Goal: Task Accomplishment & Management: Use online tool/utility

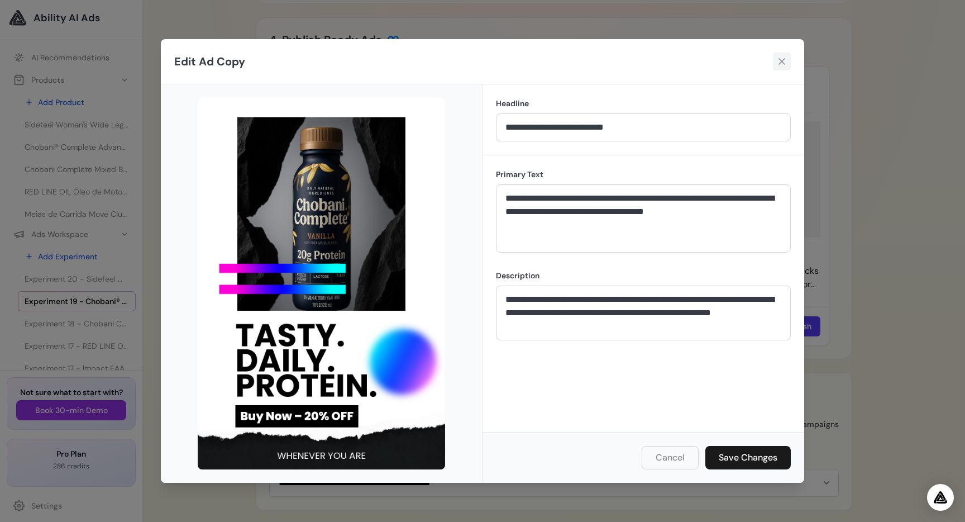
click at [783, 60] on icon at bounding box center [782, 61] width 7 height 7
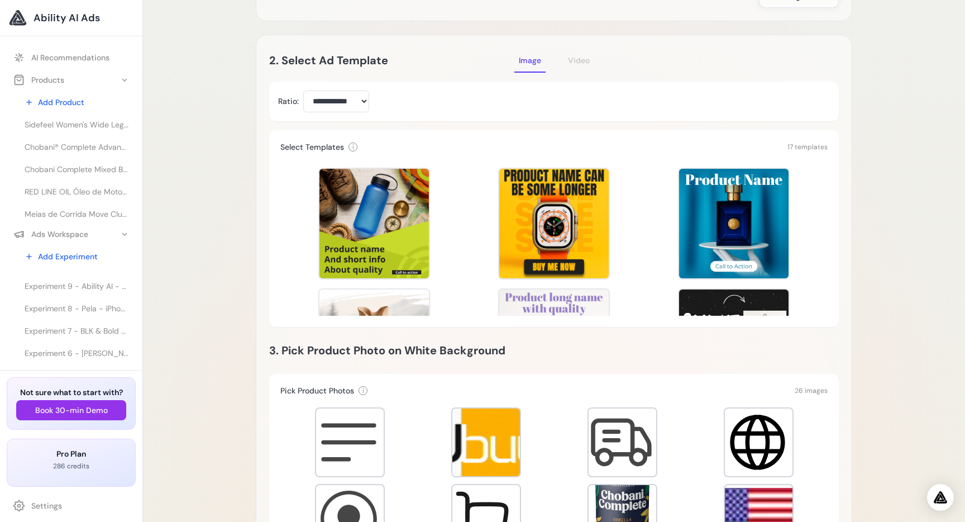
scroll to position [337, 0]
click at [87, 320] on span "Experiment 6 - [PERSON_NAME] und mehr Produkte - [PERSON_NAME] und mehr Produkt…" at bounding box center [77, 321] width 104 height 11
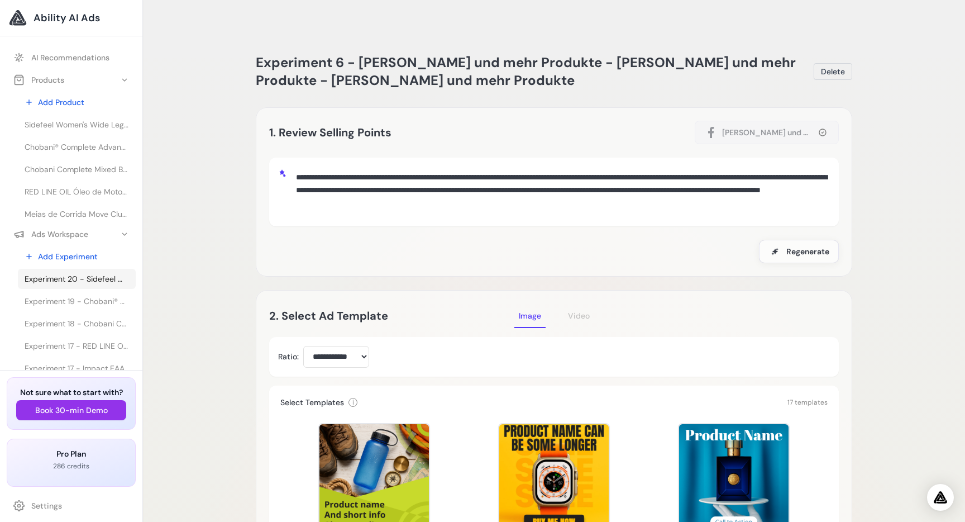
click at [89, 280] on span "Experiment 20 - Sidefeel Women's Wide Leg Jeans High Waisted Strechy Raw Hem Zi…" at bounding box center [77, 278] width 104 height 11
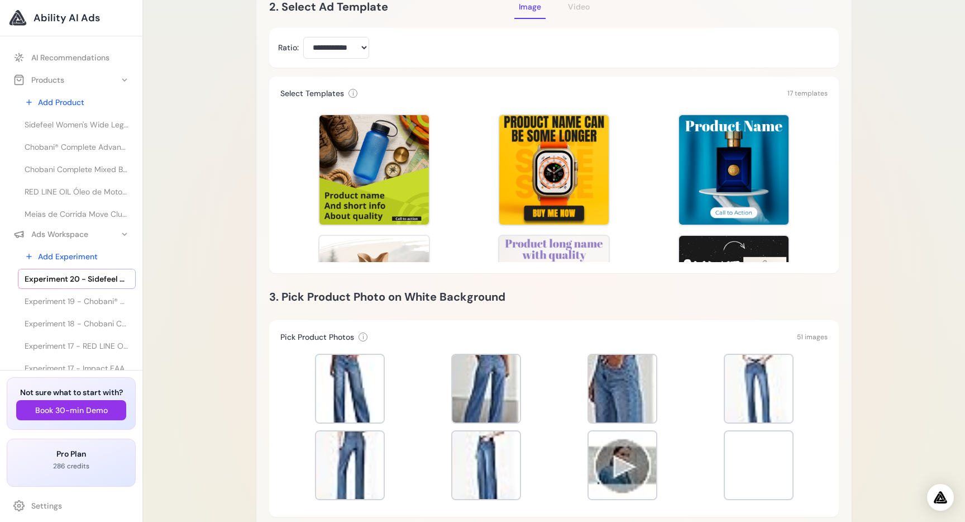
scroll to position [385, 0]
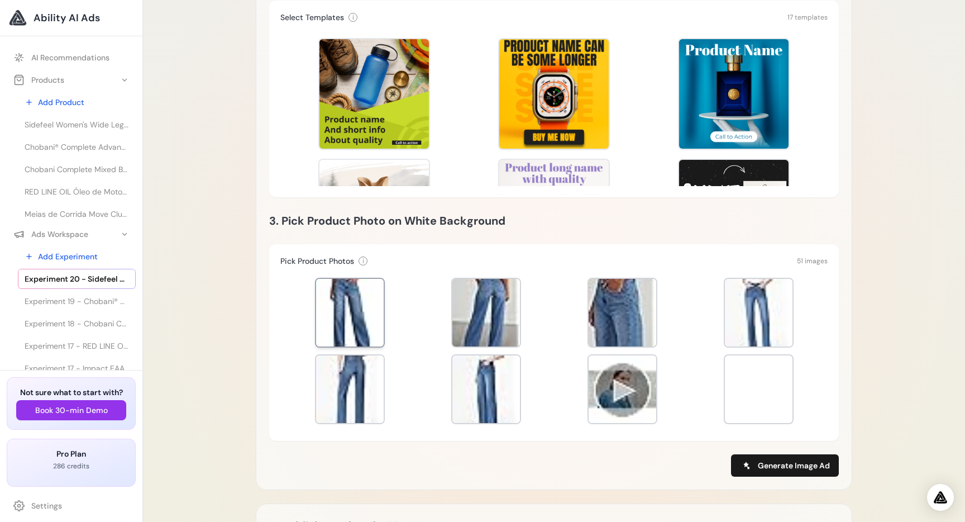
click at [377, 279] on div at bounding box center [350, 313] width 68 height 68
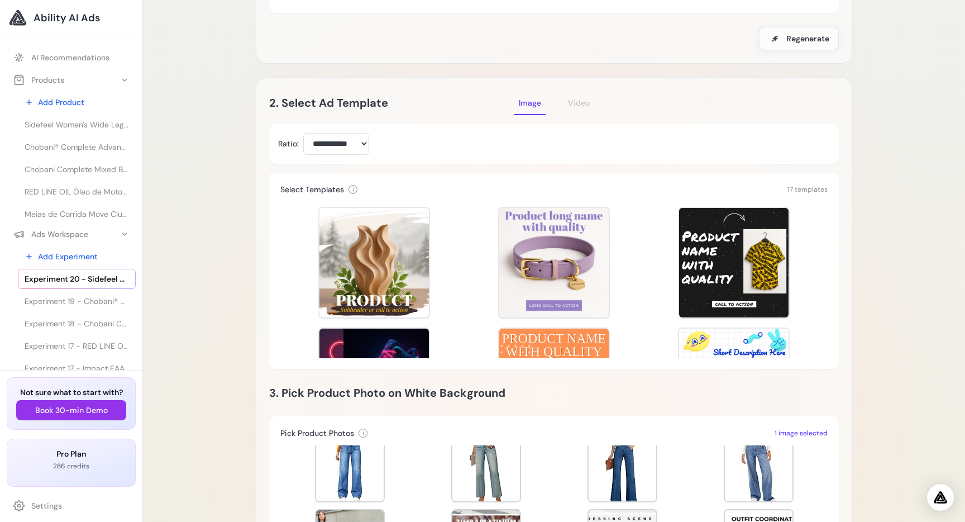
scroll to position [125, 0]
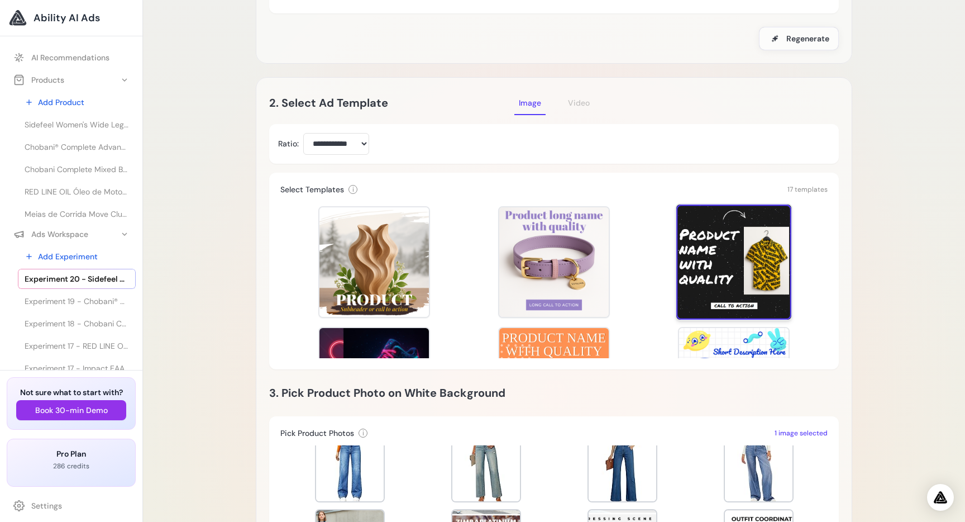
click at [727, 232] on div at bounding box center [733, 261] width 115 height 115
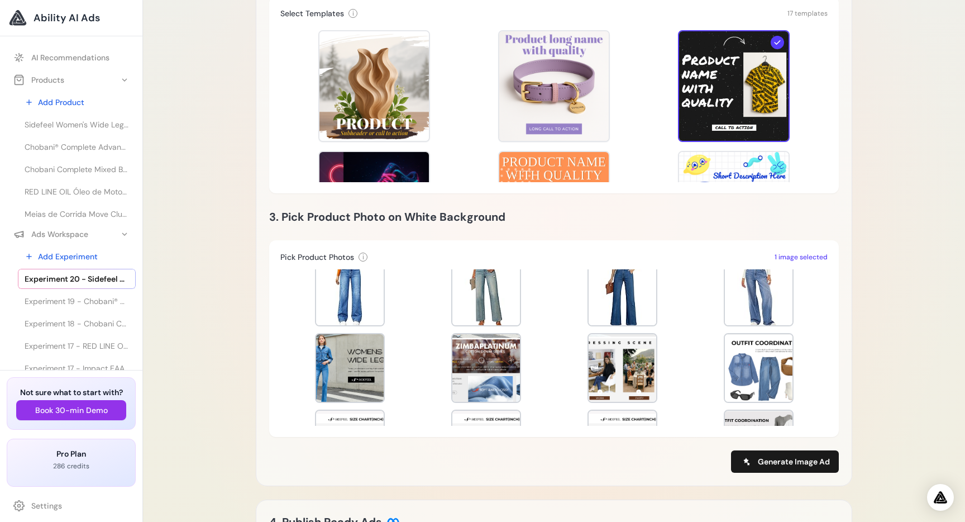
scroll to position [390, 0]
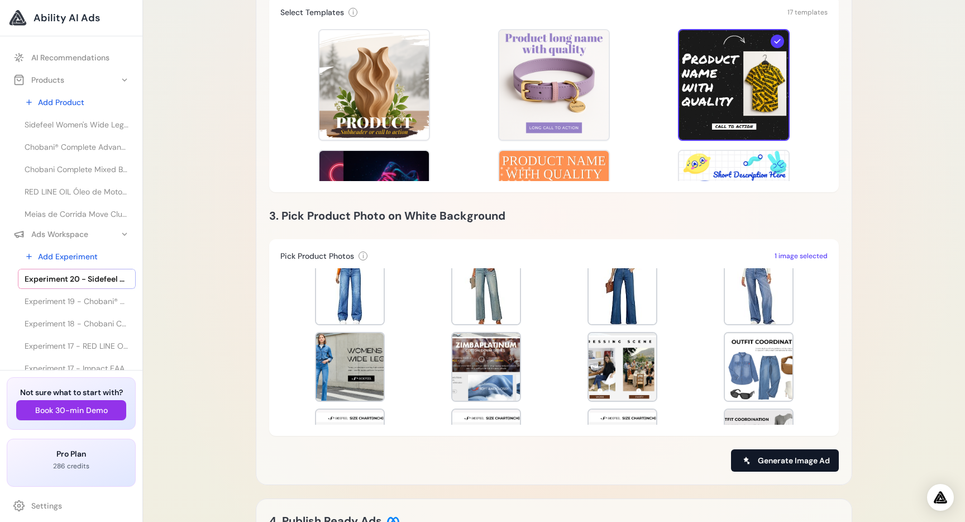
click at [781, 455] on span "Generate Image Ad" at bounding box center [794, 460] width 72 height 11
type input "**********"
type input "*********"
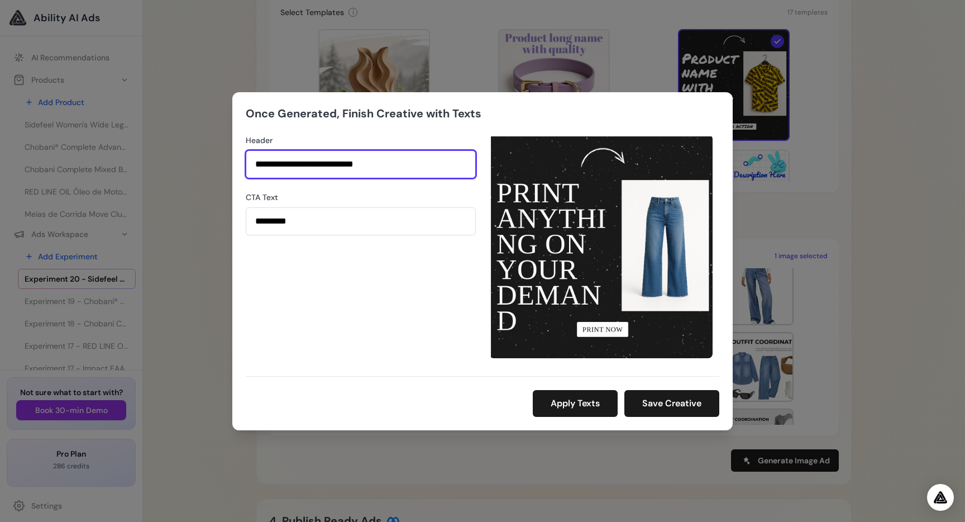
click at [416, 161] on input "**********" at bounding box center [361, 164] width 230 height 28
type input "**********"
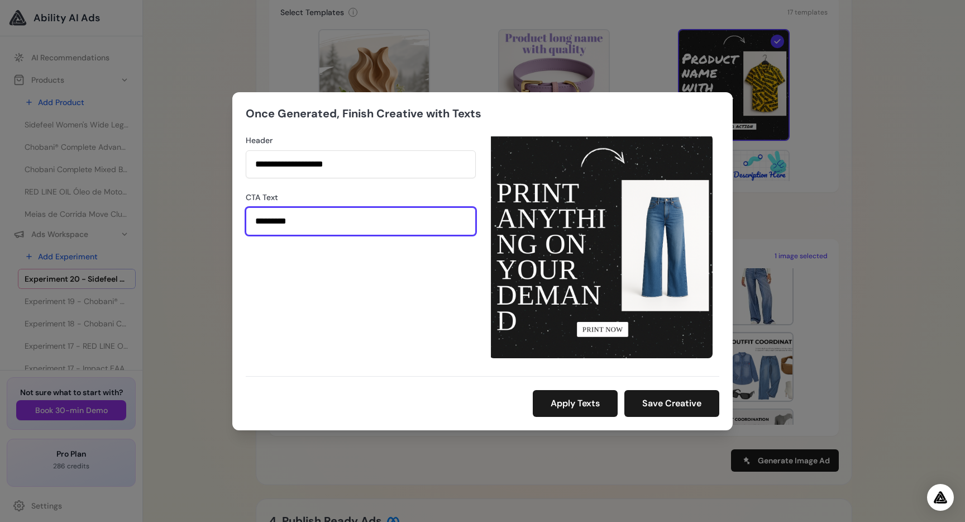
drag, startPoint x: 322, startPoint y: 220, endPoint x: 222, endPoint y: 225, distance: 99.6
click at [222, 225] on div "**********" at bounding box center [482, 261] width 965 height 522
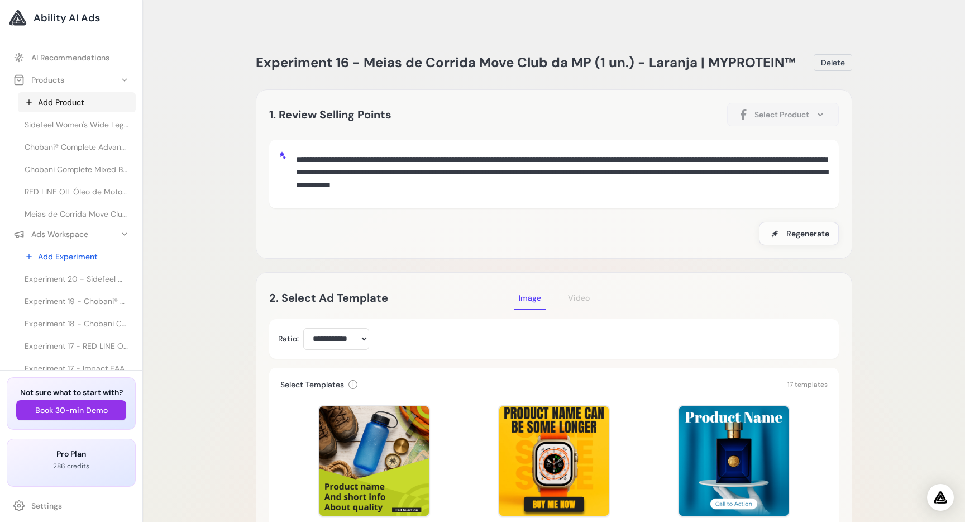
click at [72, 103] on link "Add Product" at bounding box center [77, 102] width 118 height 20
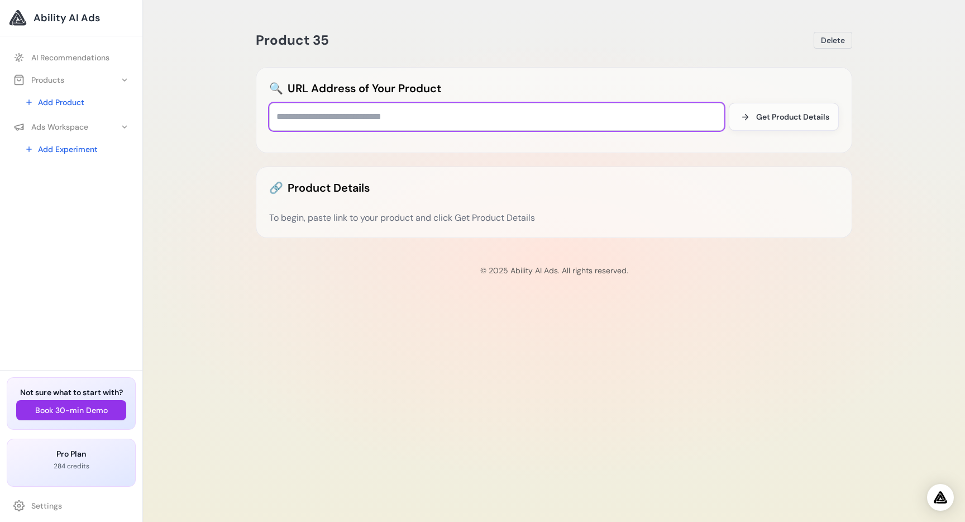
click at [344, 117] on input "text" at bounding box center [496, 117] width 455 height 28
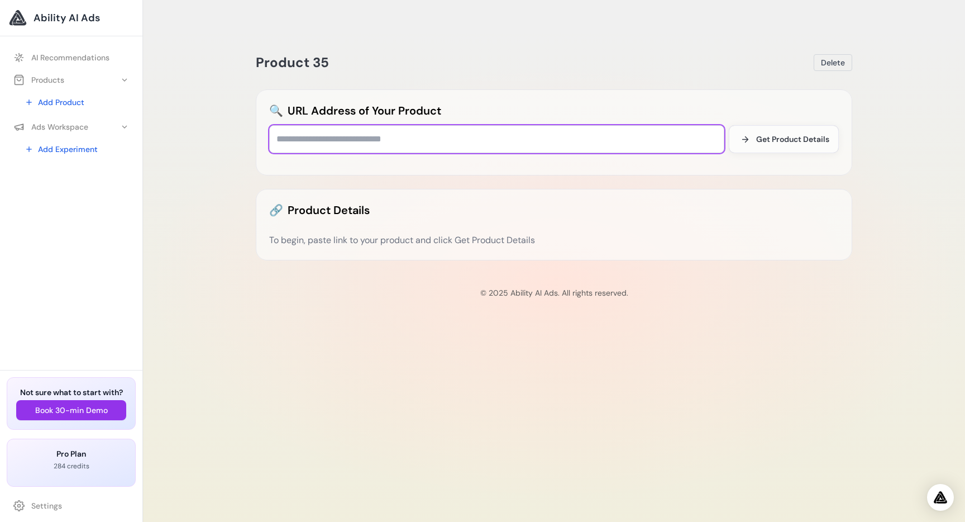
paste input "**********"
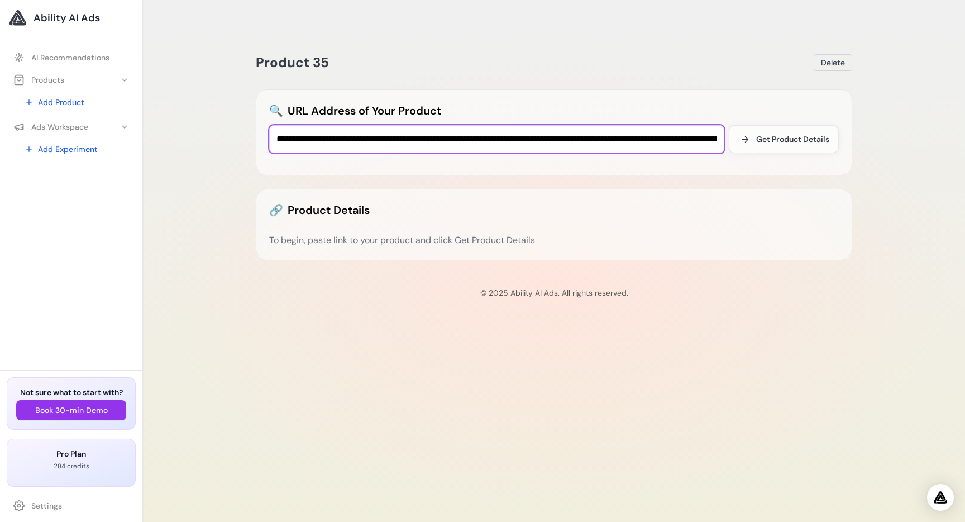
scroll to position [0, 201]
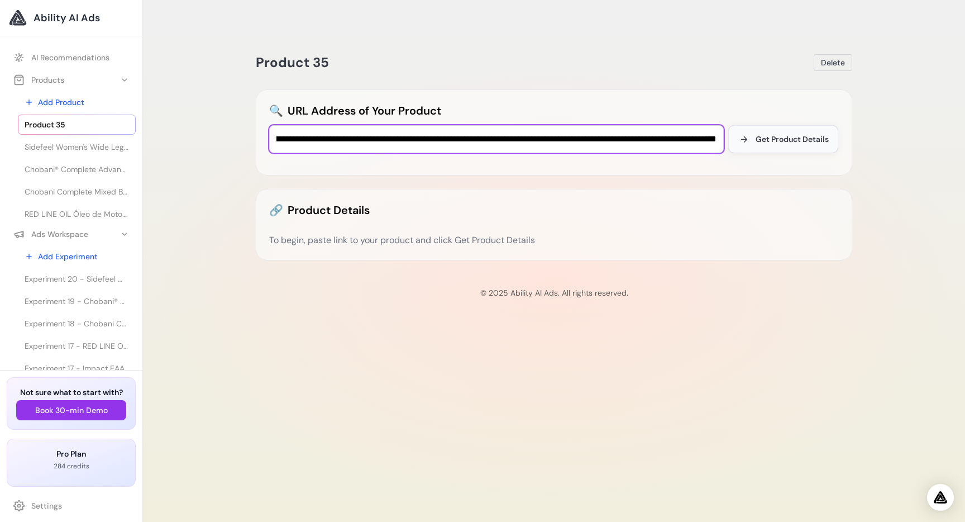
type input "**********"
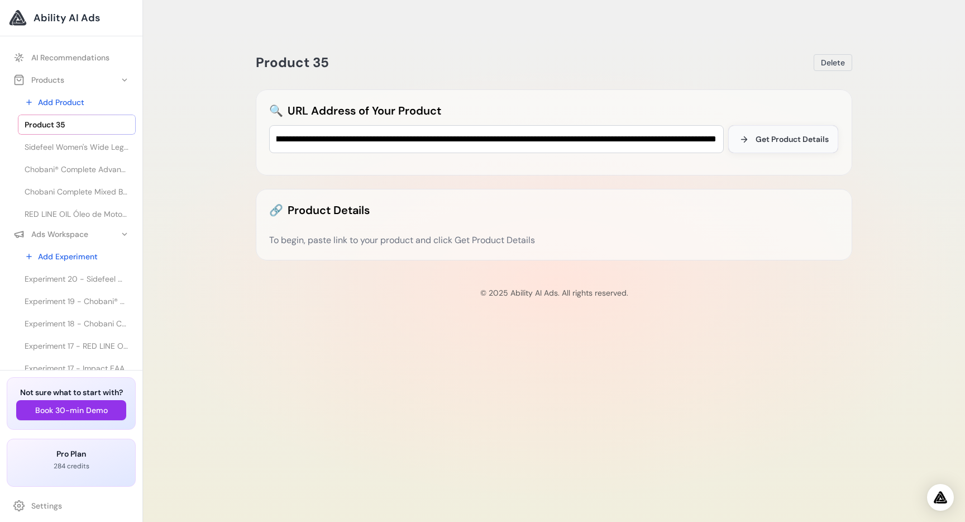
scroll to position [0, 0]
click at [761, 134] on span "Get Product Details" at bounding box center [792, 139] width 73 height 11
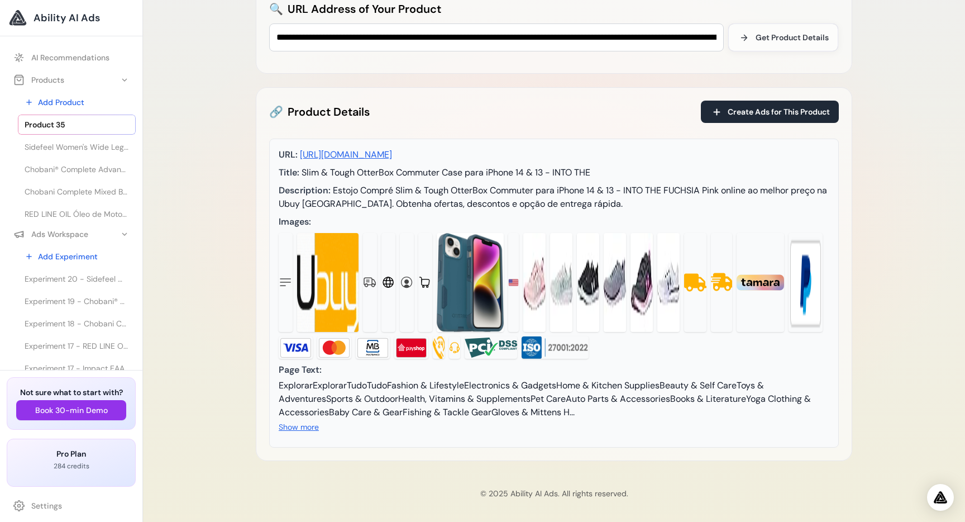
scroll to position [118, 0]
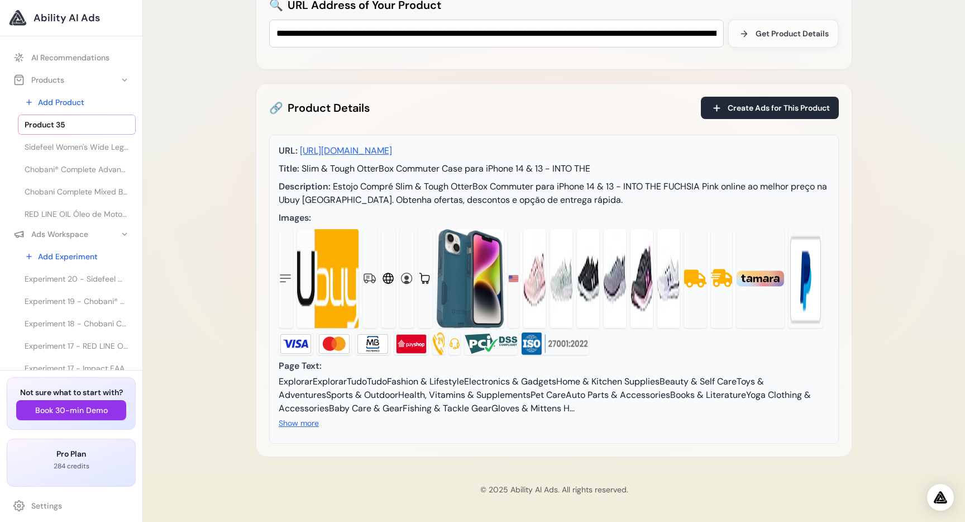
click at [447, 274] on img at bounding box center [470, 278] width 67 height 99
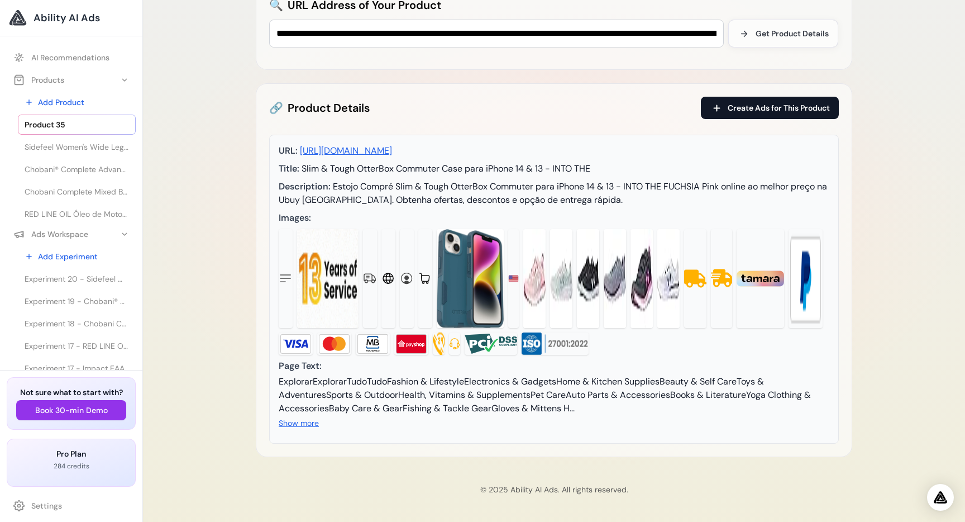
click at [784, 102] on span "Create Ads for This Product" at bounding box center [779, 107] width 102 height 11
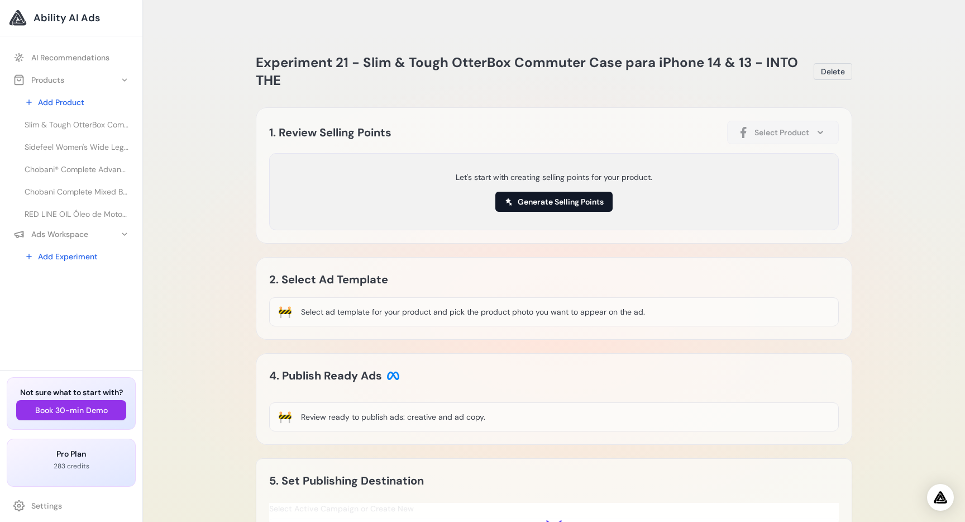
click at [560, 192] on button "Generate Selling Points" at bounding box center [553, 202] width 117 height 20
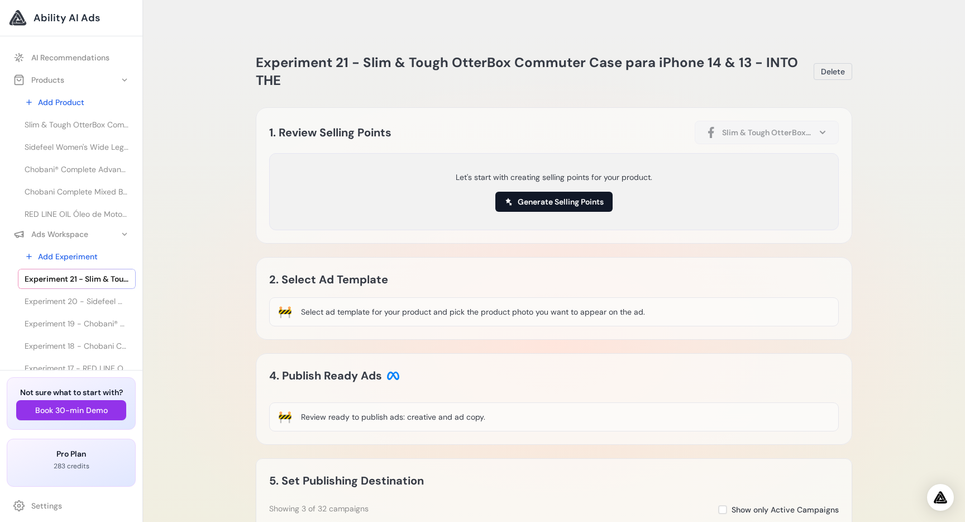
click at [552, 192] on button "Generate Selling Points" at bounding box center [553, 202] width 117 height 20
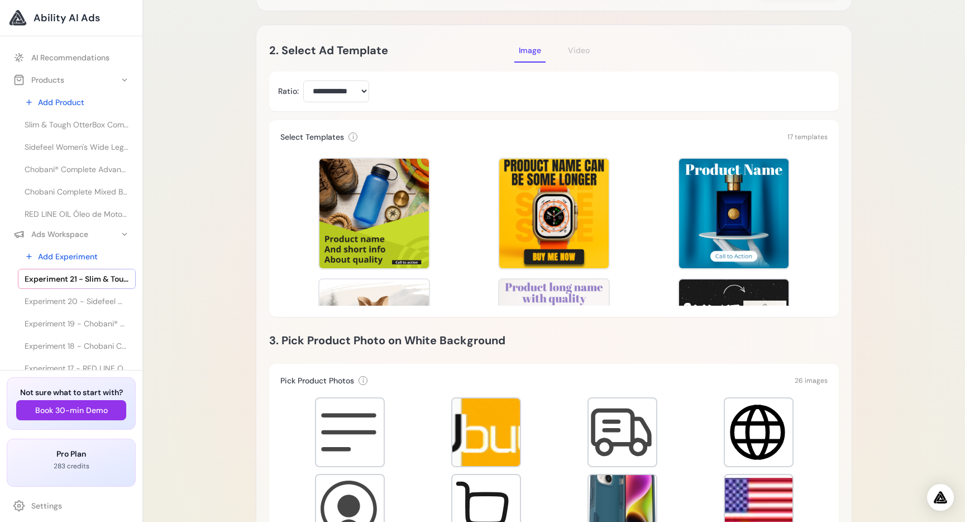
scroll to position [264, 0]
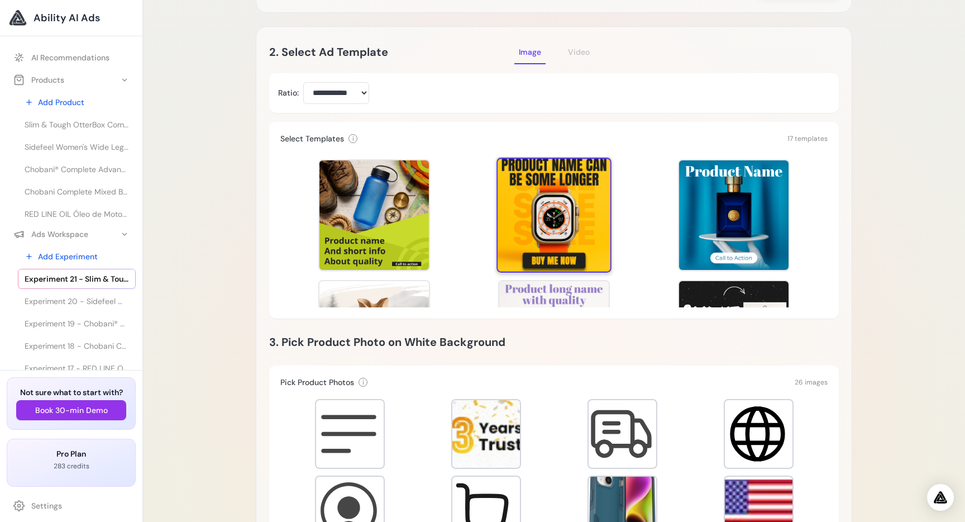
click at [565, 193] on div at bounding box center [554, 215] width 115 height 115
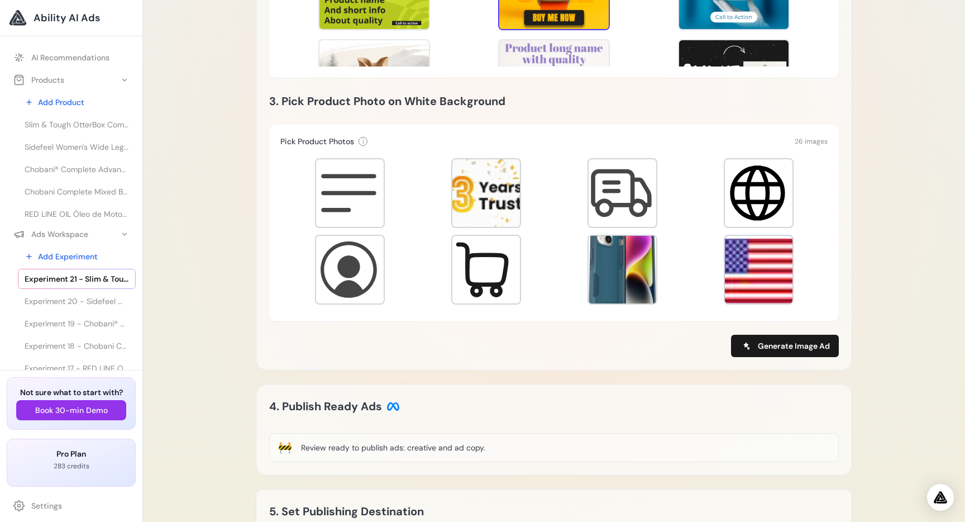
scroll to position [554, 0]
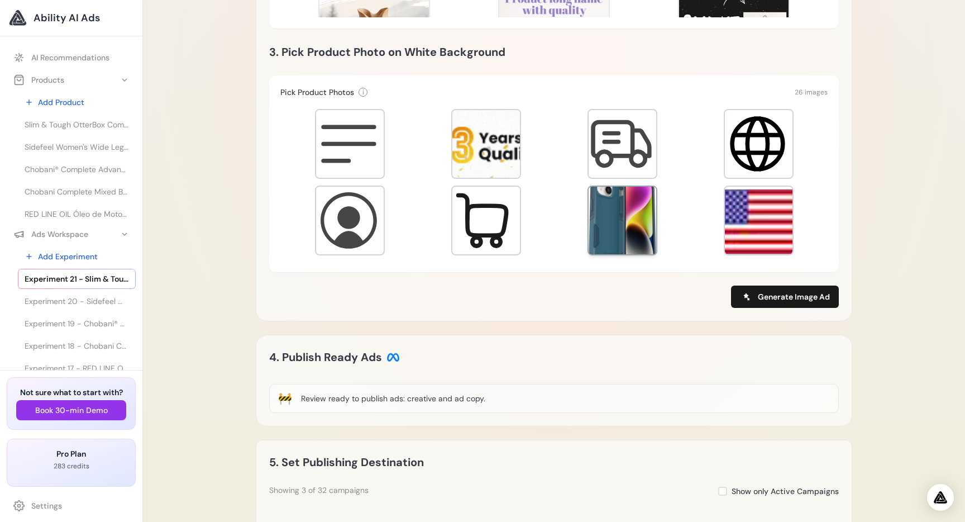
click at [647, 206] on div at bounding box center [623, 221] width 68 height 68
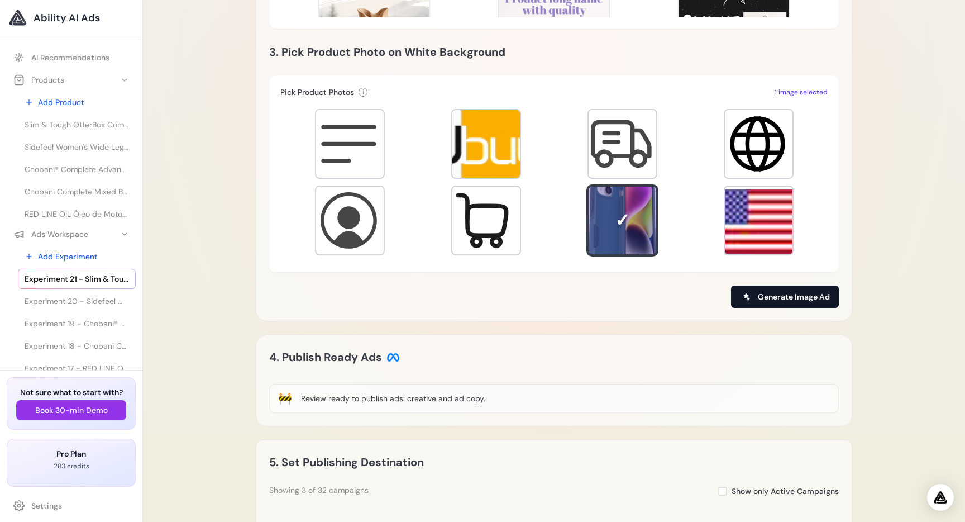
click at [759, 285] on button "Generate Image Ad" at bounding box center [785, 296] width 108 height 22
type input "**********"
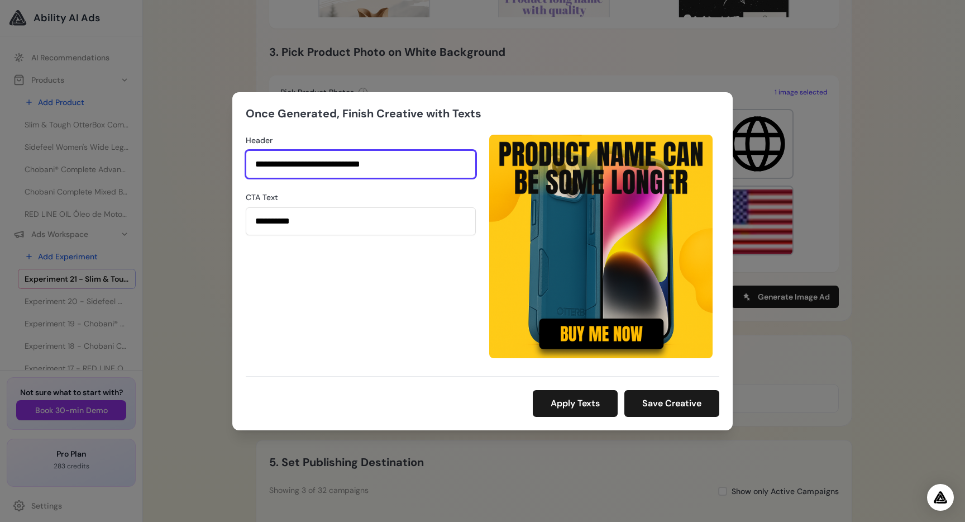
click at [429, 167] on input "**********" at bounding box center [361, 164] width 230 height 28
type input "**********"
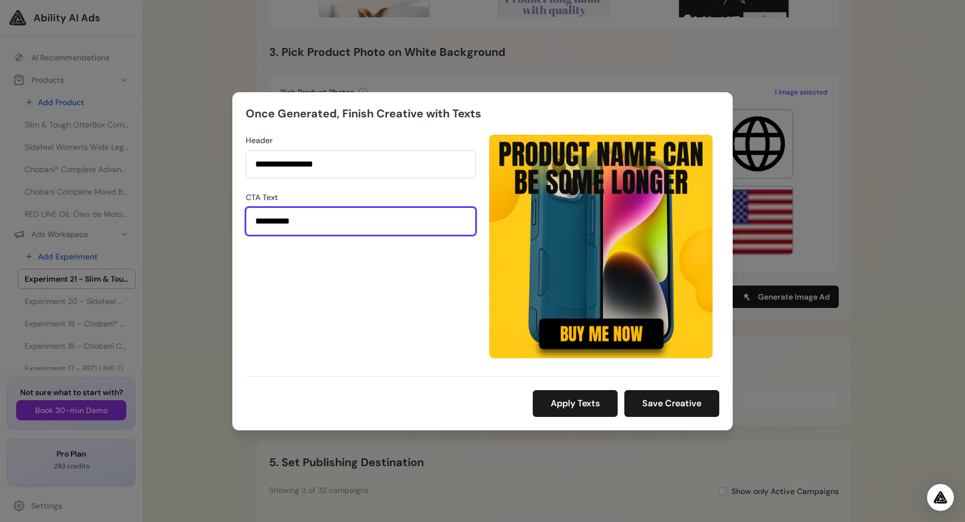
click at [381, 223] on input "**********" at bounding box center [361, 221] width 230 height 28
type input "**********"
click at [589, 414] on button "Apply Texts" at bounding box center [575, 403] width 85 height 27
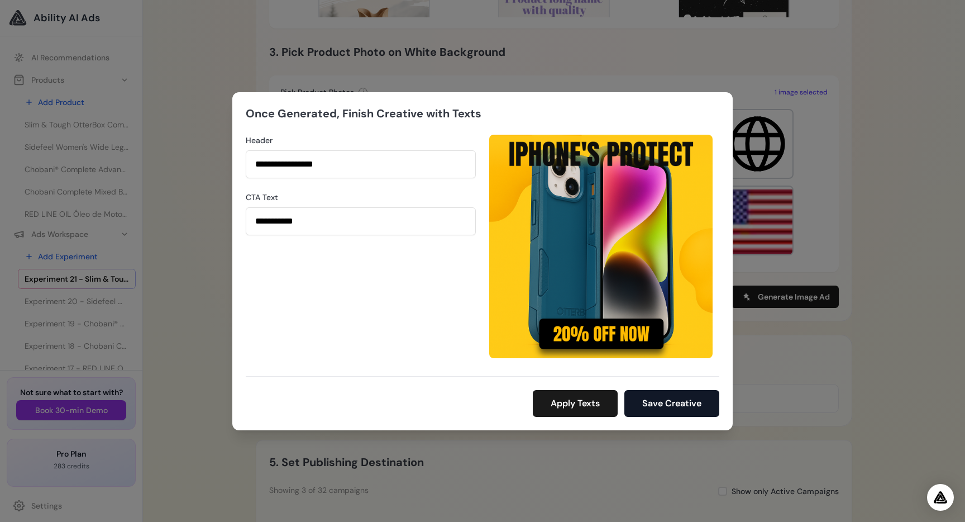
click at [678, 392] on button "Save Creative" at bounding box center [672, 403] width 95 height 27
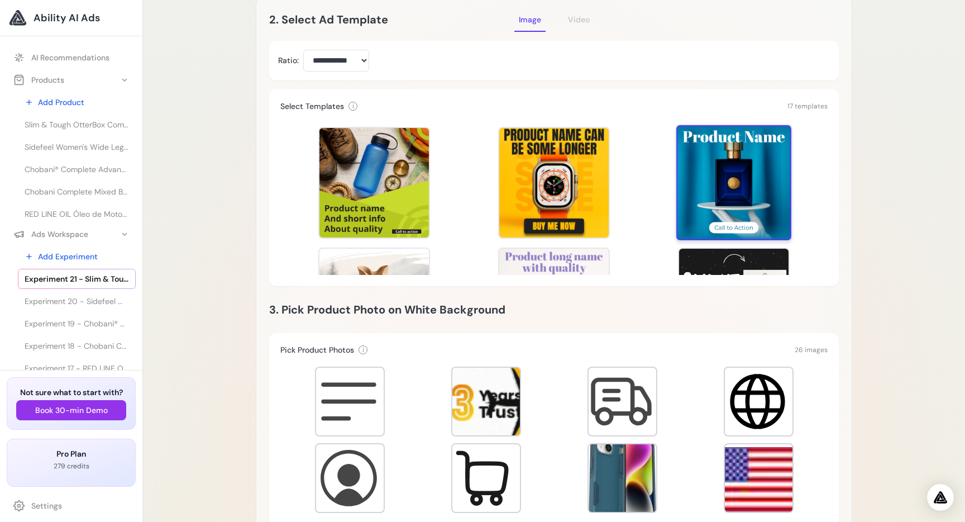
click at [714, 181] on div at bounding box center [733, 182] width 115 height 115
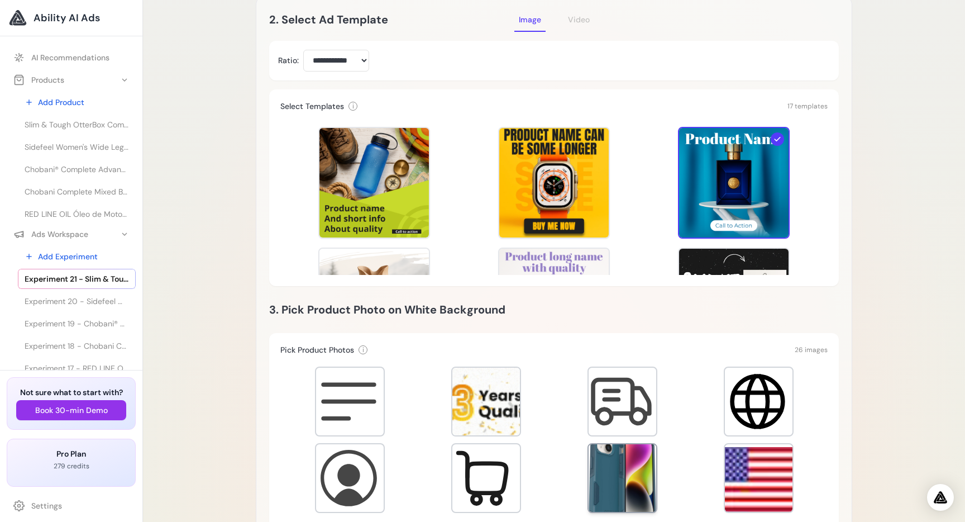
click at [590, 463] on div at bounding box center [623, 478] width 68 height 68
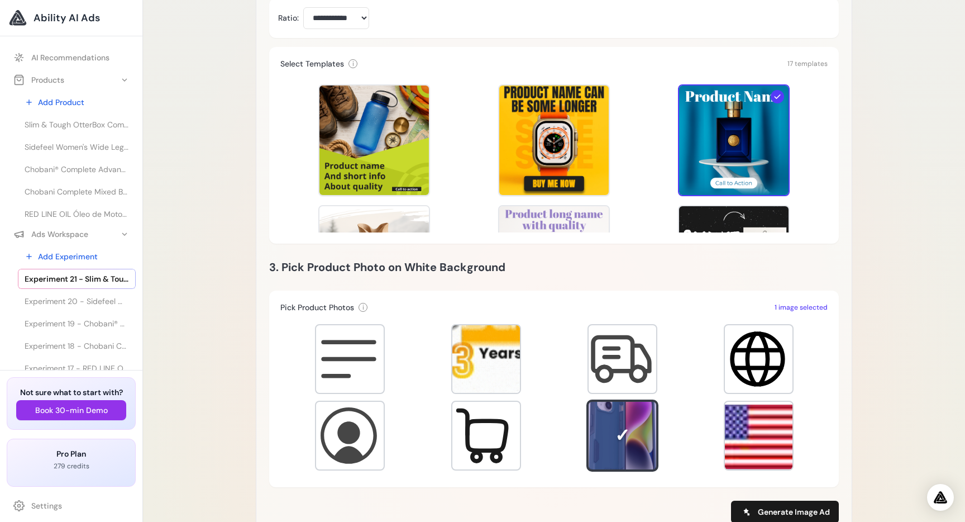
scroll to position [361, 0]
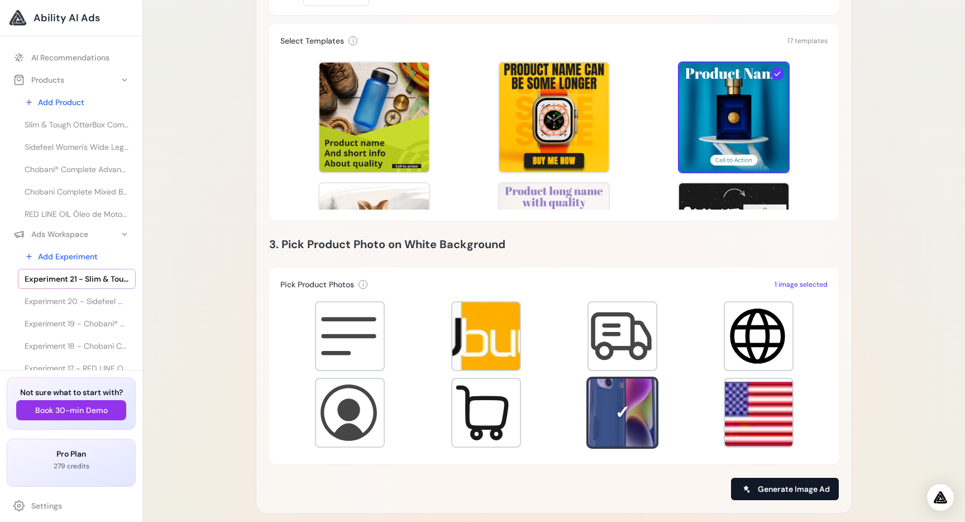
click at [765, 483] on span "Generate Image Ad" at bounding box center [794, 488] width 72 height 11
type input "**********"
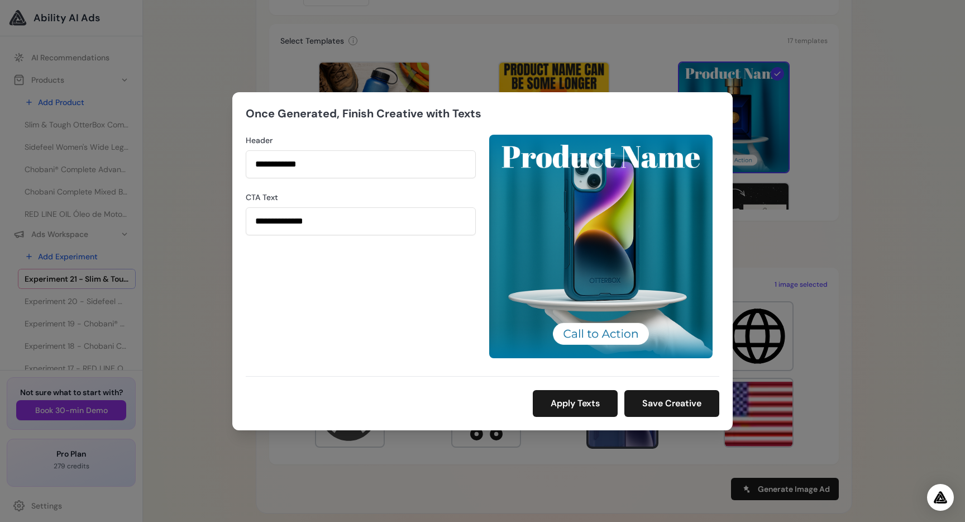
click at [374, 468] on div "**********" at bounding box center [482, 261] width 965 height 522
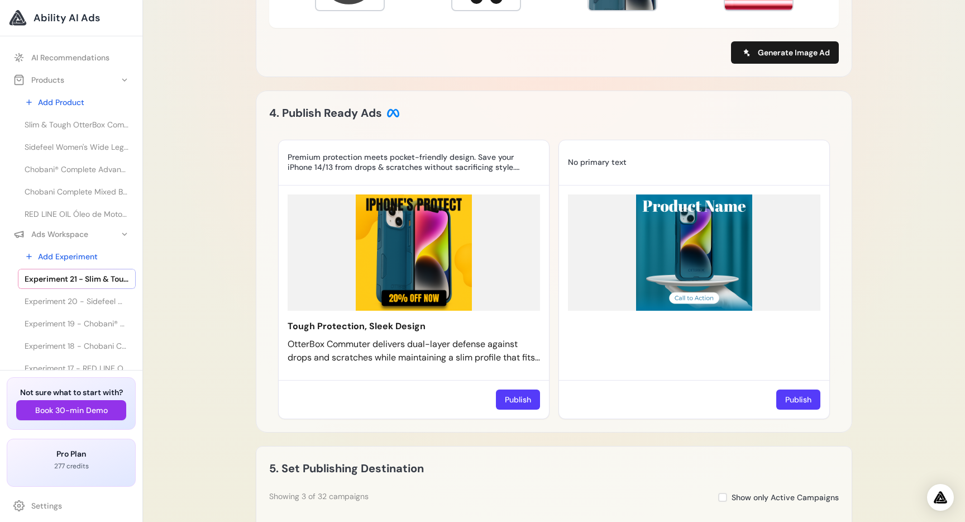
scroll to position [742, 0]
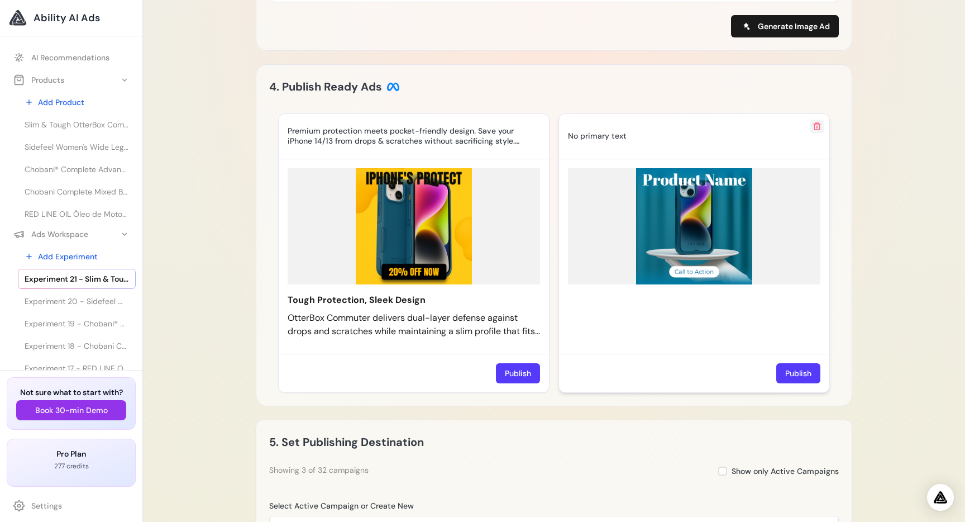
click at [816, 131] on icon at bounding box center [817, 126] width 9 height 9
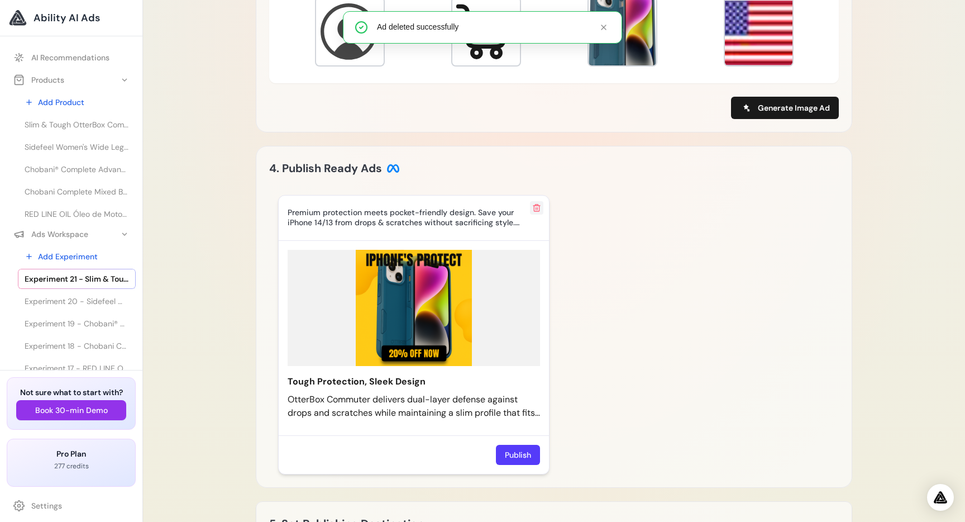
click at [534, 204] on icon at bounding box center [536, 207] width 7 height 7
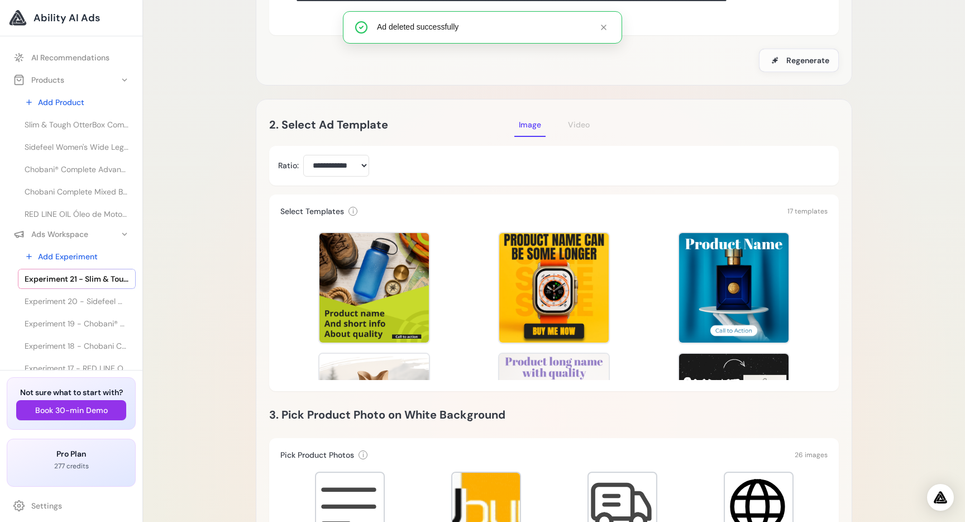
scroll to position [0, 0]
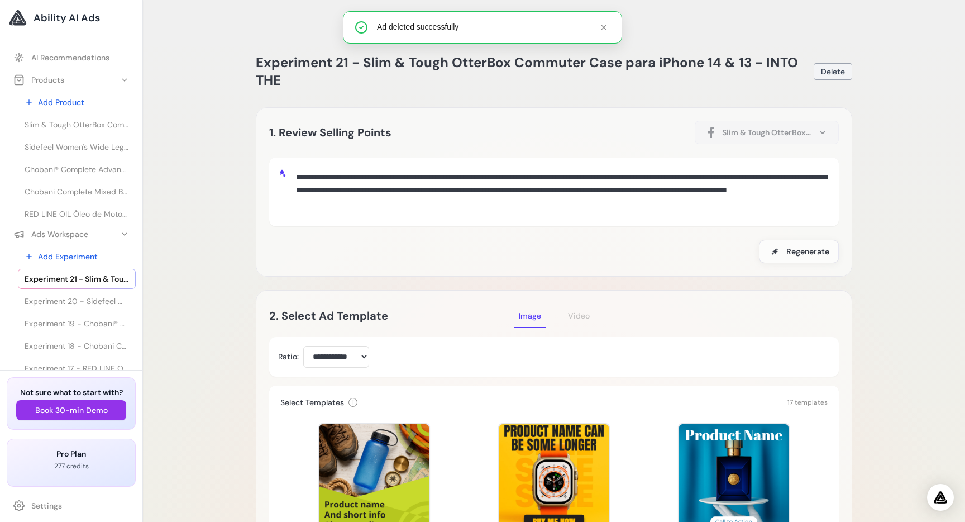
click at [839, 66] on span "Delete" at bounding box center [833, 71] width 24 height 11
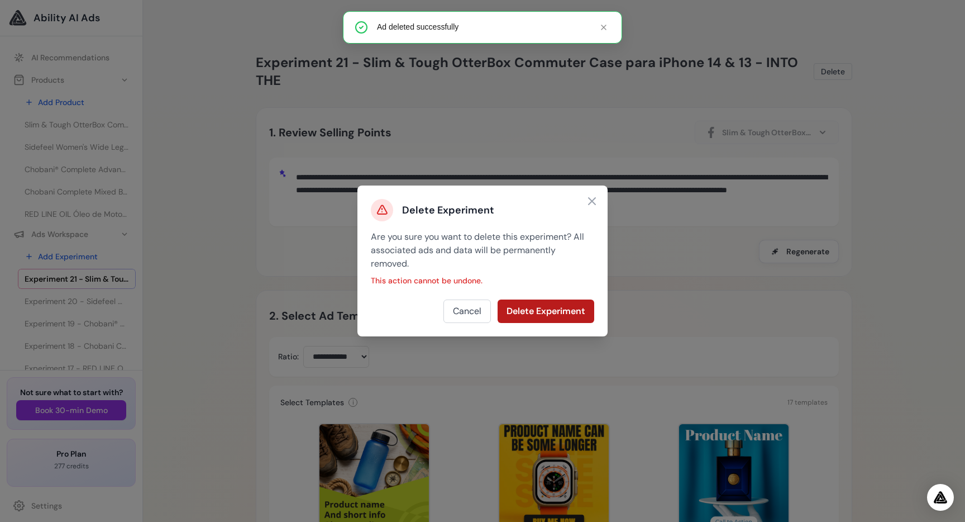
click at [527, 308] on button "Delete Experiment" at bounding box center [546, 310] width 97 height 23
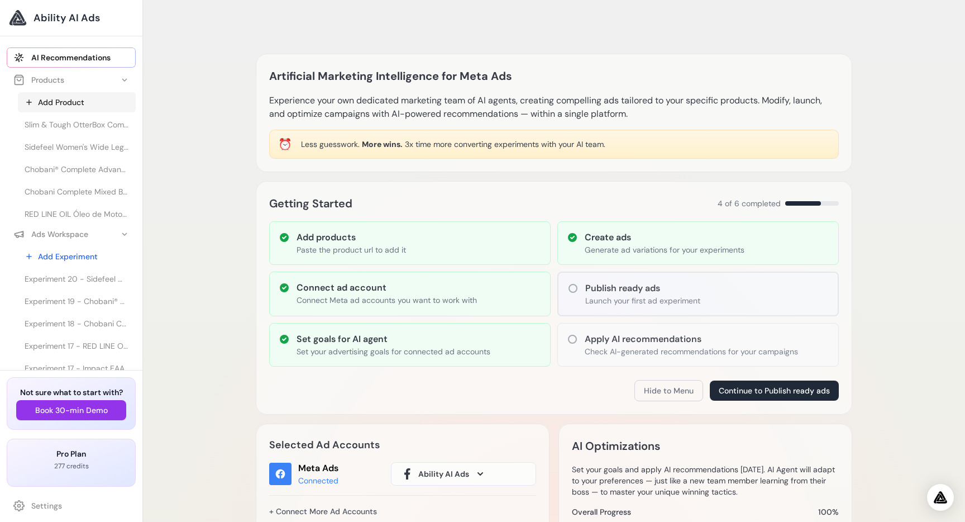
click at [53, 97] on link "Add Product" at bounding box center [77, 102] width 118 height 20
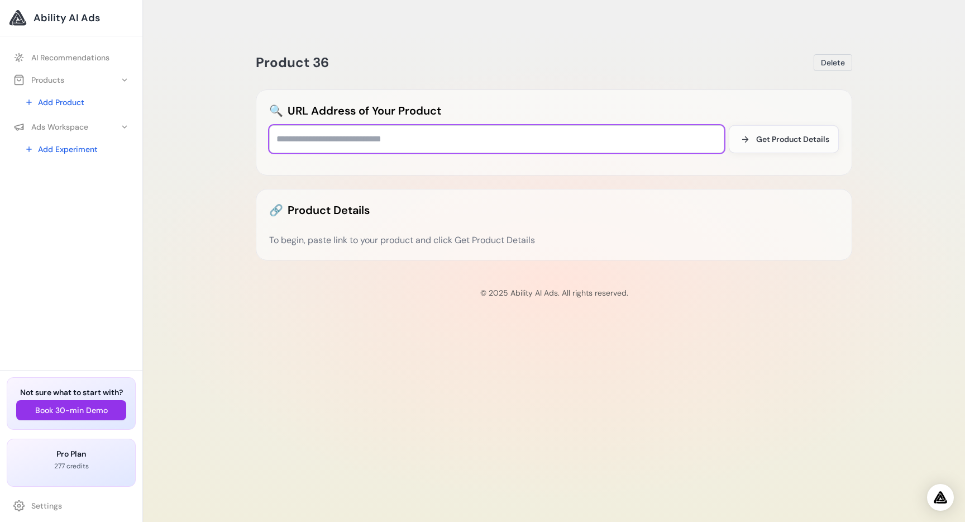
click at [405, 125] on input "text" at bounding box center [496, 139] width 455 height 28
paste input "**********"
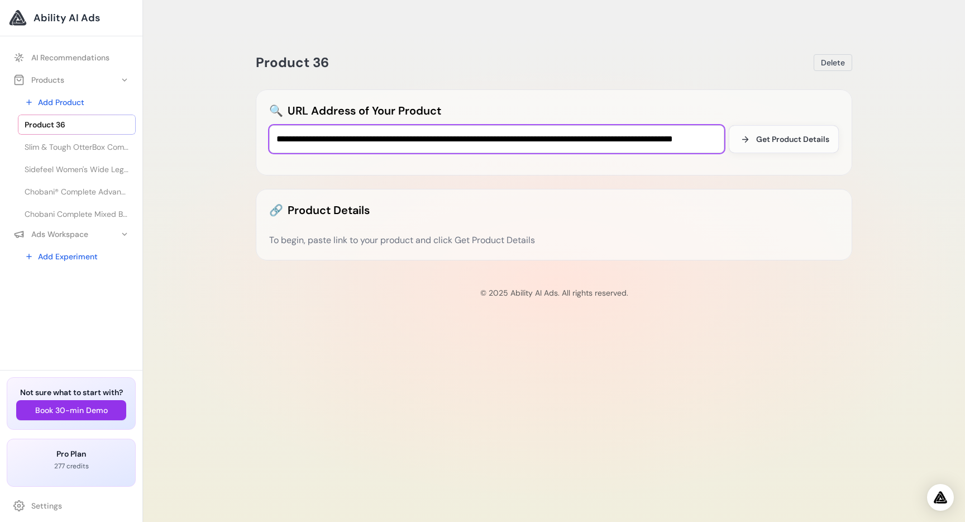
scroll to position [0, 108]
type input "**********"
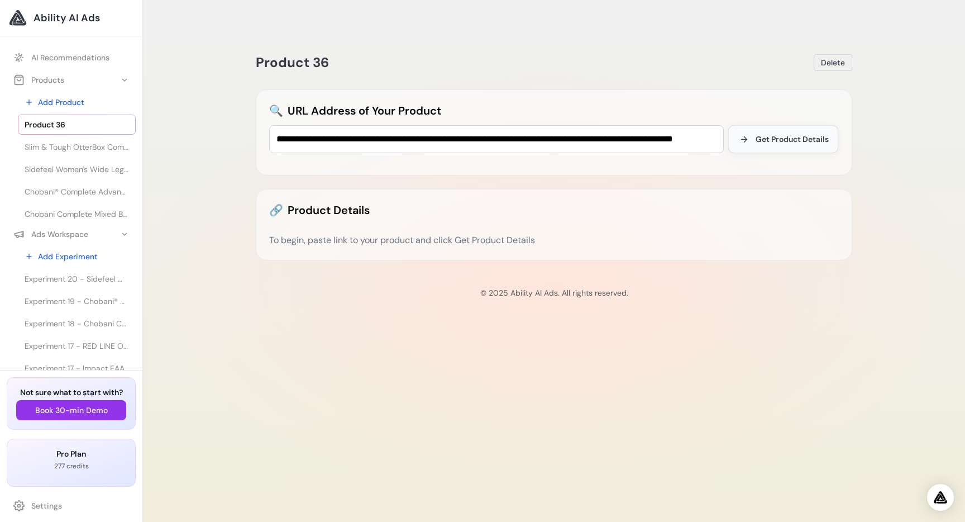
scroll to position [0, 0]
click at [773, 134] on span "Get Product Details" at bounding box center [792, 139] width 73 height 11
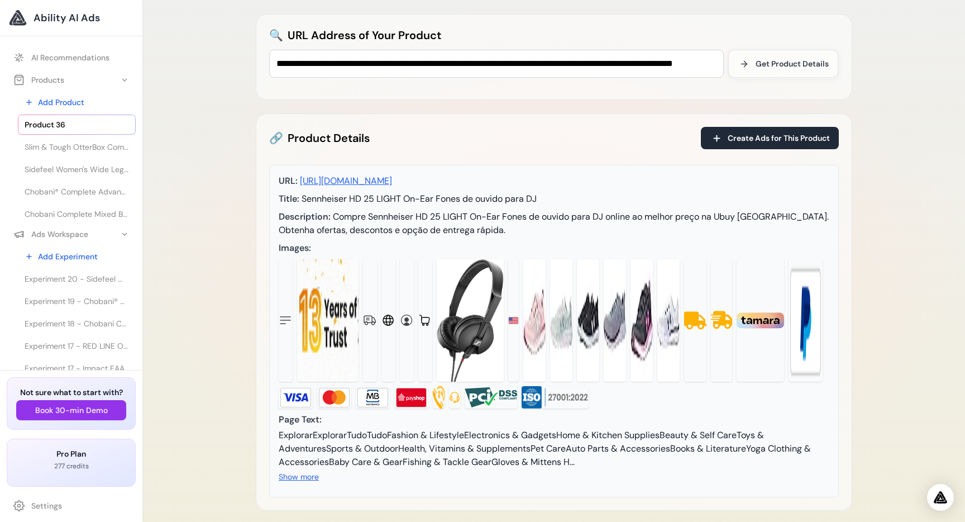
scroll to position [146, 0]
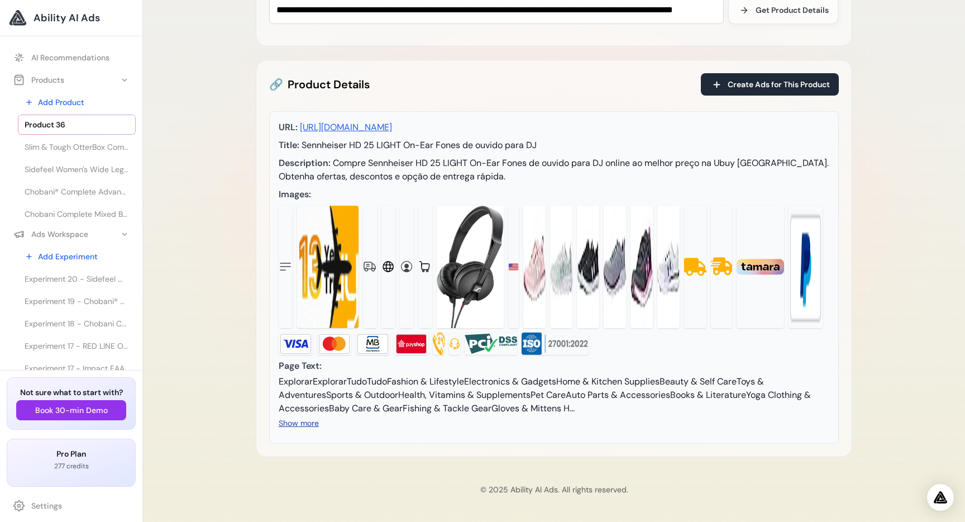
click at [286, 424] on button "Show more" at bounding box center [299, 422] width 40 height 11
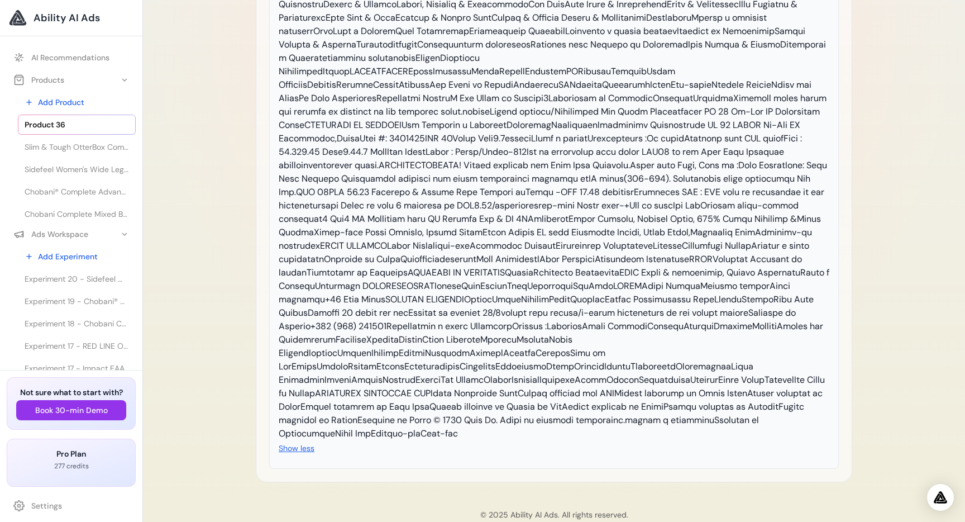
click at [302, 442] on button "Show less" at bounding box center [297, 447] width 36 height 11
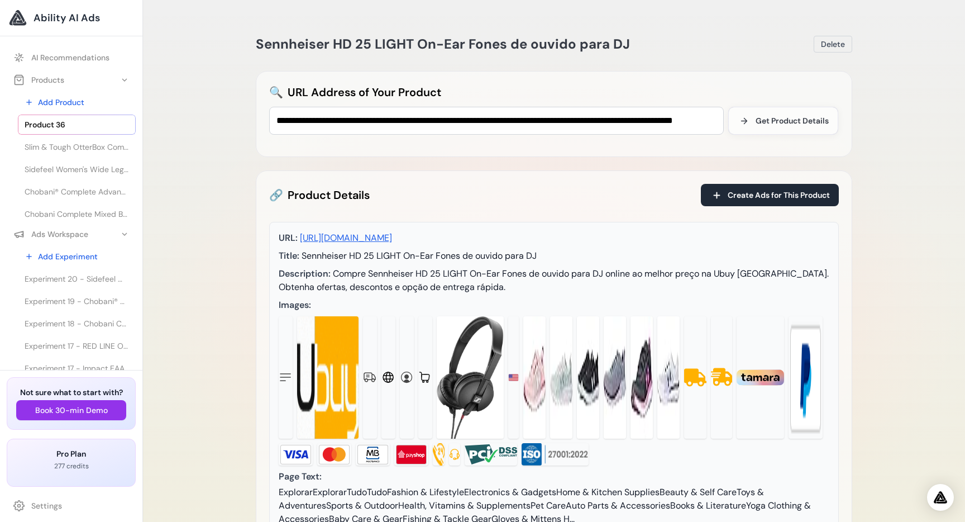
scroll to position [0, 0]
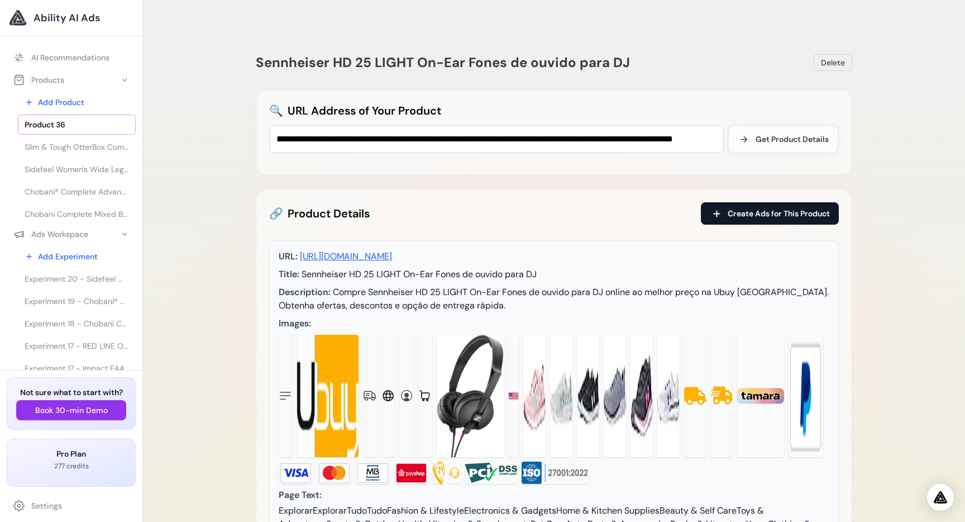
click at [789, 202] on button "Create Ads for This Product" at bounding box center [770, 213] width 138 height 22
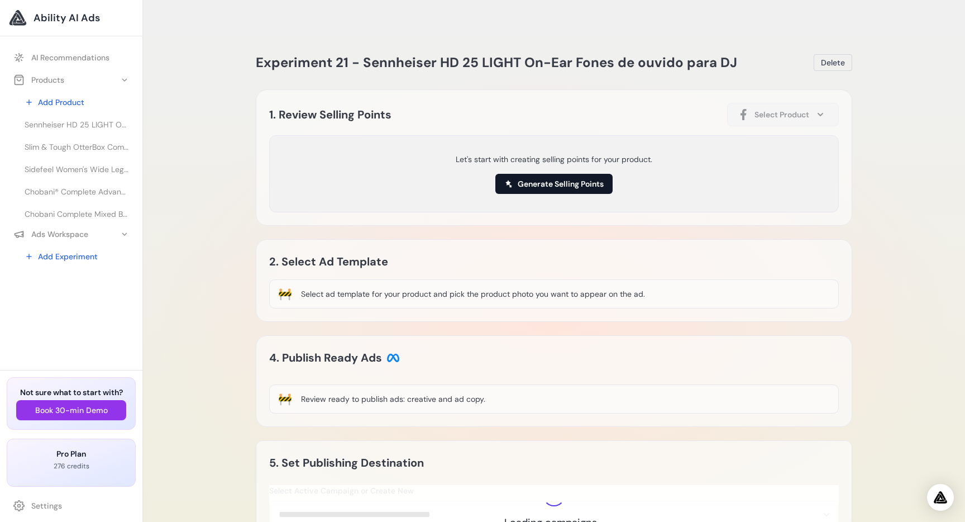
click at [522, 174] on button "Generate Selling Points" at bounding box center [553, 184] width 117 height 20
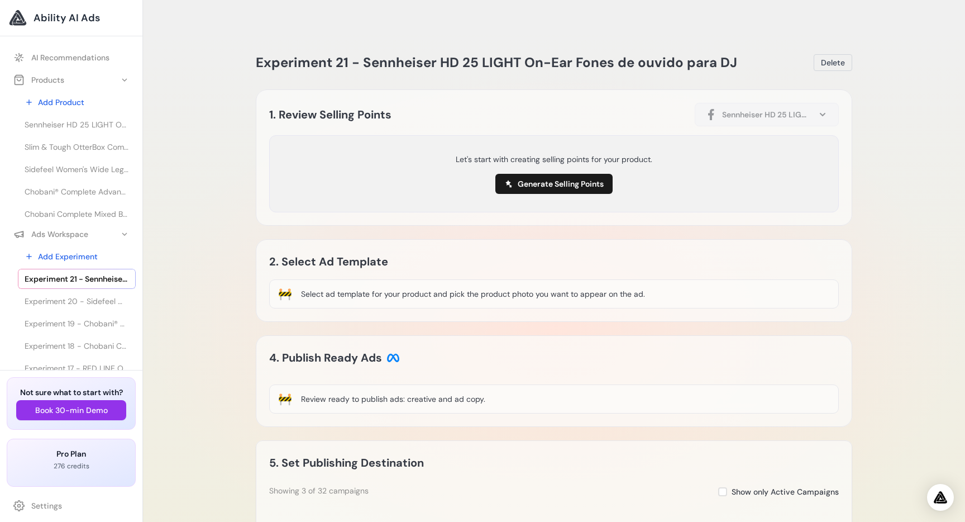
click at [522, 174] on button "Generate Selling Points" at bounding box center [553, 184] width 117 height 20
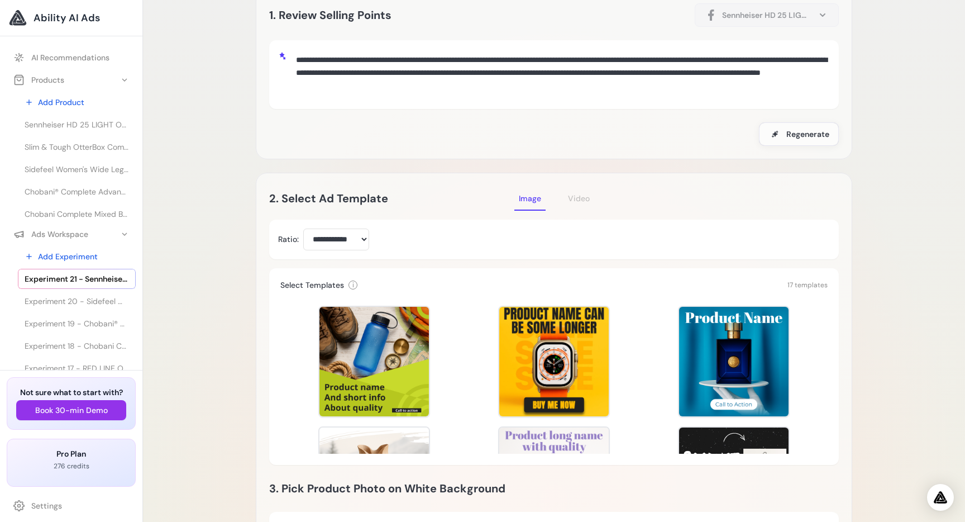
scroll to position [114, 0]
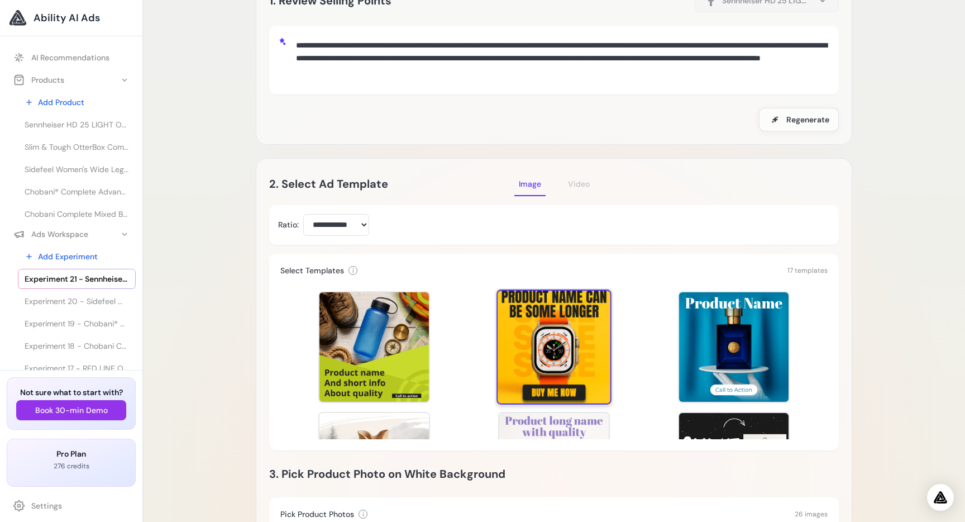
click at [576, 331] on div at bounding box center [554, 346] width 115 height 115
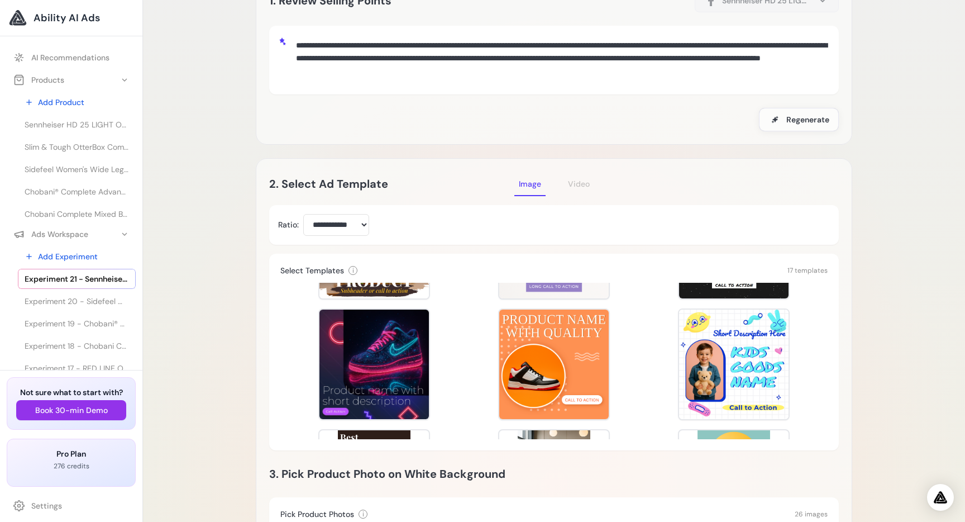
scroll to position [225, 0]
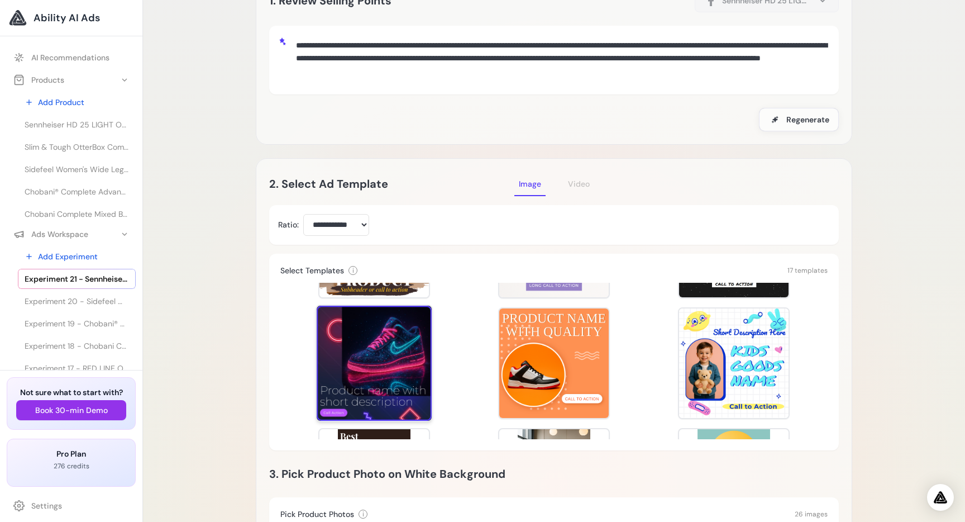
click at [390, 348] on div at bounding box center [374, 363] width 115 height 115
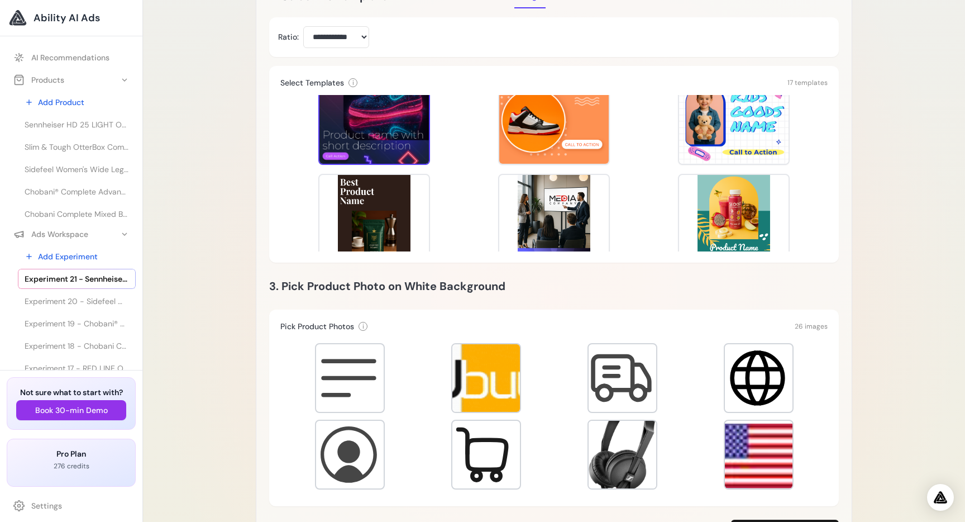
scroll to position [331, 0]
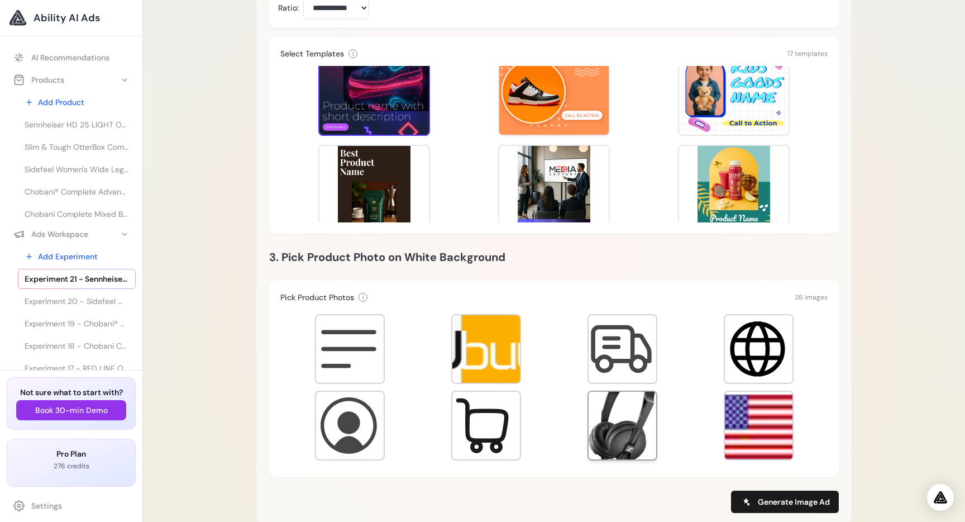
click at [638, 392] on div at bounding box center [623, 426] width 68 height 68
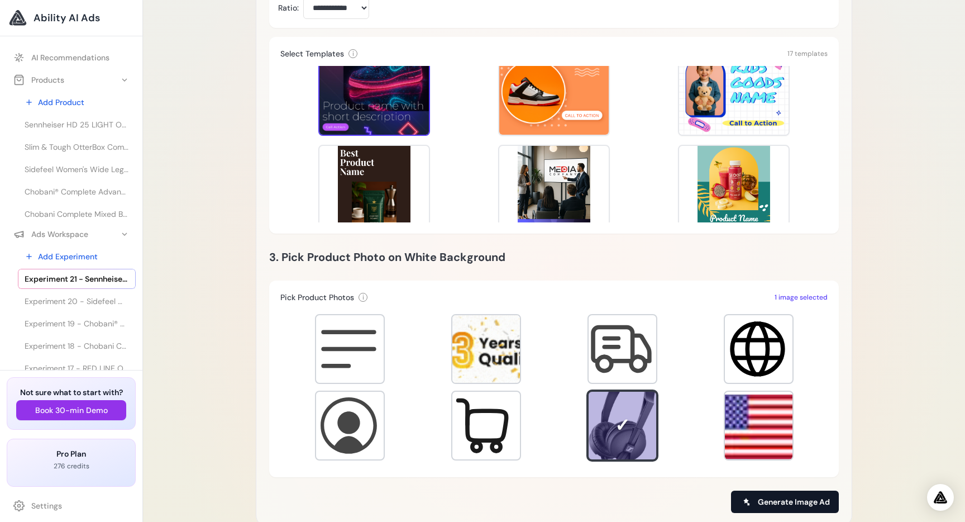
click at [780, 496] on span "Generate Image Ad" at bounding box center [794, 501] width 72 height 11
type input "**********"
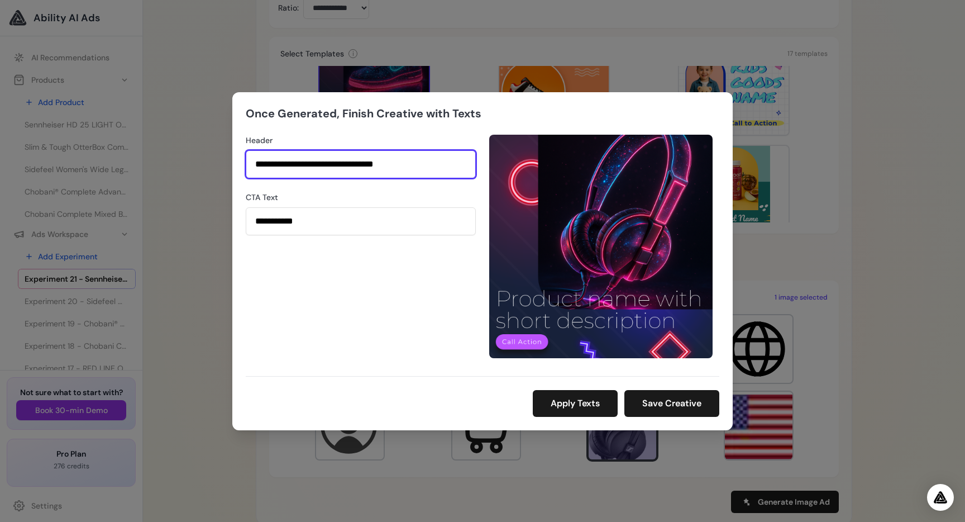
click at [412, 163] on input "**********" at bounding box center [361, 164] width 230 height 28
type input "**********"
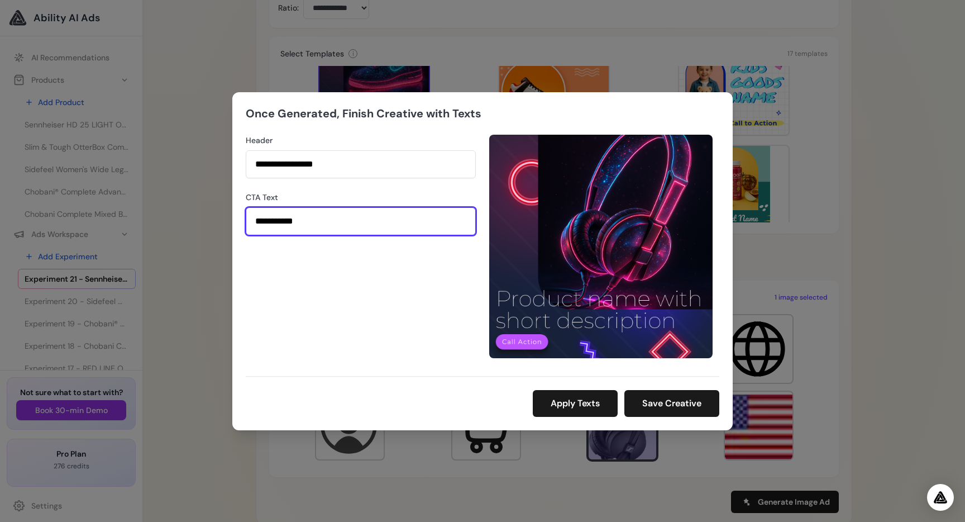
click at [368, 215] on input "**********" at bounding box center [361, 221] width 230 height 28
type input "**********"
click at [573, 397] on button "Apply Texts" at bounding box center [575, 403] width 85 height 27
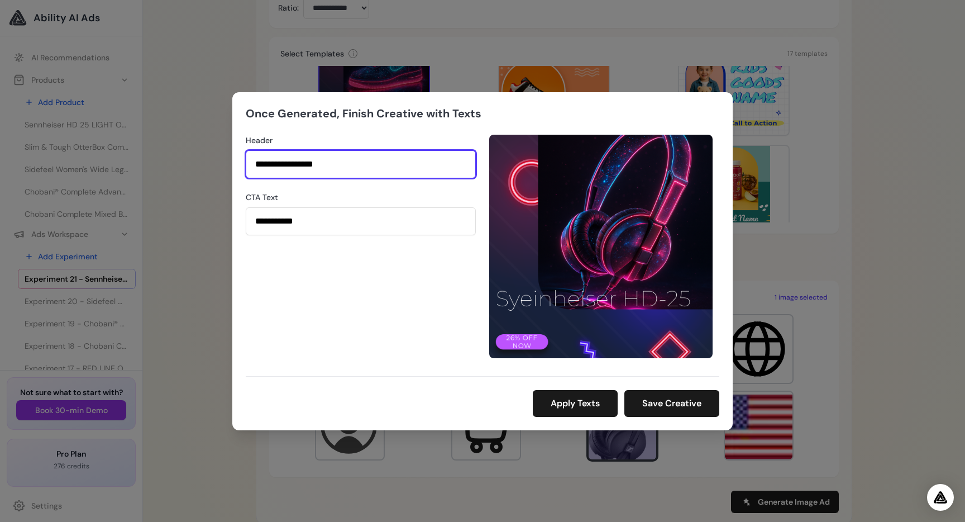
click at [278, 164] on input "**********" at bounding box center [361, 164] width 230 height 28
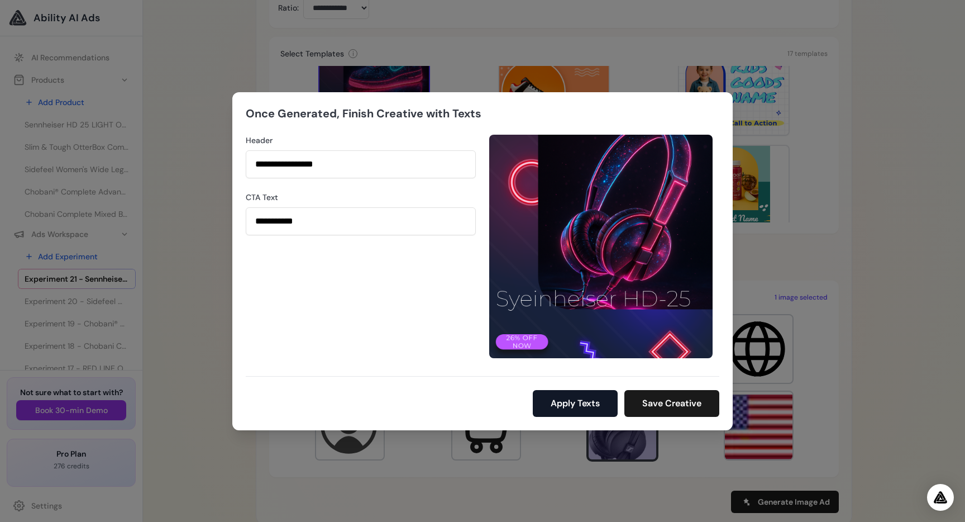
click at [584, 403] on button "Apply Texts" at bounding box center [575, 403] width 85 height 27
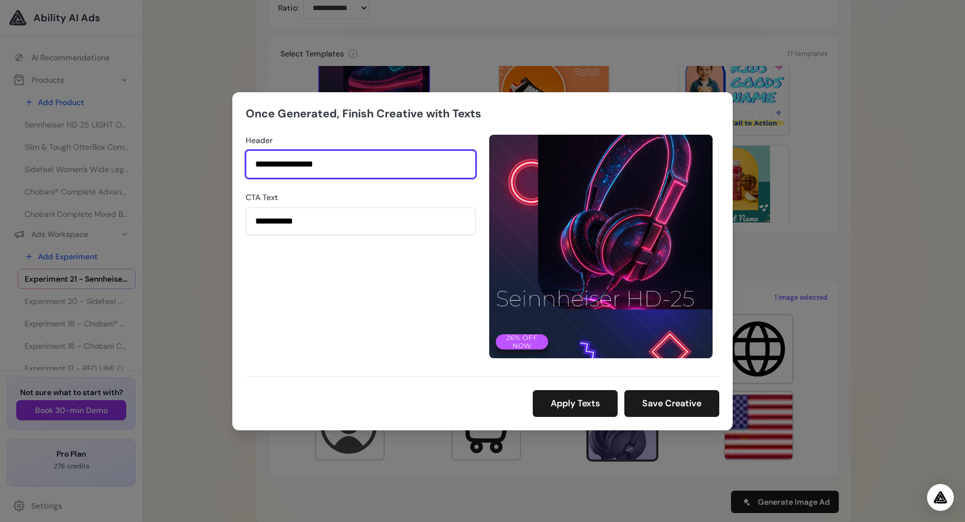
click at [256, 163] on input "**********" at bounding box center [361, 164] width 230 height 28
type input "**********"
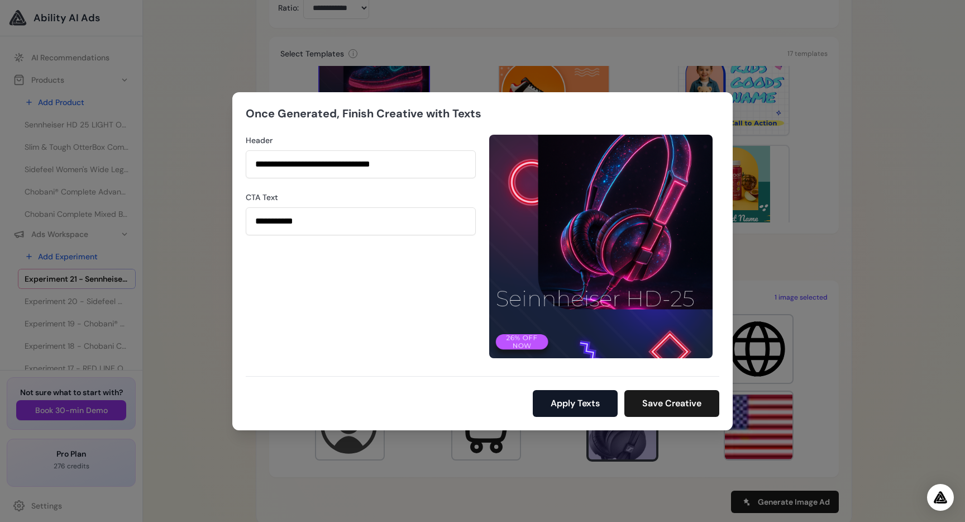
click at [587, 400] on button "Apply Texts" at bounding box center [575, 403] width 85 height 27
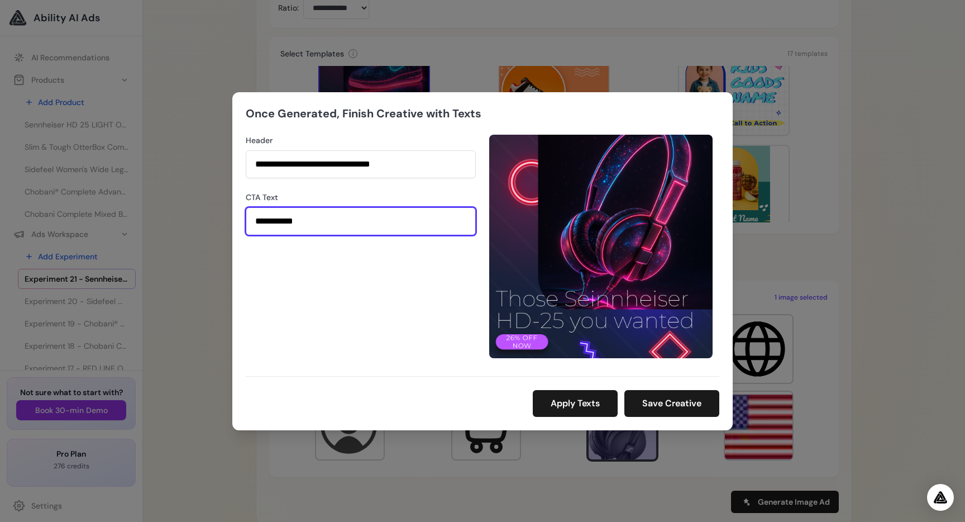
click at [310, 219] on input "**********" at bounding box center [361, 221] width 230 height 28
type input "*******"
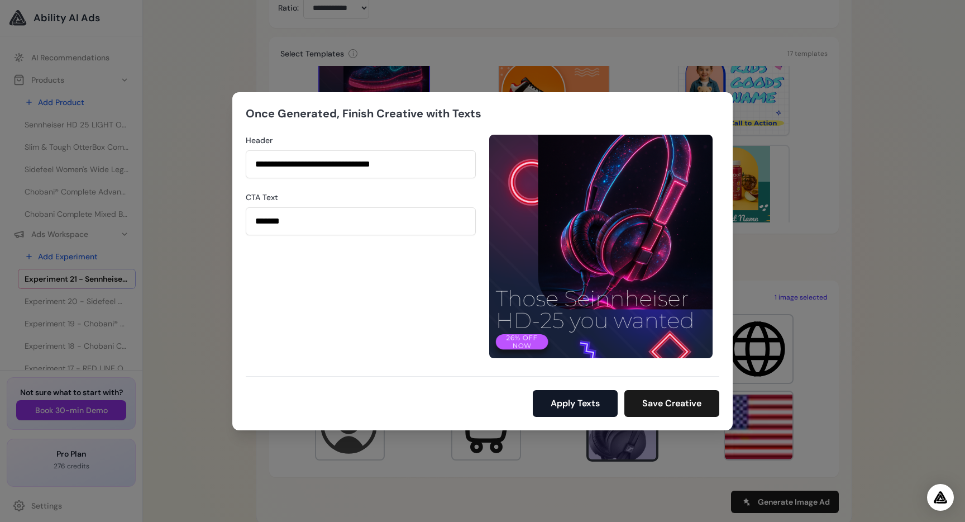
click at [556, 397] on button "Apply Texts" at bounding box center [575, 403] width 85 height 27
click at [569, 400] on button "Apply Texts" at bounding box center [575, 403] width 85 height 27
click at [692, 402] on button "Save Creative" at bounding box center [672, 403] width 95 height 27
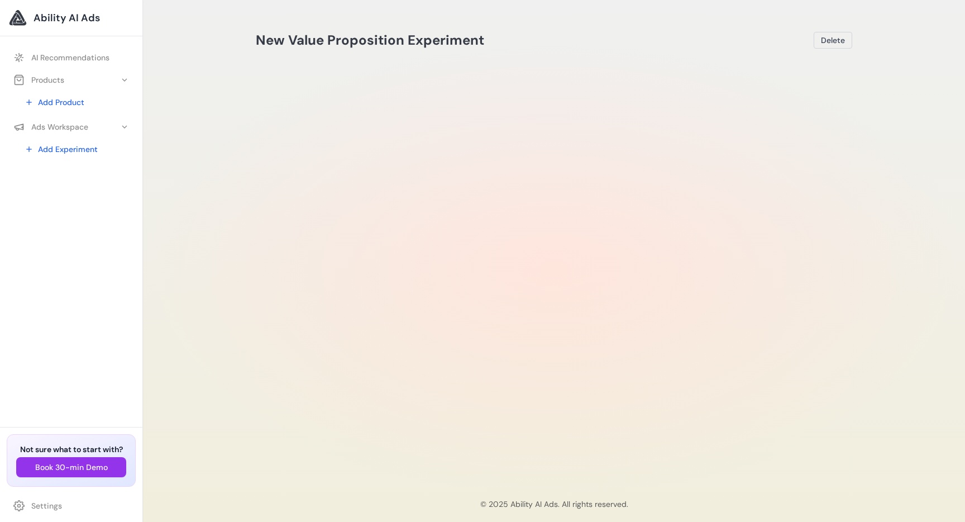
scroll to position [15, 0]
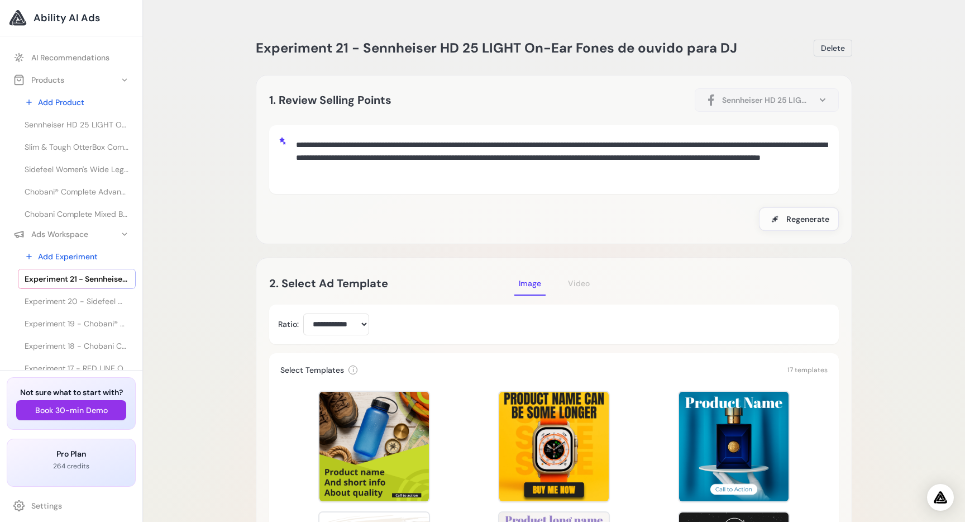
click at [87, 128] on span "Sennheiser HD 25 LIGHT On-Ear Fones de ouvido para DJ" at bounding box center [77, 124] width 104 height 11
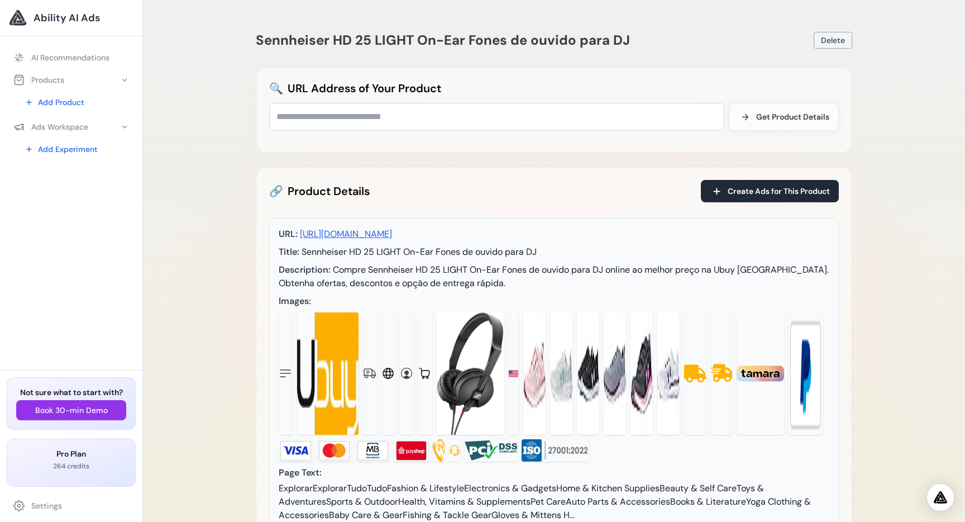
click at [828, 40] on span "Delete" at bounding box center [833, 40] width 24 height 11
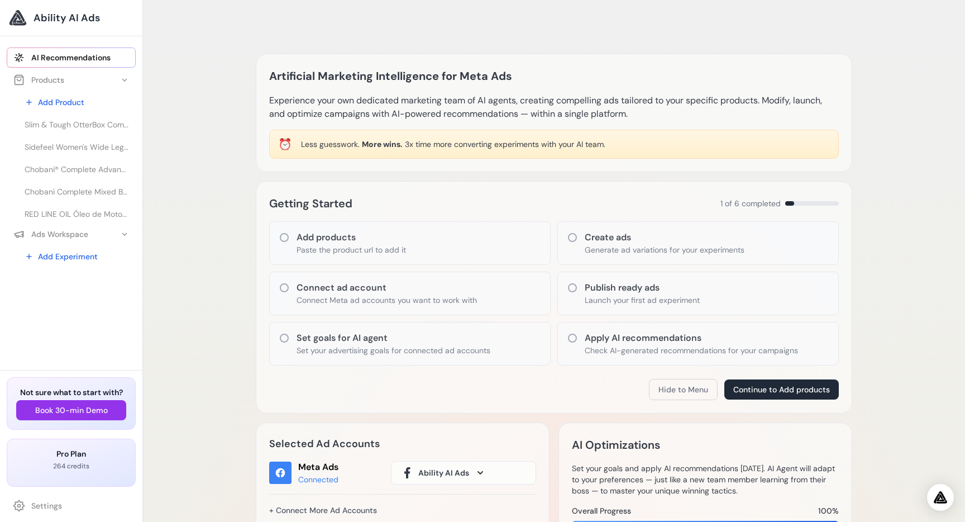
click at [65, 77] on button "Products" at bounding box center [71, 80] width 129 height 20
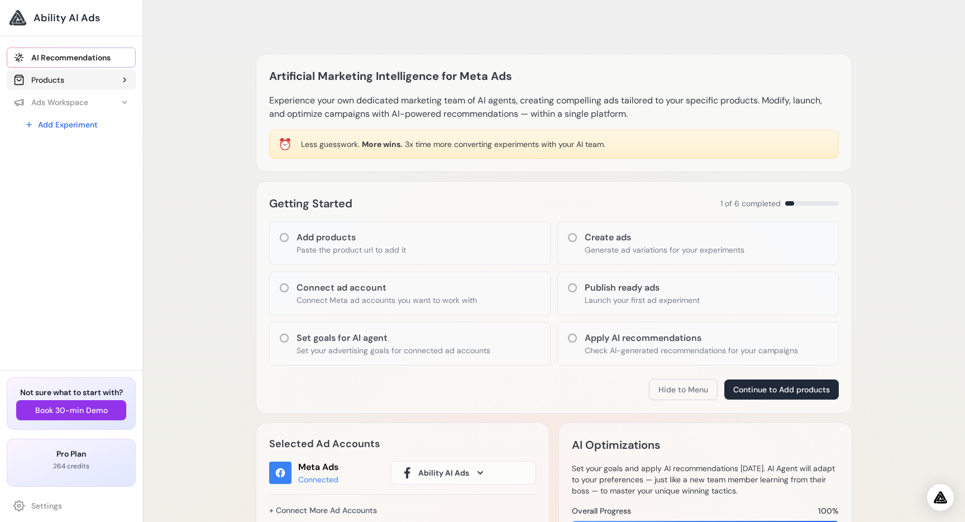
click at [65, 77] on button "Products" at bounding box center [71, 80] width 129 height 20
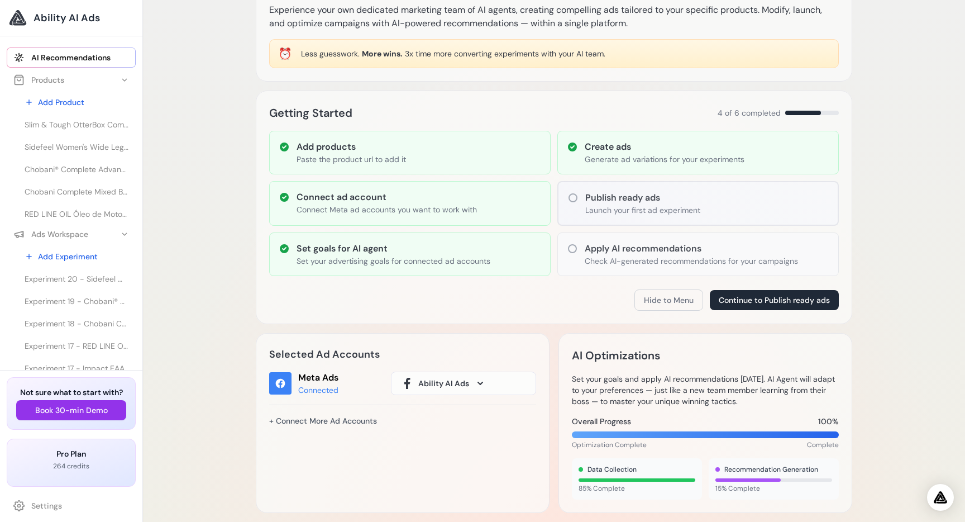
scroll to position [199, 0]
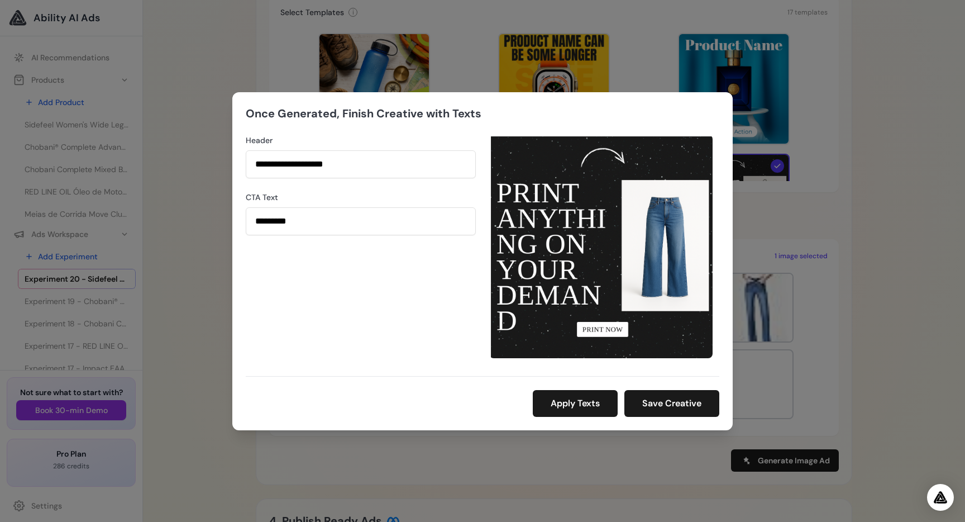
scroll to position [323, 0]
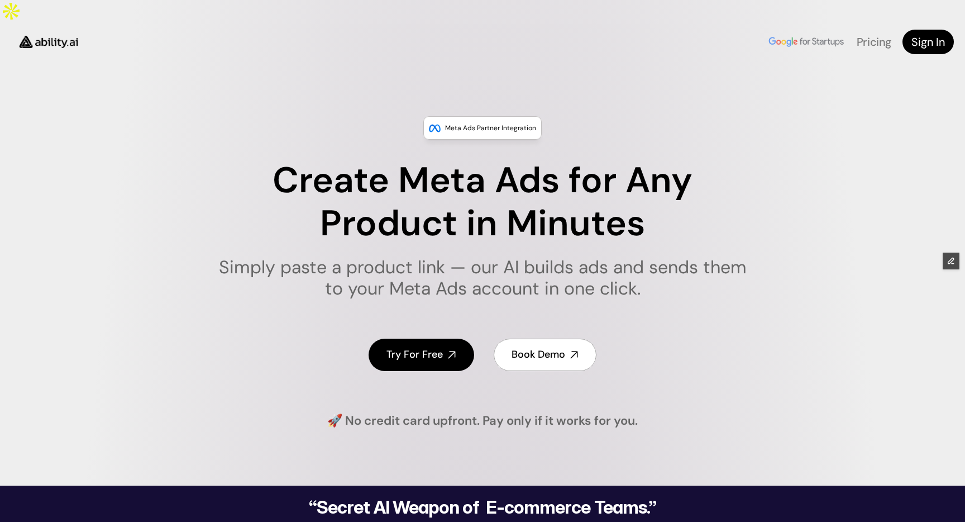
click at [763, 118] on div "Meta Ads Partner Integration Create Meta Ads for Any Product in Minutes Simply …" at bounding box center [482, 272] width 965 height 313
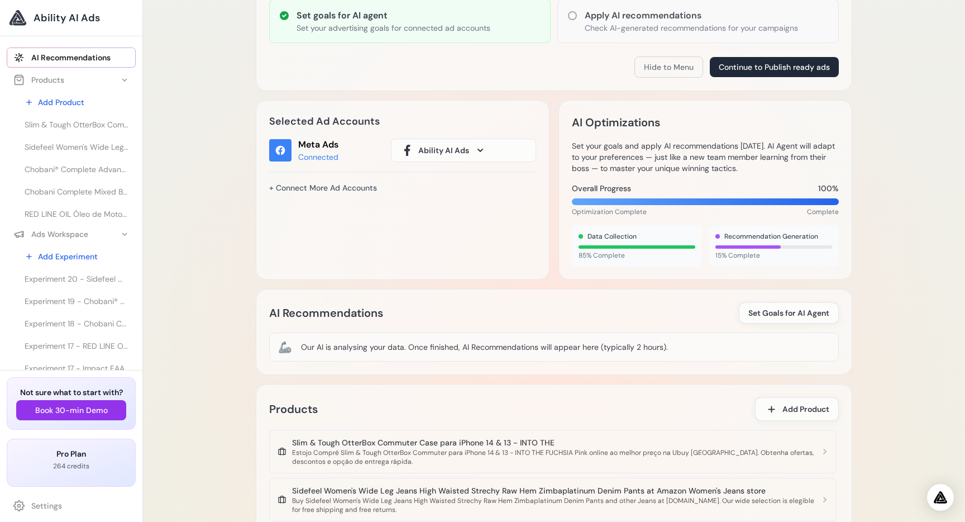
scroll to position [318, 0]
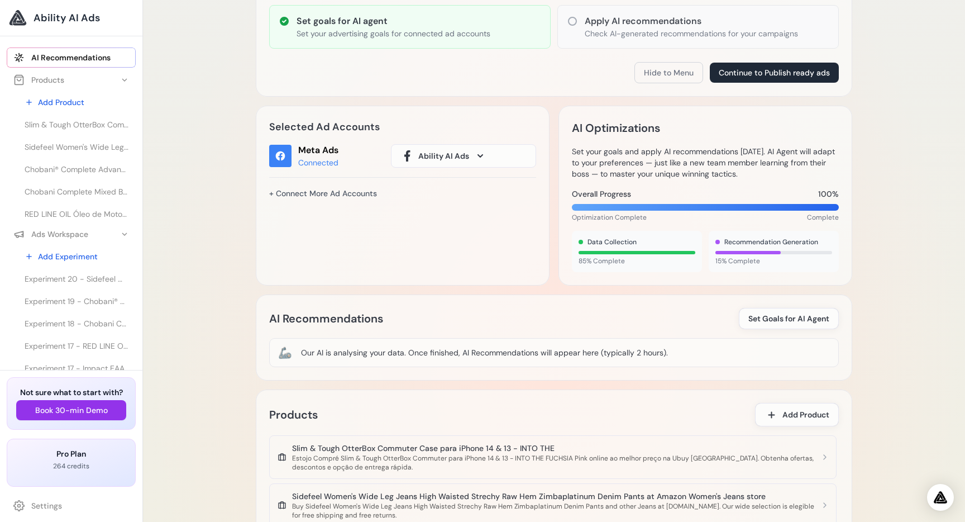
click at [469, 144] on button "Ability AI Ads" at bounding box center [463, 155] width 145 height 23
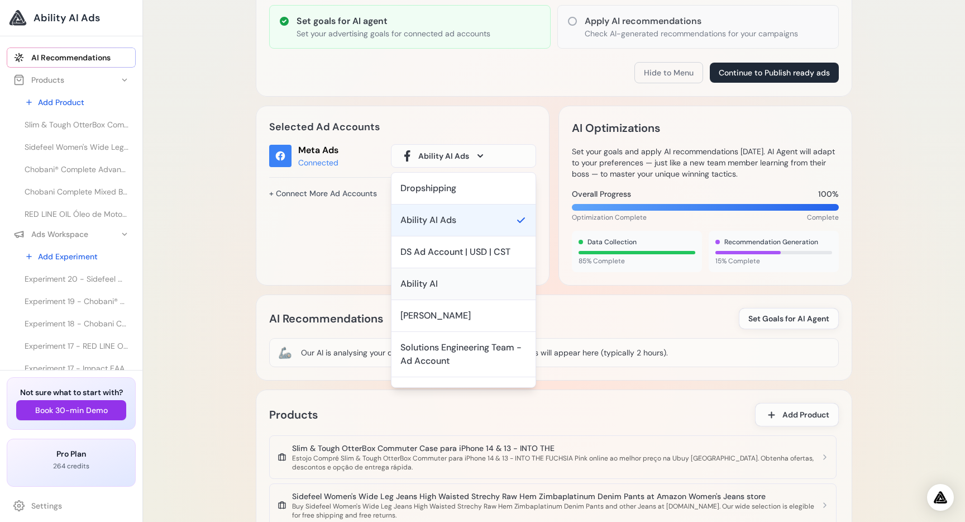
click at [420, 277] on div "Ability AI" at bounding box center [419, 283] width 37 height 13
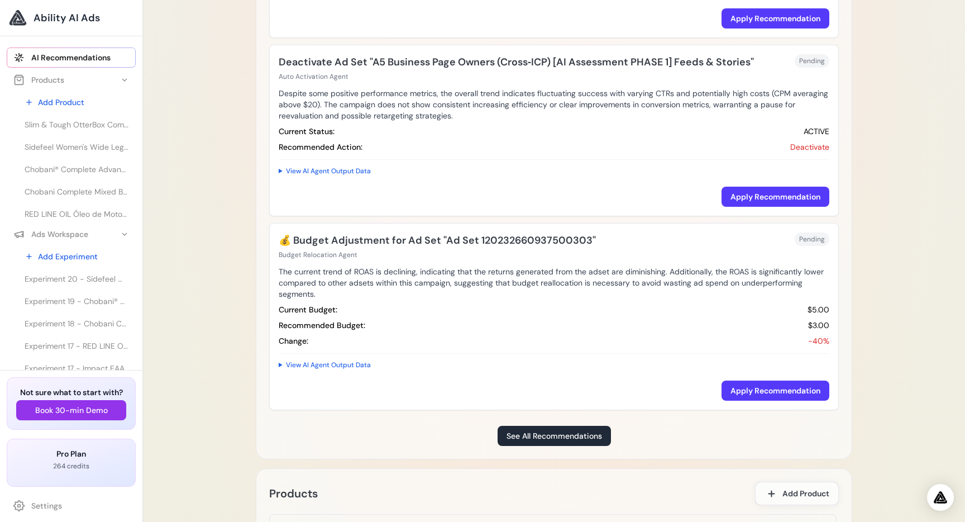
scroll to position [1179, 0]
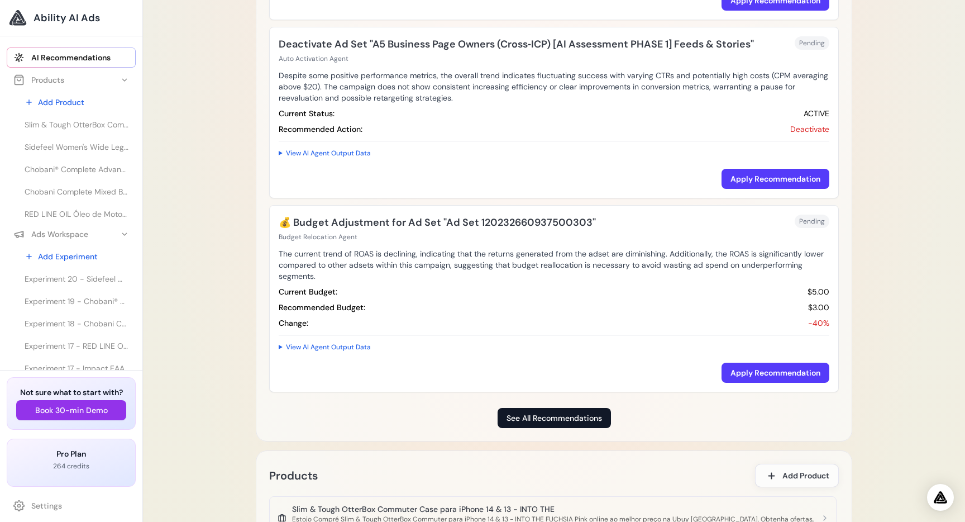
click at [542, 408] on link "See All Recommendations" at bounding box center [554, 418] width 113 height 20
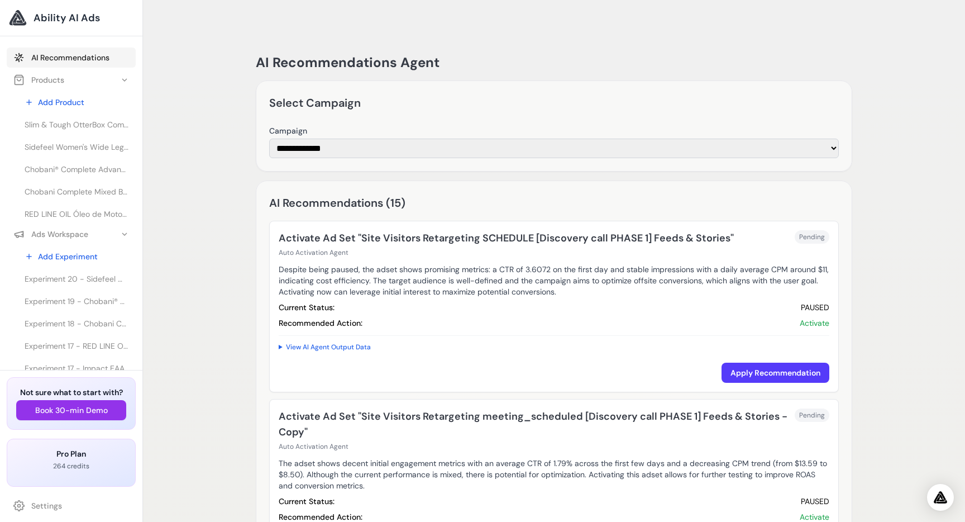
click at [40, 54] on link "AI Recommendations" at bounding box center [71, 57] width 129 height 20
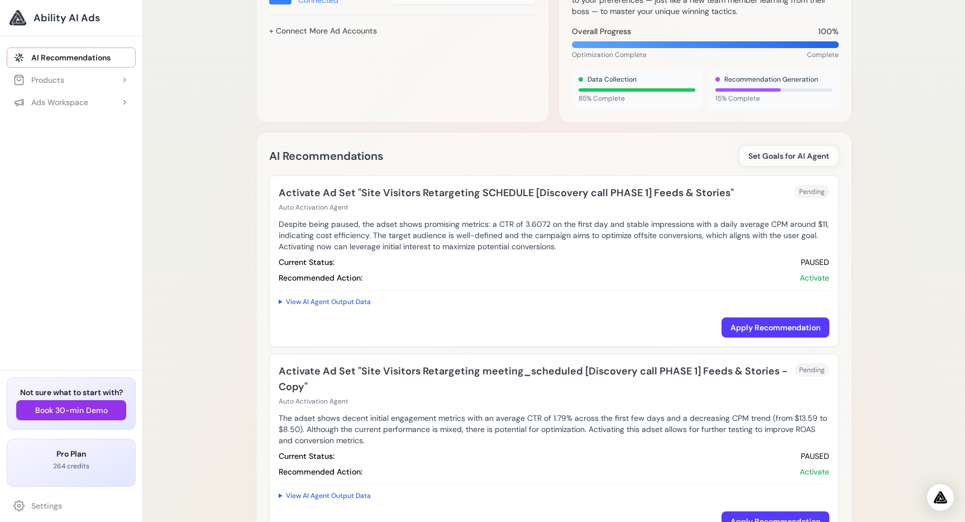
scroll to position [479, 0]
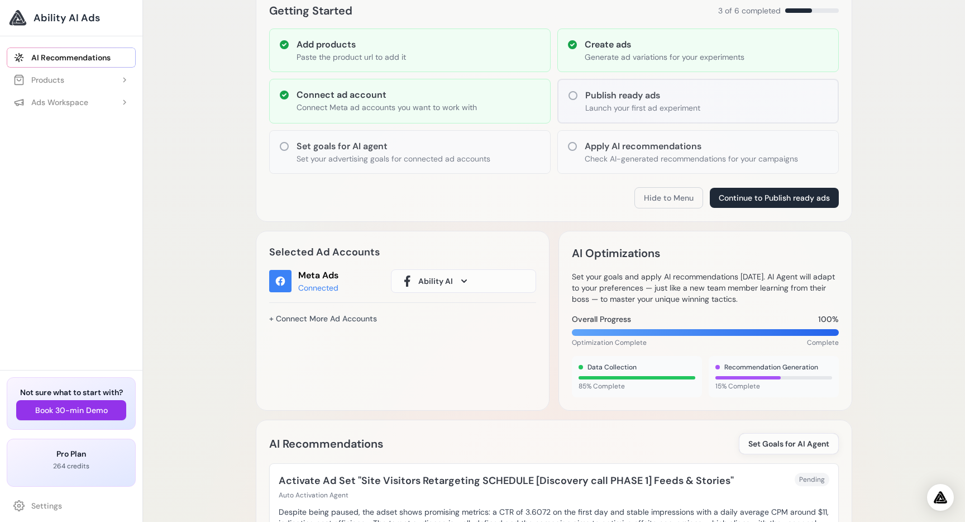
scroll to position [199, 0]
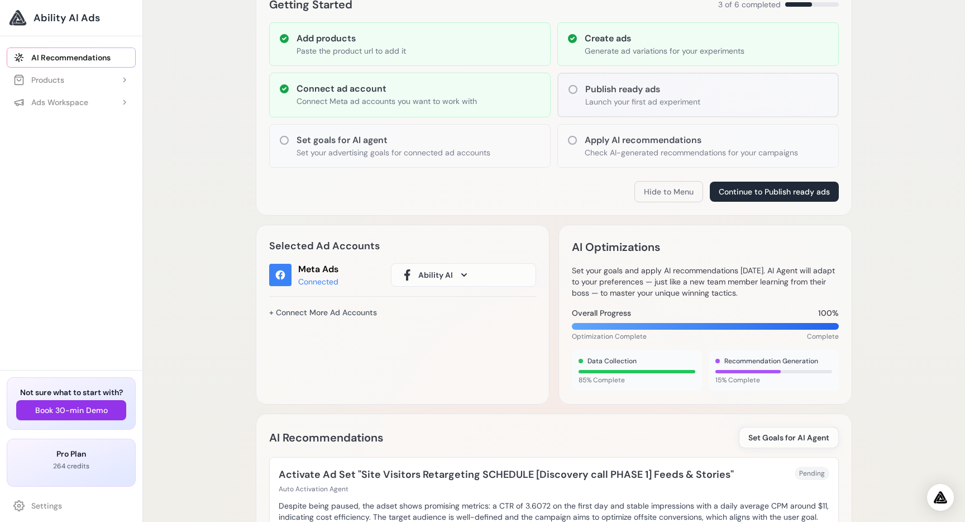
click at [458, 268] on span at bounding box center [464, 274] width 13 height 13
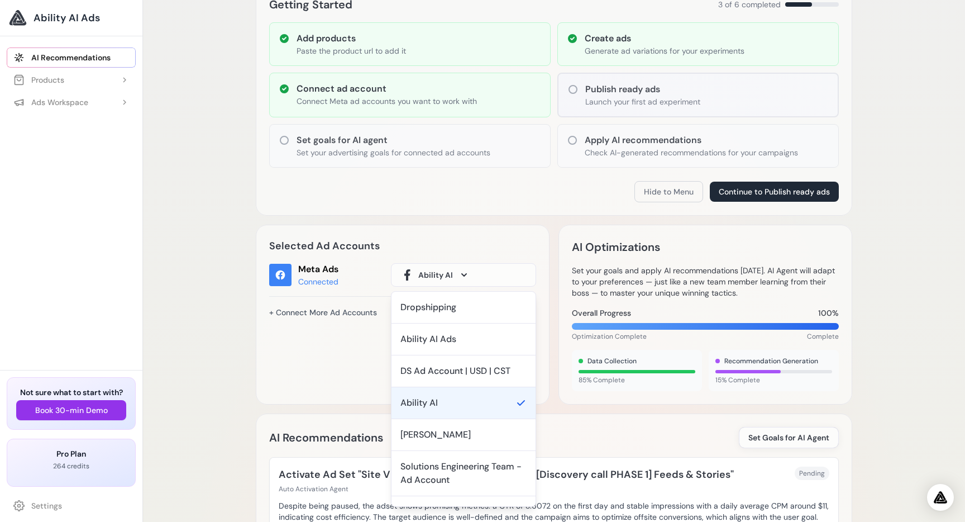
click at [456, 263] on button "Ability AI" at bounding box center [463, 274] width 145 height 23
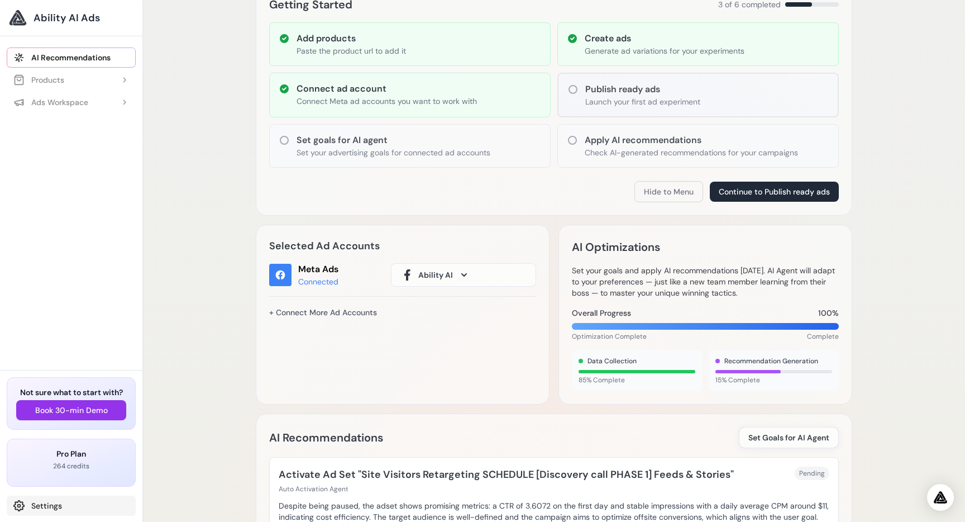
click at [48, 507] on link "Settings" at bounding box center [71, 505] width 129 height 20
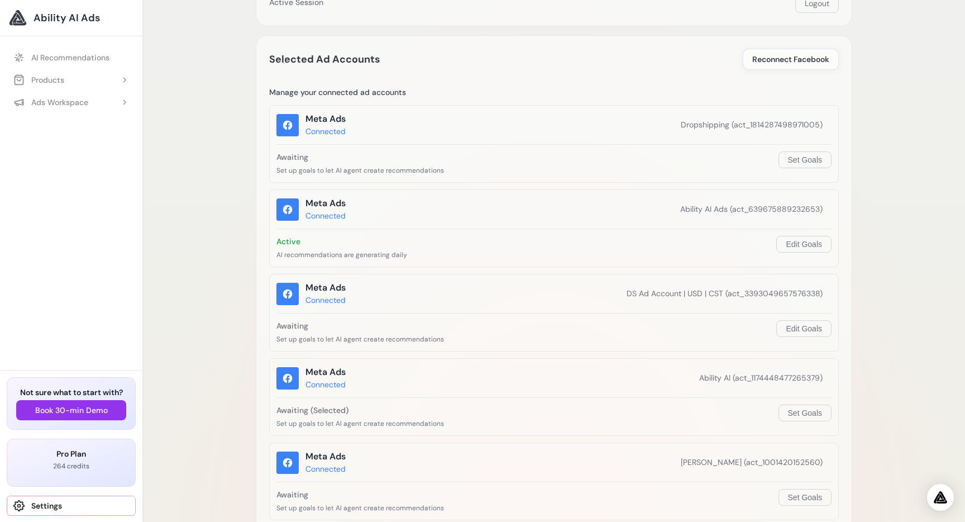
scroll to position [145, 0]
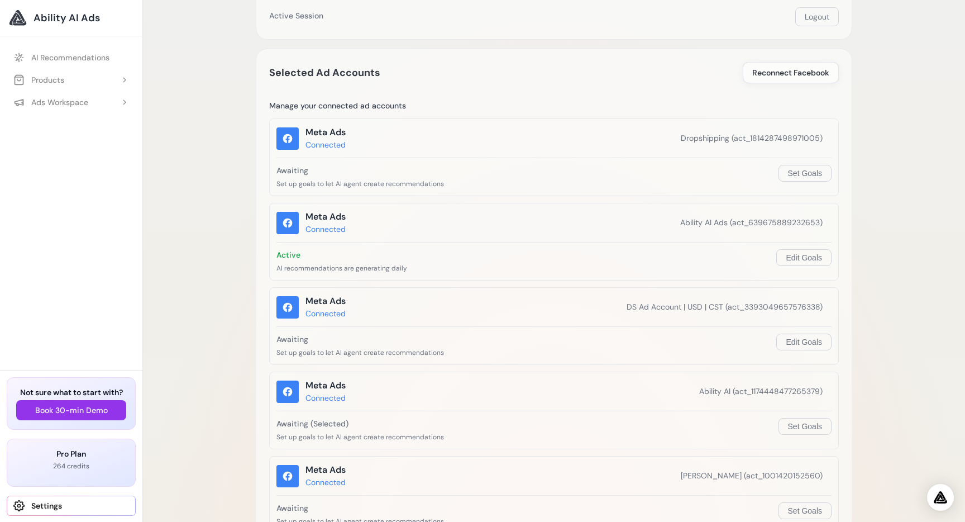
click at [811, 165] on button "Set Goals" at bounding box center [805, 173] width 53 height 17
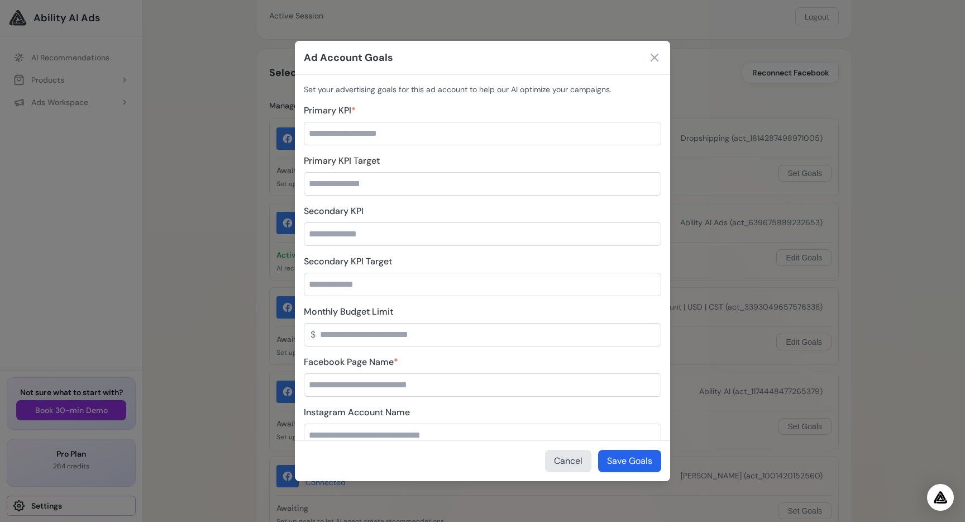
click at [378, 136] on input "Primary KPI *" at bounding box center [483, 133] width 358 height 23
click at [372, 183] on input "Primary KPI Target" at bounding box center [483, 183] width 358 height 23
click at [540, 103] on div "Set your advertising goals for this ad account to help our AI optimize your cam…" at bounding box center [482, 257] width 375 height 365
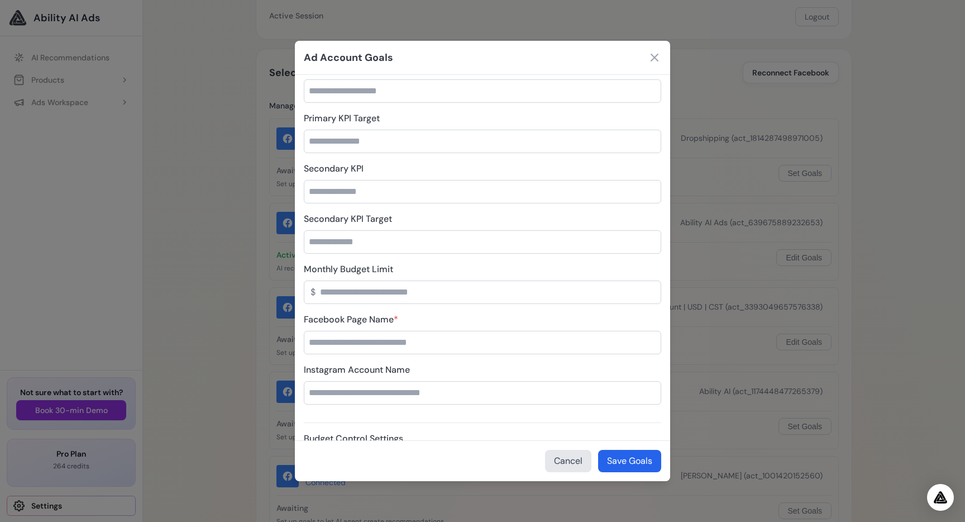
scroll to position [45, 0]
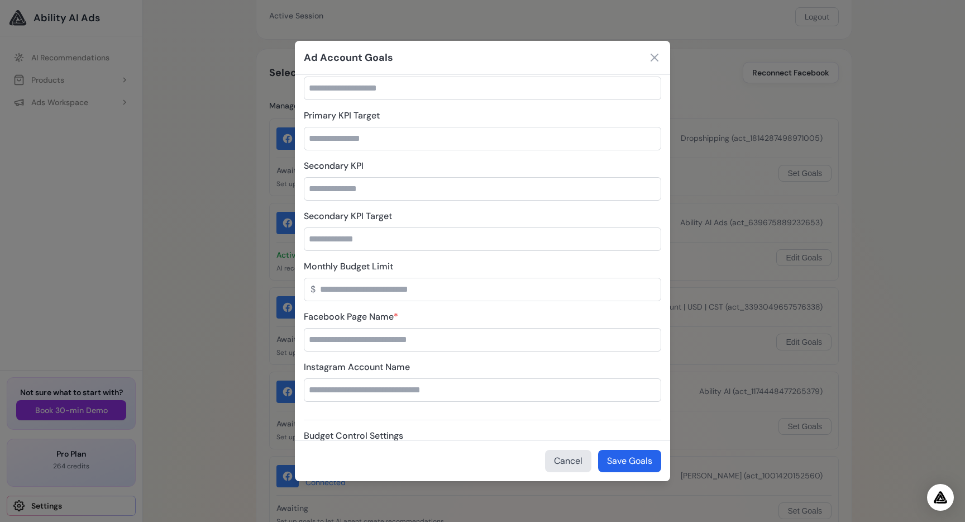
click at [413, 345] on input "Facebook Page Name *" at bounding box center [483, 339] width 358 height 23
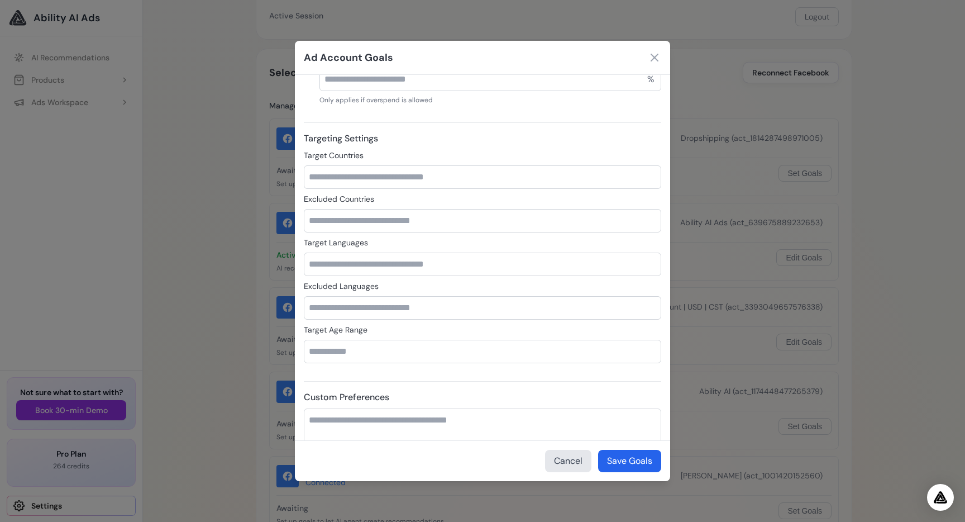
scroll to position [489, 0]
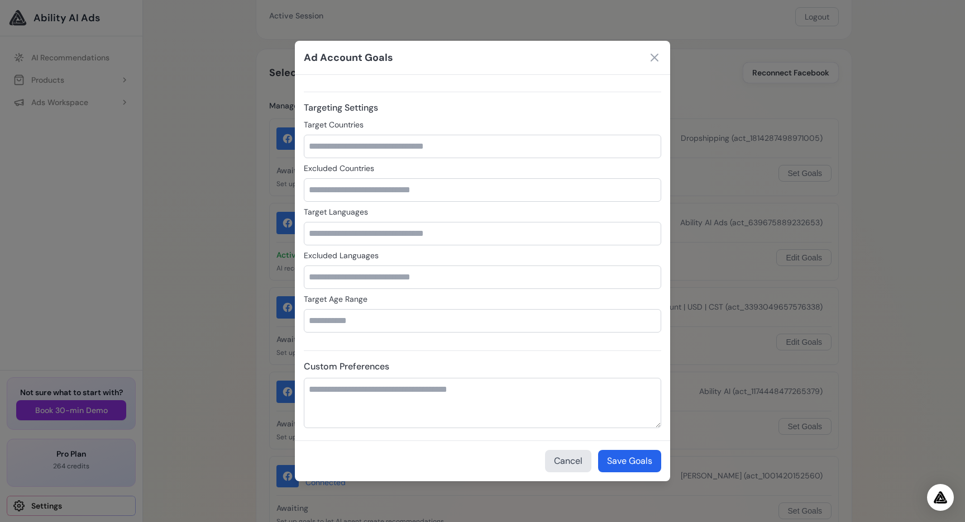
click at [350, 413] on textarea "Custom Preferences" at bounding box center [483, 403] width 358 height 50
click at [654, 58] on icon at bounding box center [654, 57] width 7 height 7
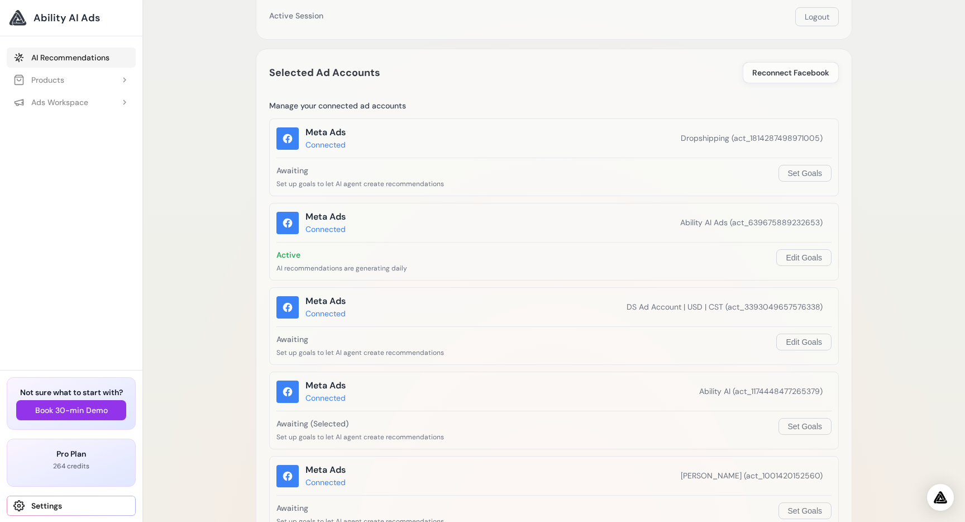
click at [87, 54] on link "AI Recommendations" at bounding box center [71, 57] width 129 height 20
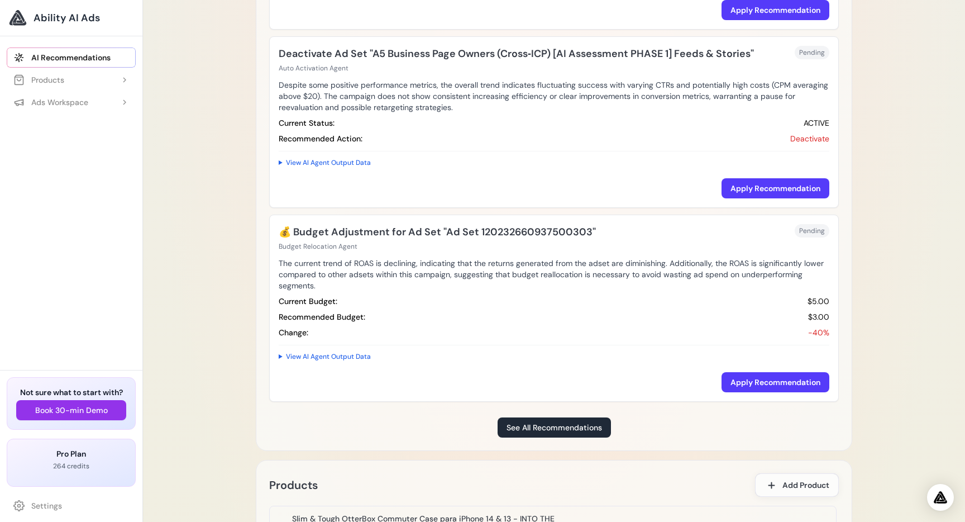
scroll to position [1170, 0]
click at [332, 349] on summary "View AI Agent Output Data" at bounding box center [554, 355] width 551 height 13
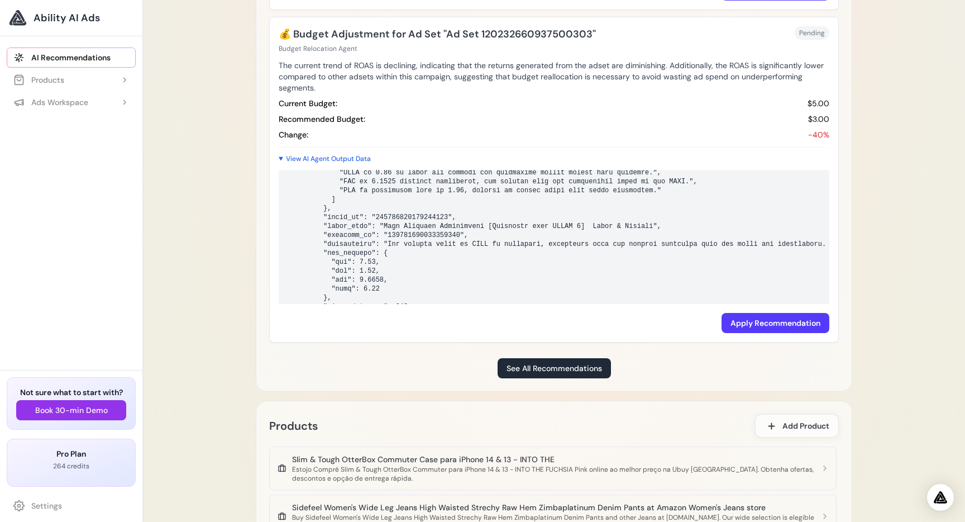
scroll to position [1365, 0]
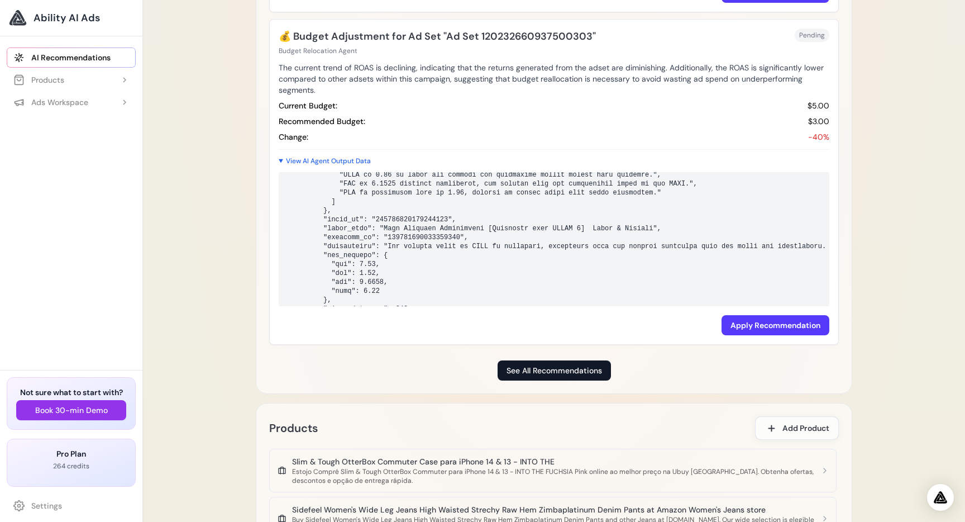
click at [536, 360] on link "See All Recommendations" at bounding box center [554, 370] width 113 height 20
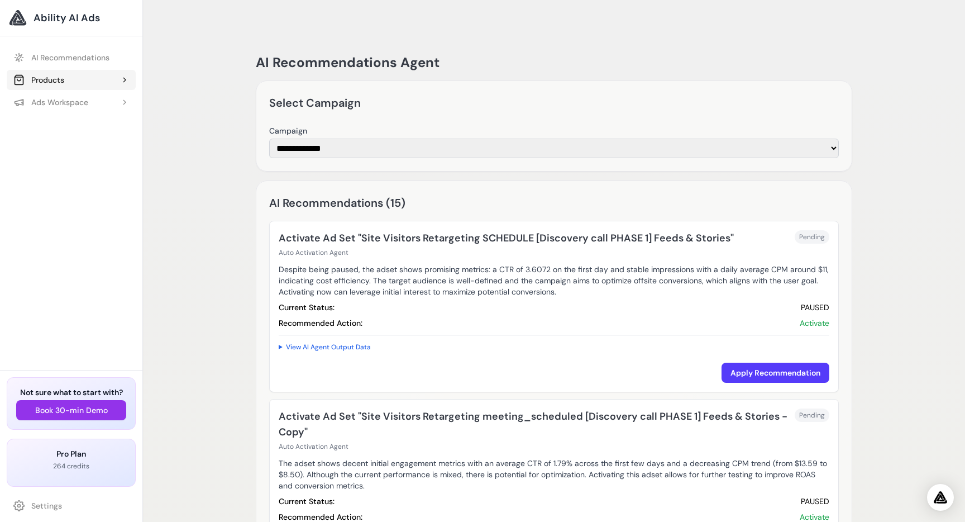
click at [84, 79] on button "Products" at bounding box center [71, 80] width 129 height 20
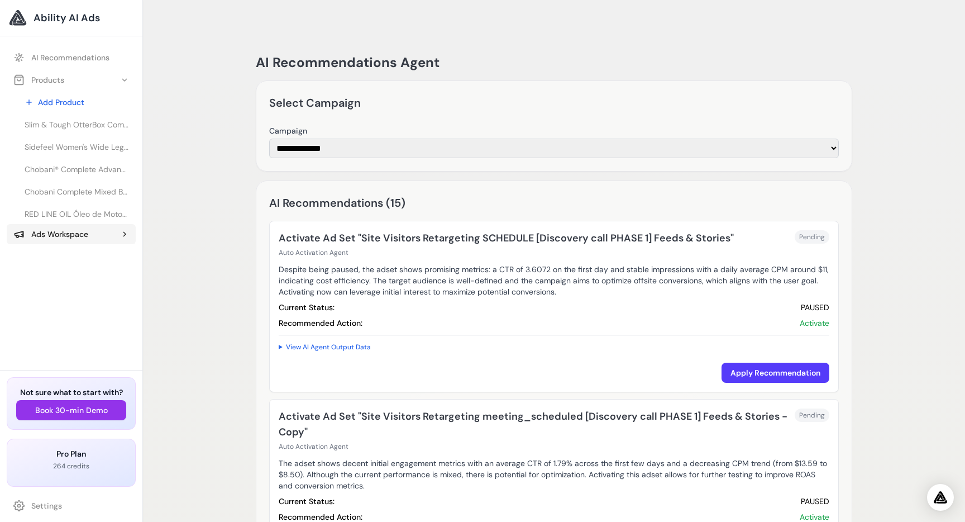
click at [64, 239] on div "Ads Workspace" at bounding box center [50, 233] width 75 height 11
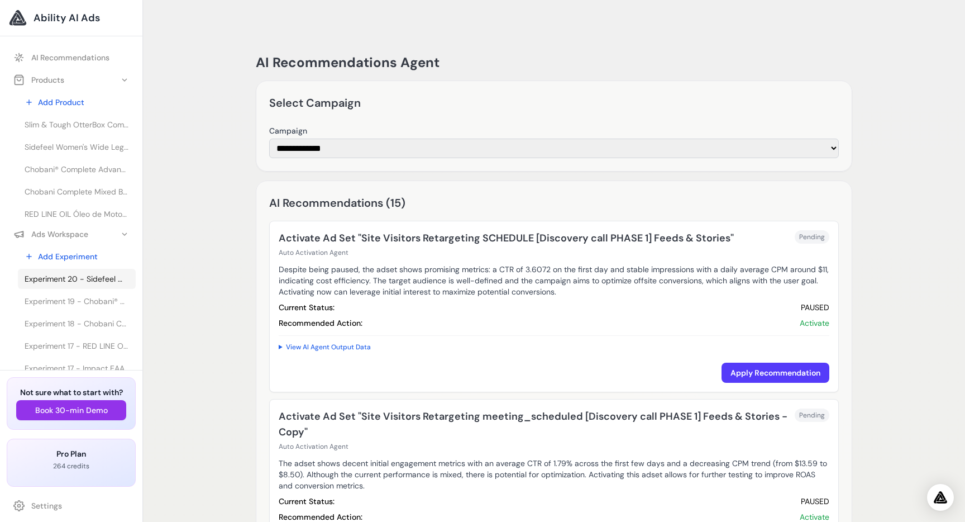
click at [84, 279] on span "Experiment 20 - Sidefeel Women's Wide Leg Jeans High Waisted Strechy Raw Hem Zi…" at bounding box center [77, 278] width 104 height 11
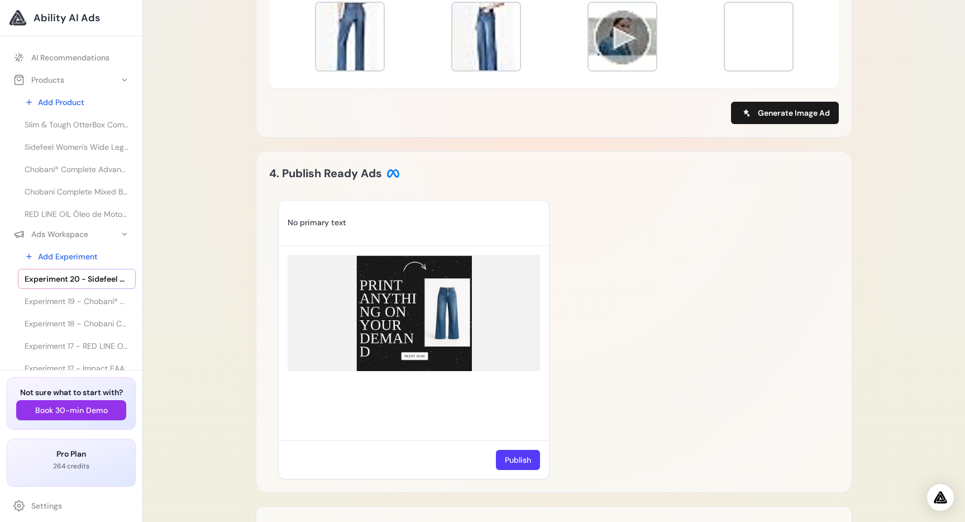
scroll to position [674, 0]
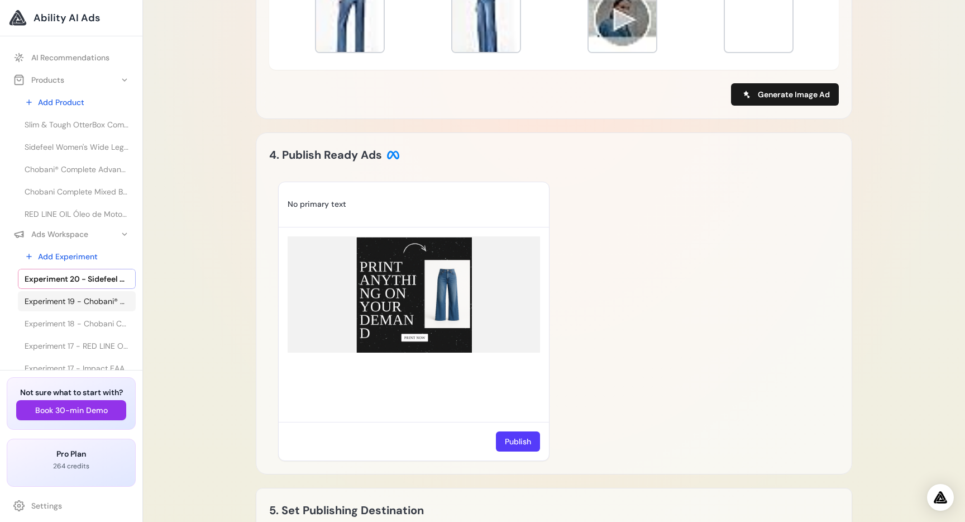
click at [75, 302] on span "Experiment 19 - Chobani® Complete Advanced Protein Greek Yogurt Drink - Sabor" at bounding box center [77, 301] width 104 height 11
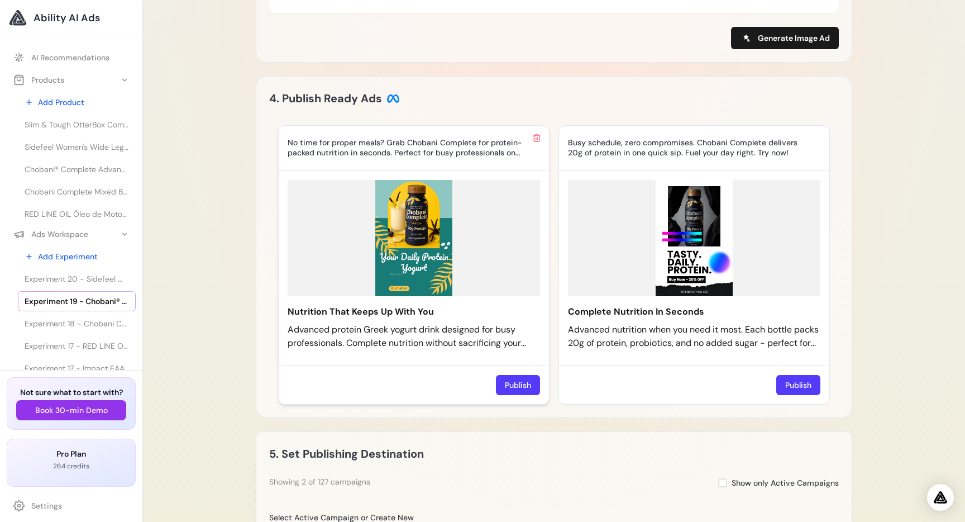
scroll to position [716, 0]
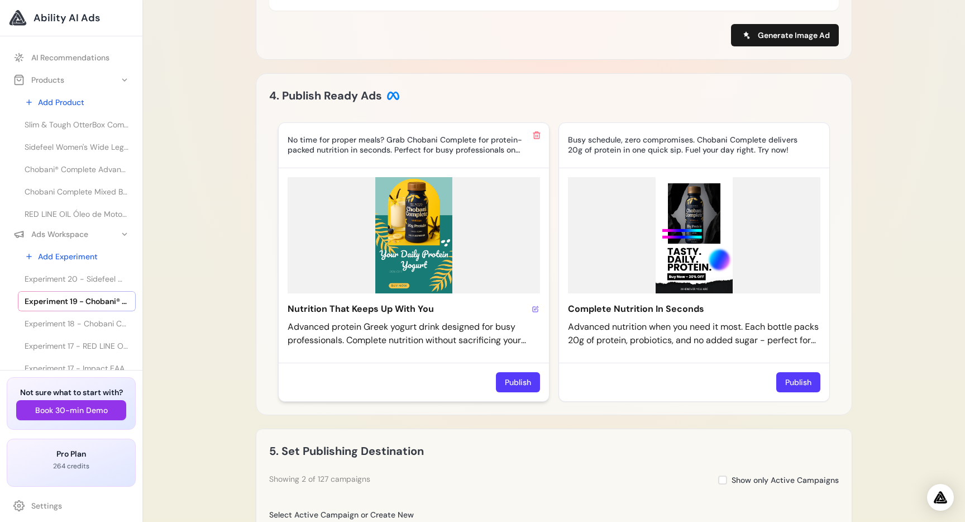
click at [536, 312] on icon at bounding box center [535, 309] width 7 height 7
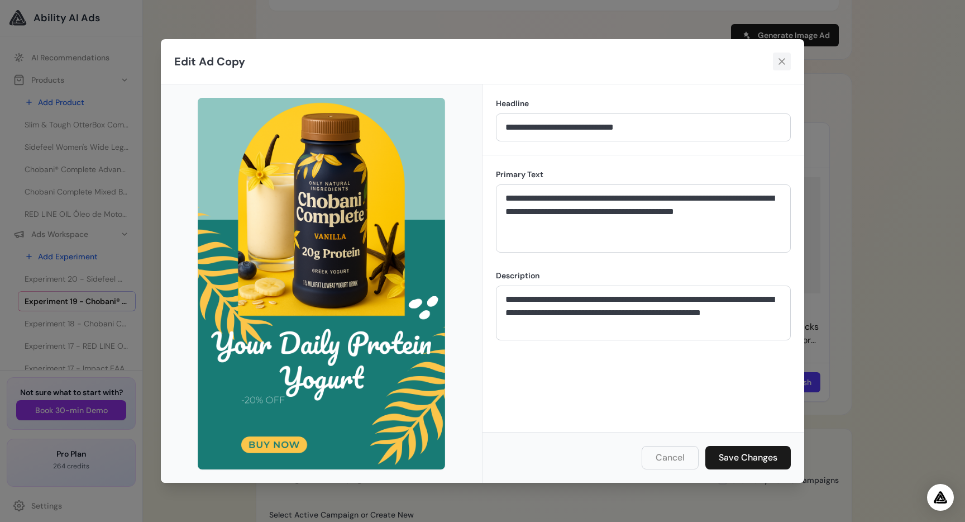
click at [782, 62] on icon at bounding box center [781, 61] width 11 height 11
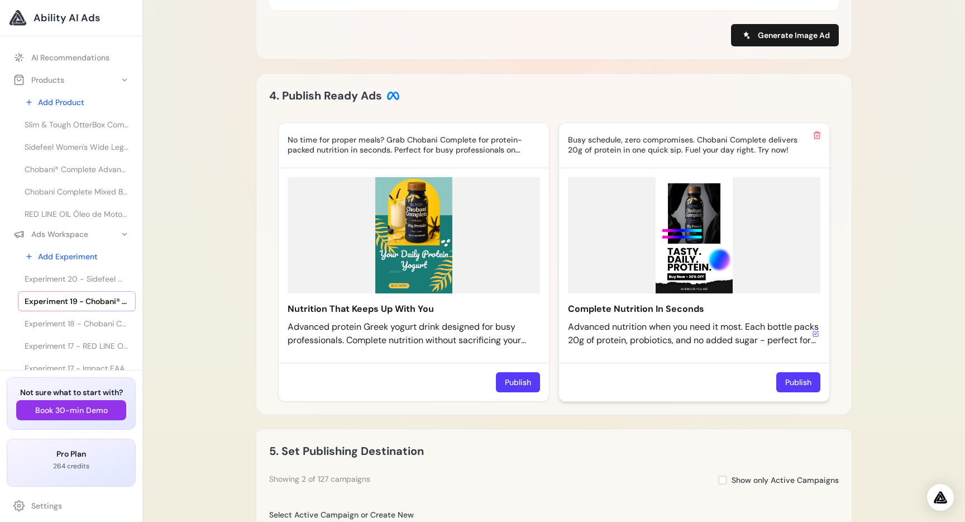
click at [816, 337] on icon at bounding box center [816, 333] width 7 height 7
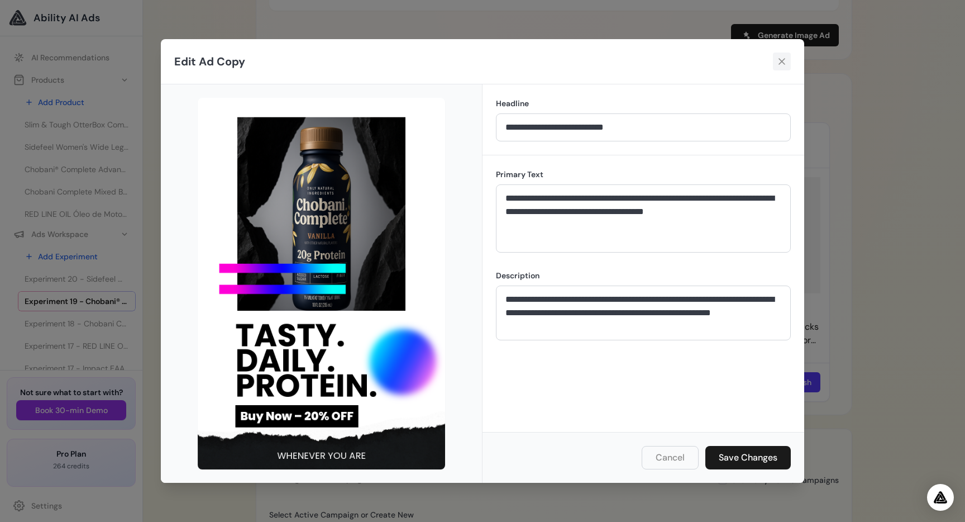
click at [777, 63] on icon at bounding box center [781, 61] width 11 height 11
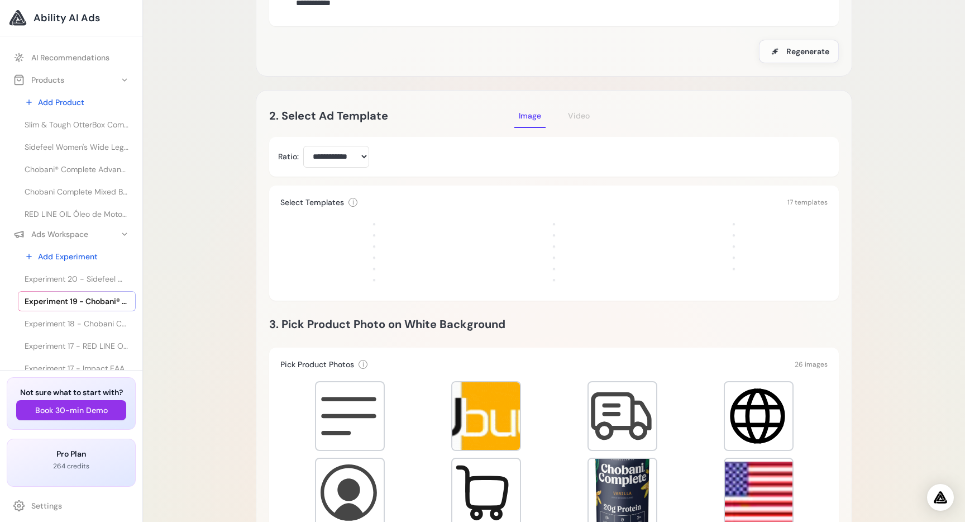
scroll to position [0, 0]
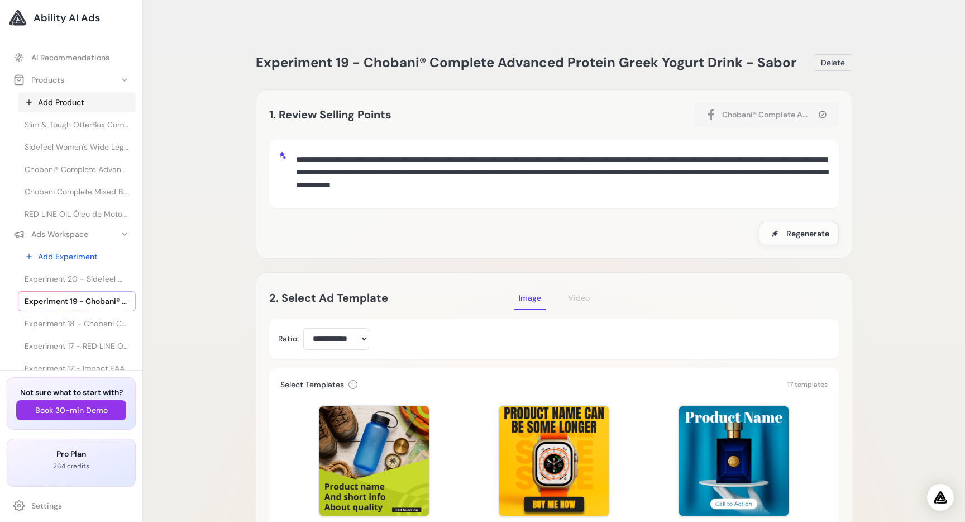
click at [73, 98] on link "Add Product" at bounding box center [77, 102] width 118 height 20
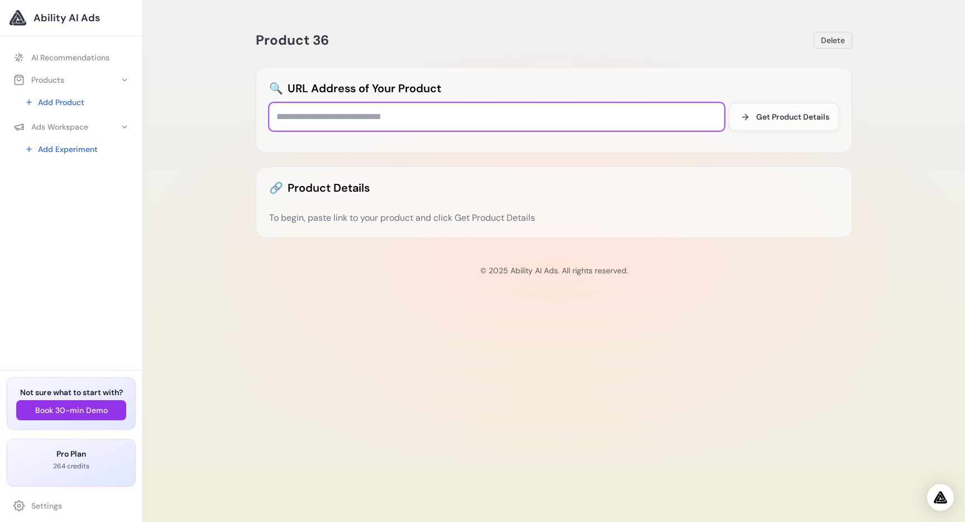
click at [333, 111] on input "text" at bounding box center [496, 117] width 455 height 28
paste input "**********"
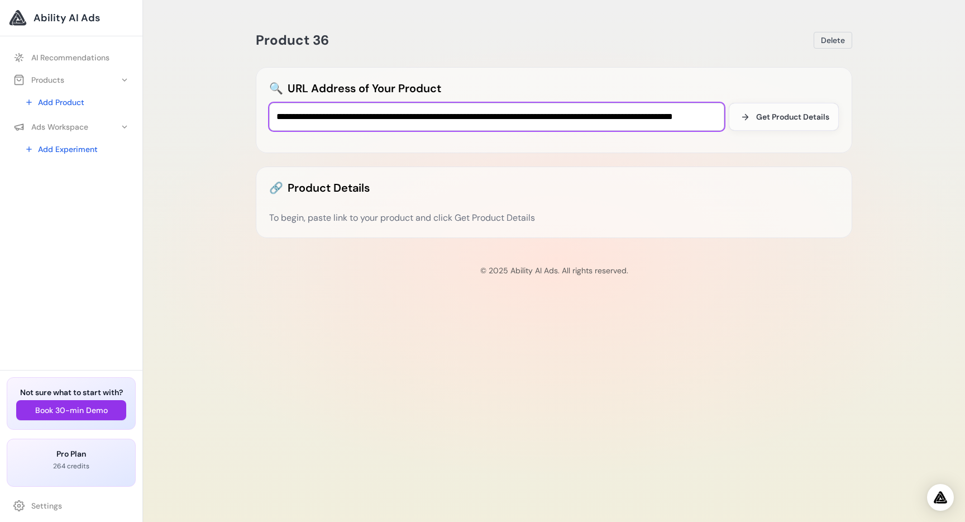
scroll to position [0, 108]
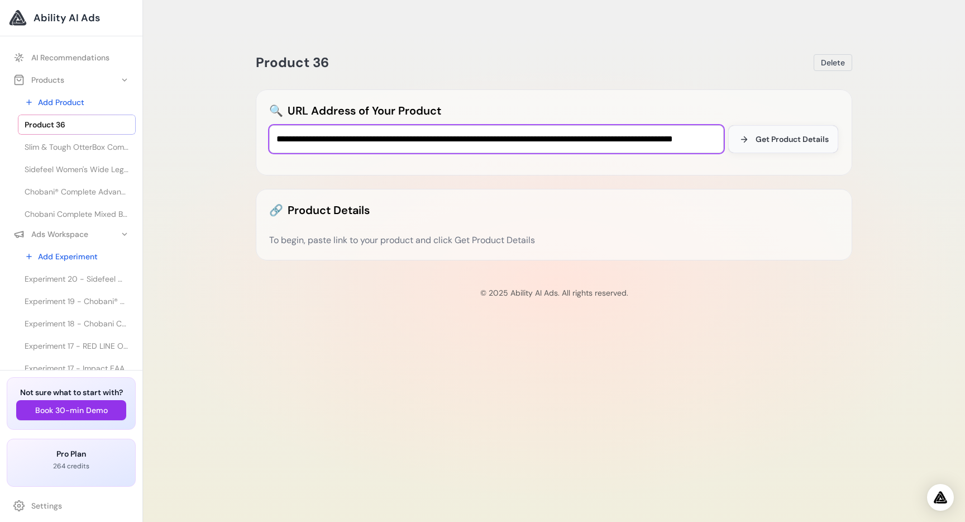
type input "**********"
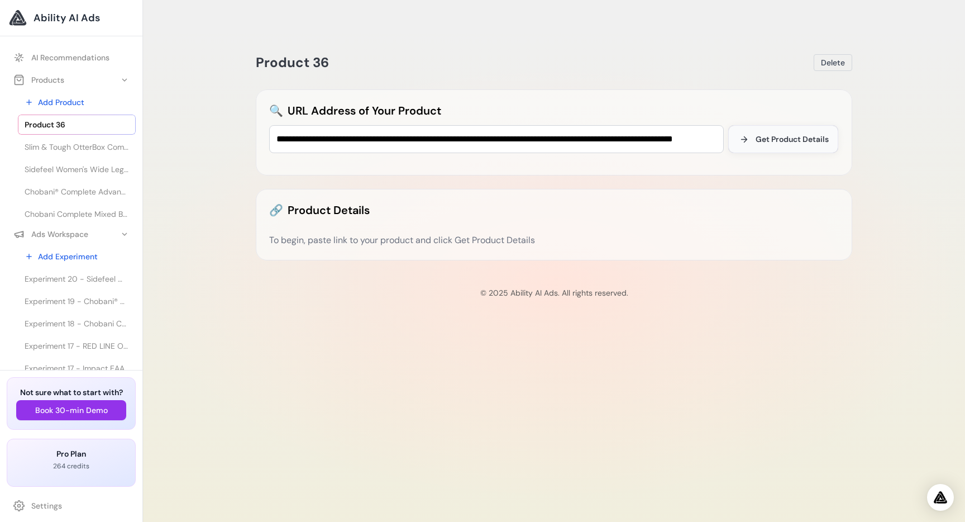
scroll to position [0, 0]
click at [791, 134] on span "Get Product Details" at bounding box center [792, 139] width 73 height 11
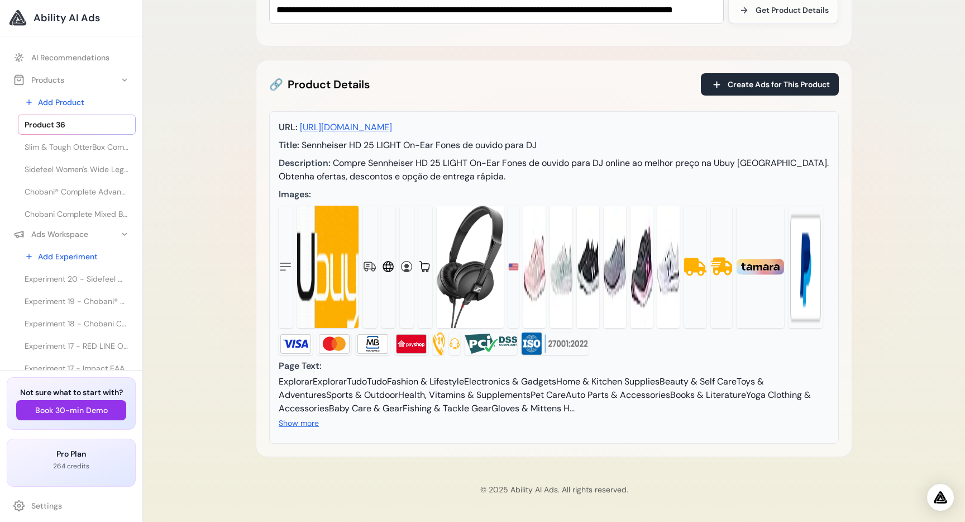
scroll to position [146, 0]
click at [753, 79] on span "Create Ads for This Product" at bounding box center [779, 84] width 102 height 11
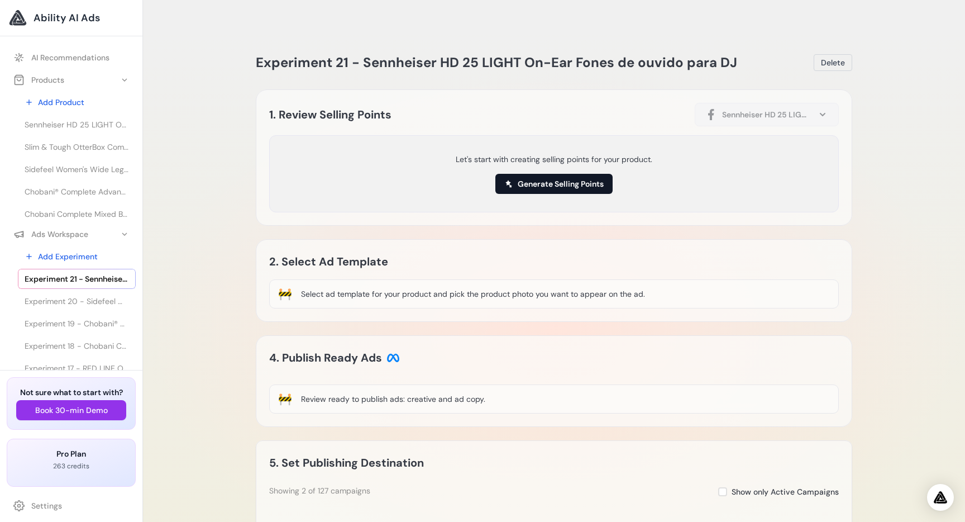
click at [546, 174] on button "Generate Selling Points" at bounding box center [553, 184] width 117 height 20
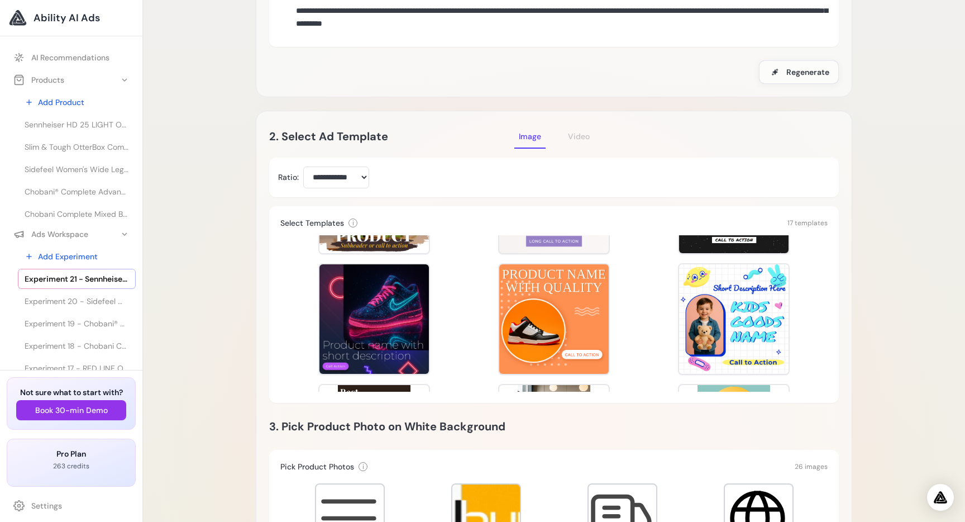
scroll to position [222, 0]
click at [312, 330] on div "Template Preview Template Preview Template Preview Template Preview Template Pr…" at bounding box center [553, 313] width 547 height 156
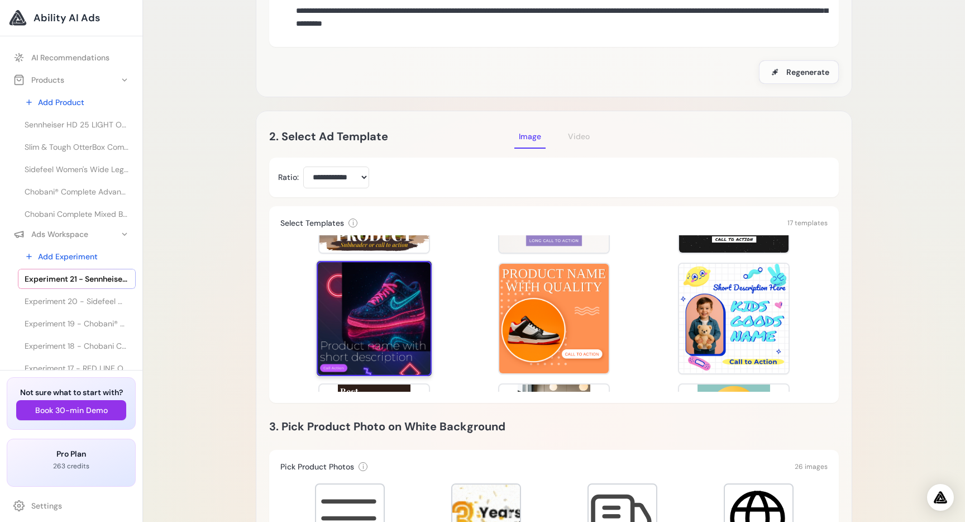
click at [347, 313] on div at bounding box center [374, 318] width 115 height 115
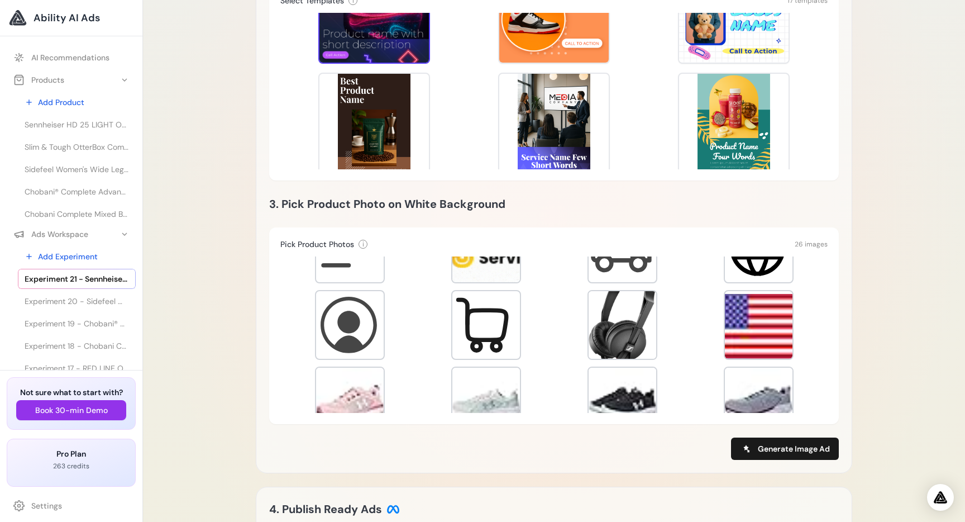
scroll to position [46, 0]
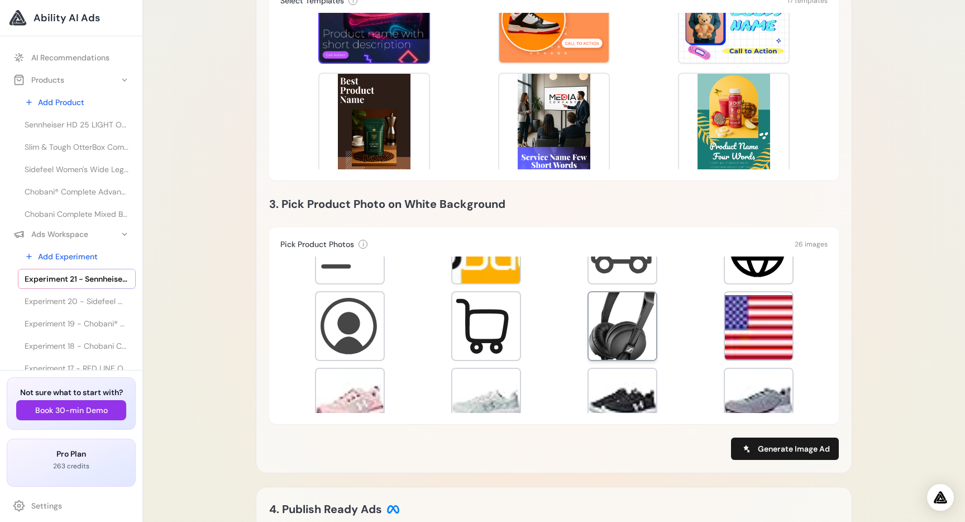
click at [637, 313] on div at bounding box center [623, 326] width 68 height 68
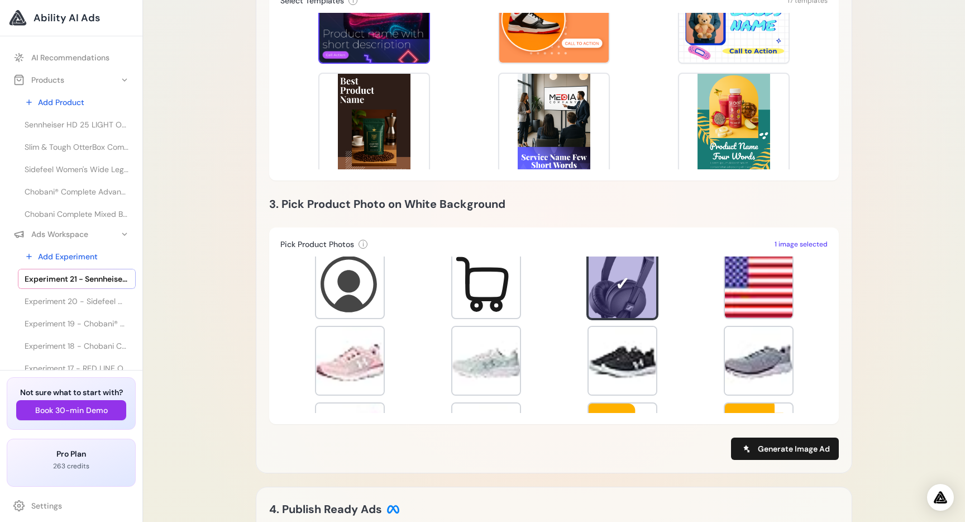
scroll to position [89, 0]
click at [803, 437] on button "Generate Image Ad" at bounding box center [785, 448] width 108 height 22
type input "**********"
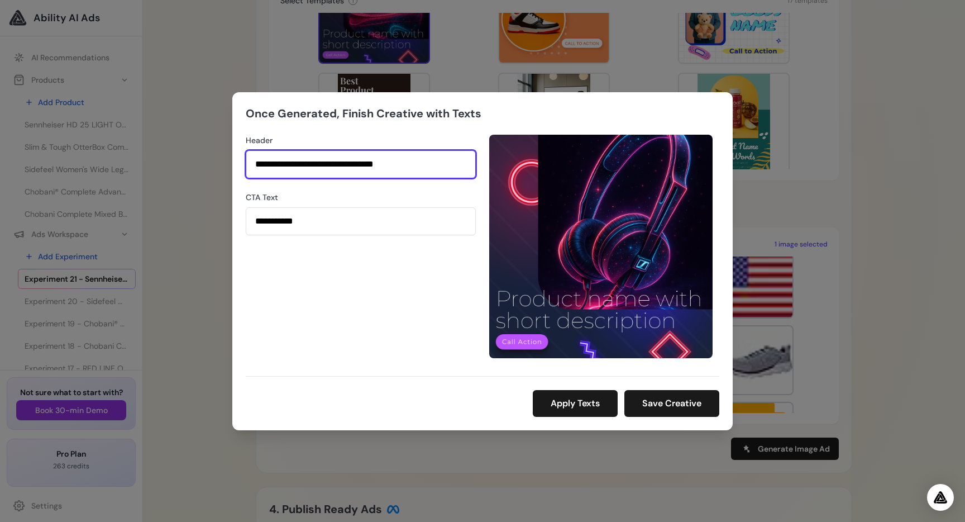
click at [412, 166] on input "**********" at bounding box center [361, 164] width 230 height 28
type input "**********"
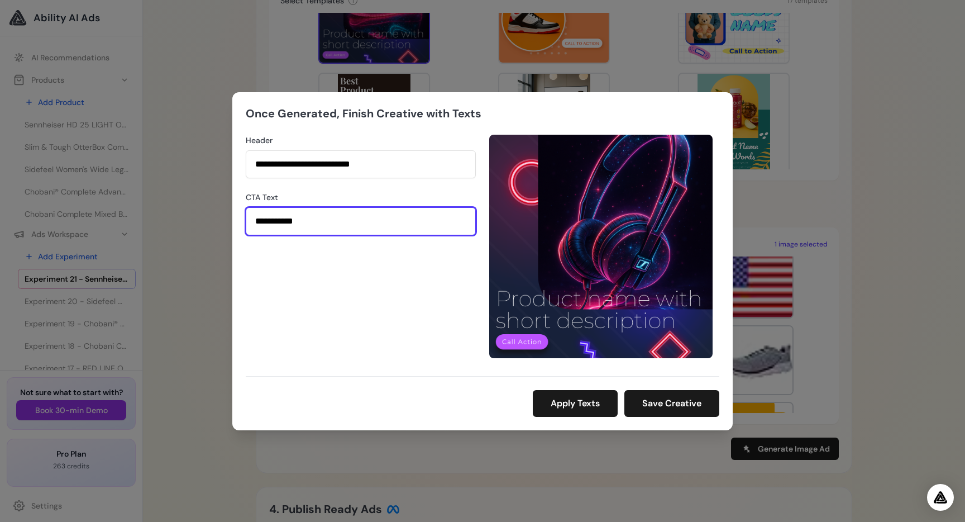
click at [322, 219] on input "**********" at bounding box center [361, 221] width 230 height 28
type input "********"
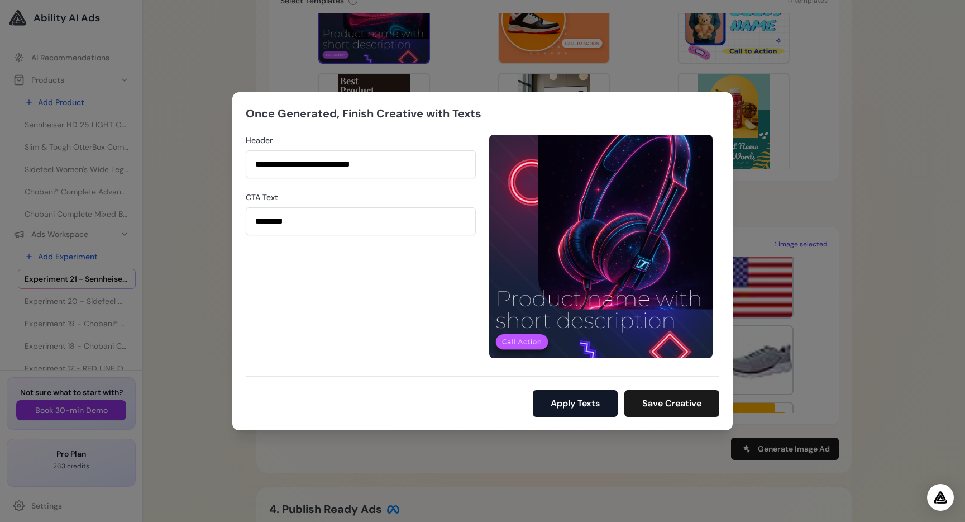
click at [564, 398] on button "Apply Texts" at bounding box center [575, 403] width 85 height 27
click at [685, 404] on button "Save Creative" at bounding box center [672, 403] width 95 height 27
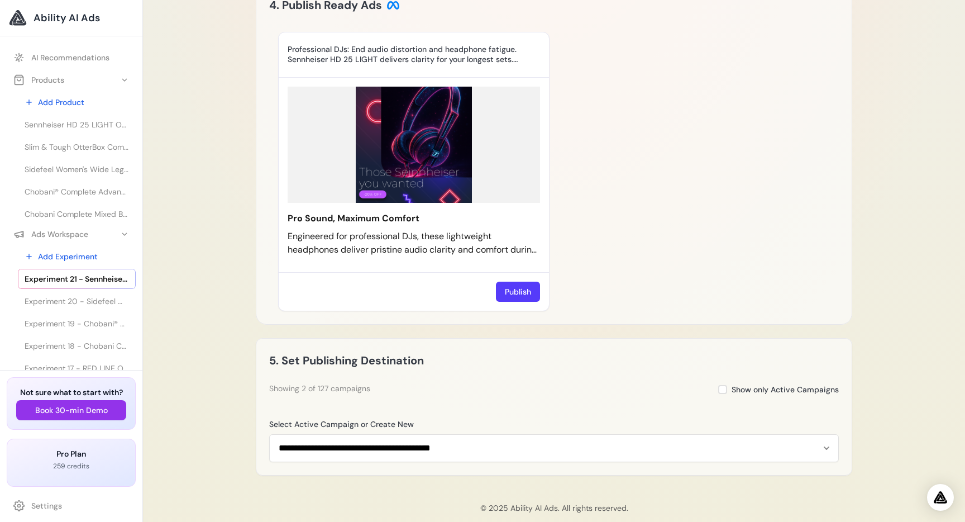
scroll to position [812, 0]
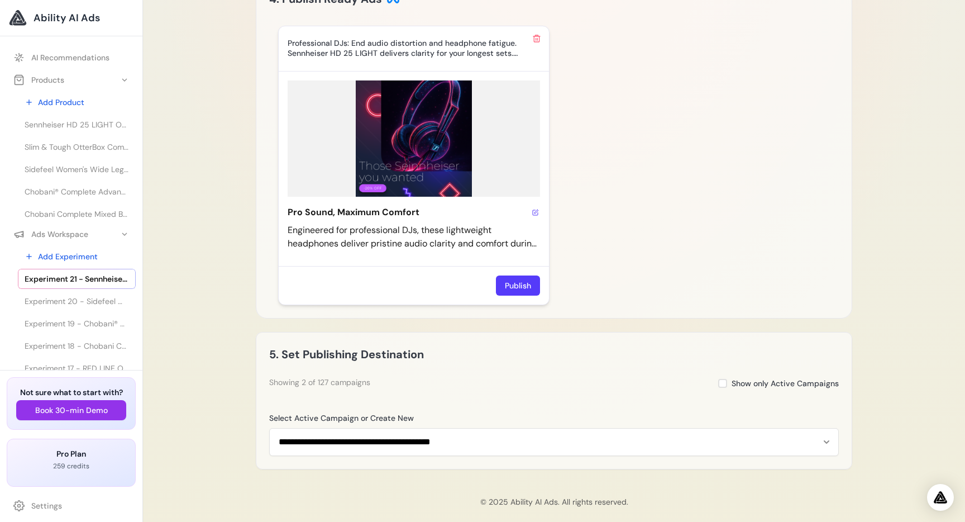
click at [533, 215] on icon at bounding box center [535, 212] width 5 height 5
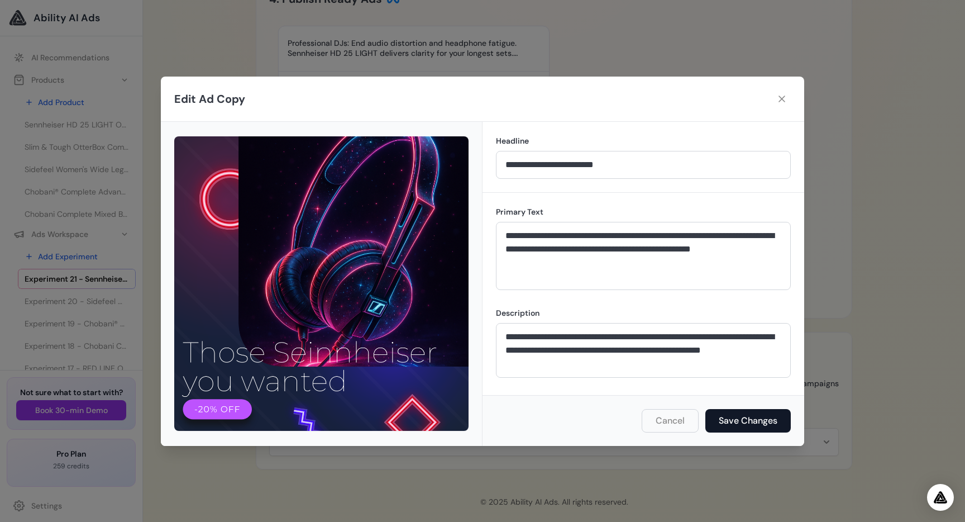
click at [744, 417] on button "Save Changes" at bounding box center [748, 420] width 85 height 23
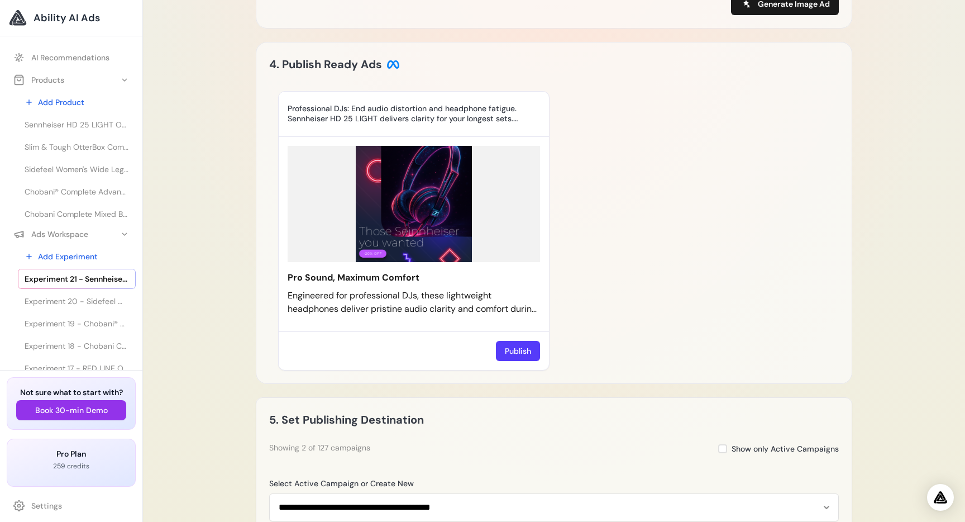
scroll to position [827, 0]
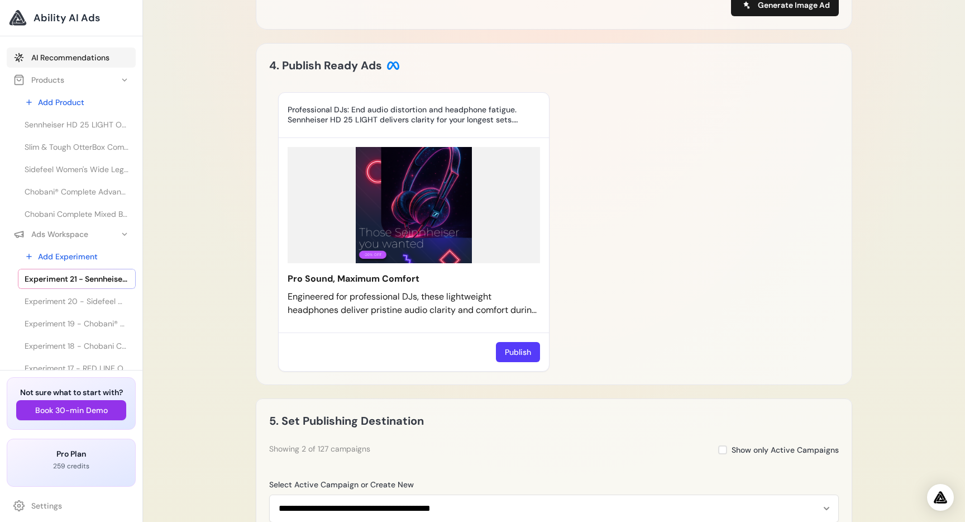
click at [42, 57] on link "AI Recommendations" at bounding box center [71, 57] width 129 height 20
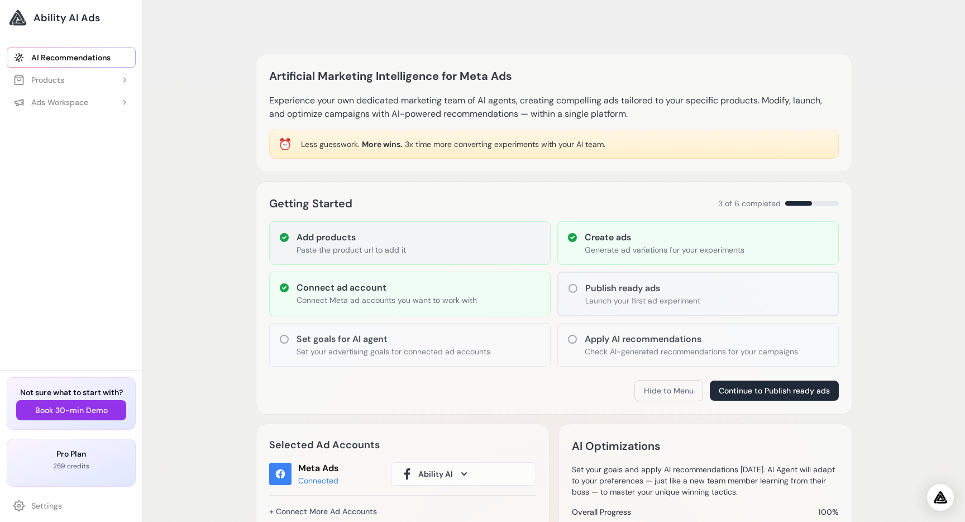
click at [347, 231] on h3 "Add products" at bounding box center [351, 237] width 109 height 13
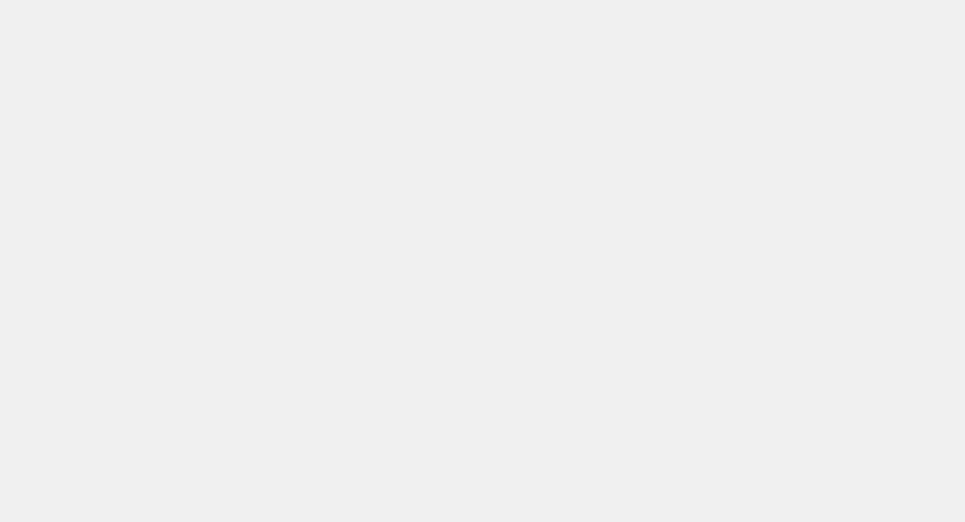
click at [78, 73] on body at bounding box center [482, 261] width 965 height 522
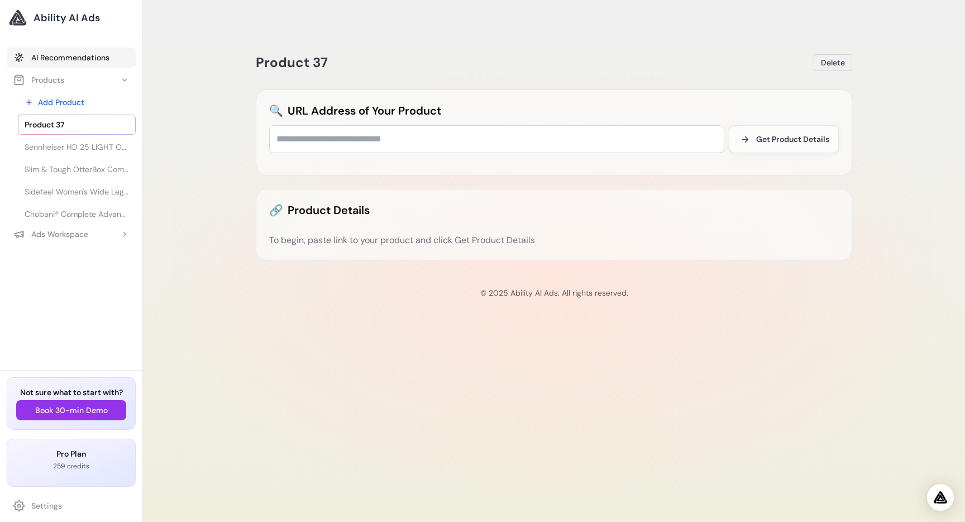
click at [63, 58] on link "AI Recommendations" at bounding box center [71, 57] width 129 height 20
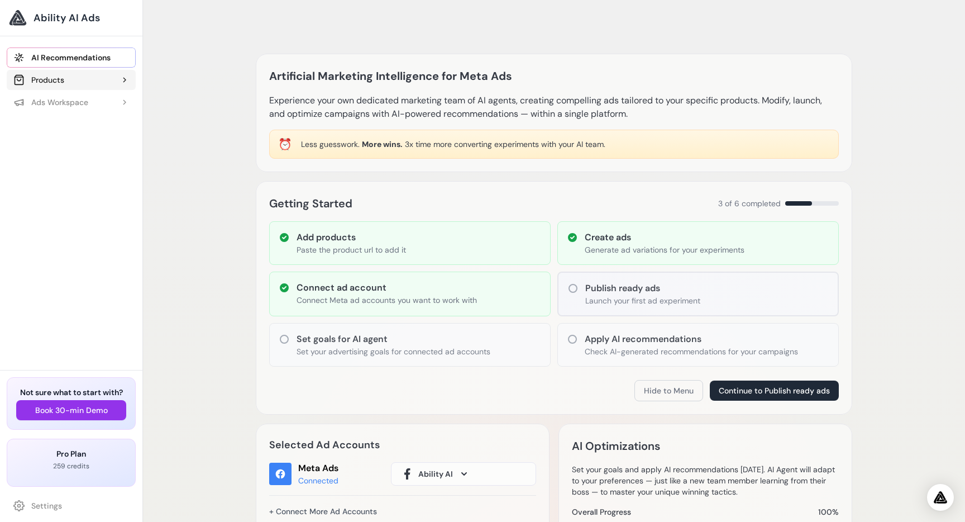
click at [72, 79] on button "Products" at bounding box center [71, 80] width 129 height 20
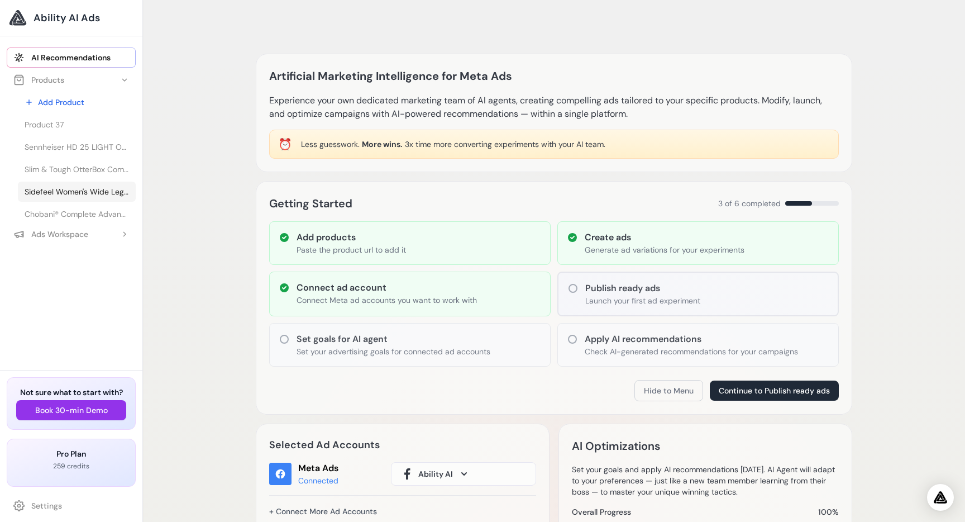
click at [77, 193] on span "Sidefeel Women's Wide Leg Jeans High Waisted Strechy Raw Hem Zimbaplatinum Deni…" at bounding box center [77, 191] width 104 height 11
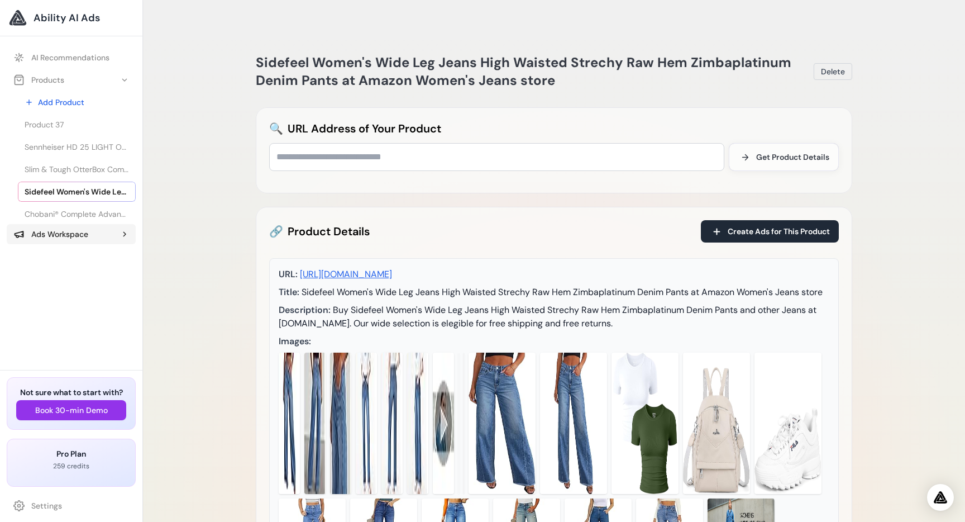
click at [50, 237] on div "Ads Workspace" at bounding box center [50, 233] width 75 height 11
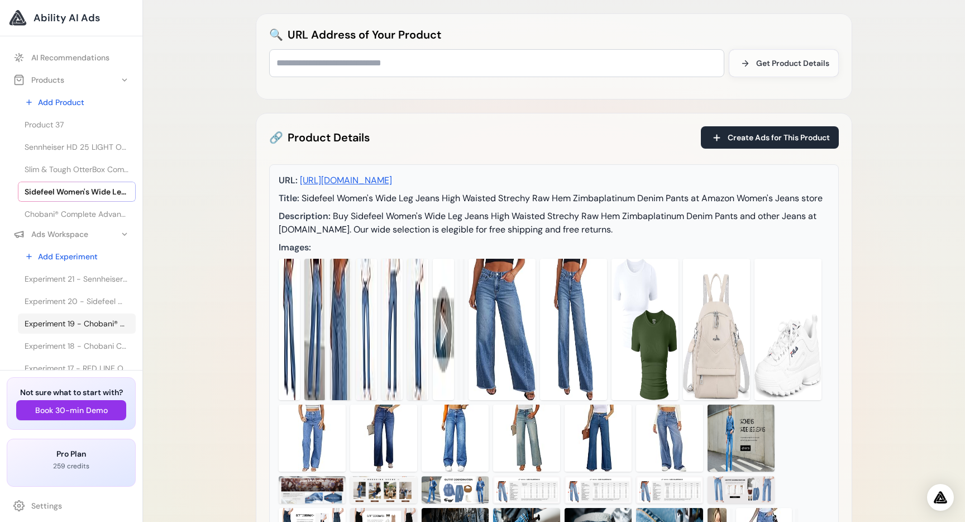
click at [68, 318] on span "Experiment 19 - Chobani® Complete Advanced Protein Greek Yogurt Drink - Sabor" at bounding box center [77, 323] width 104 height 11
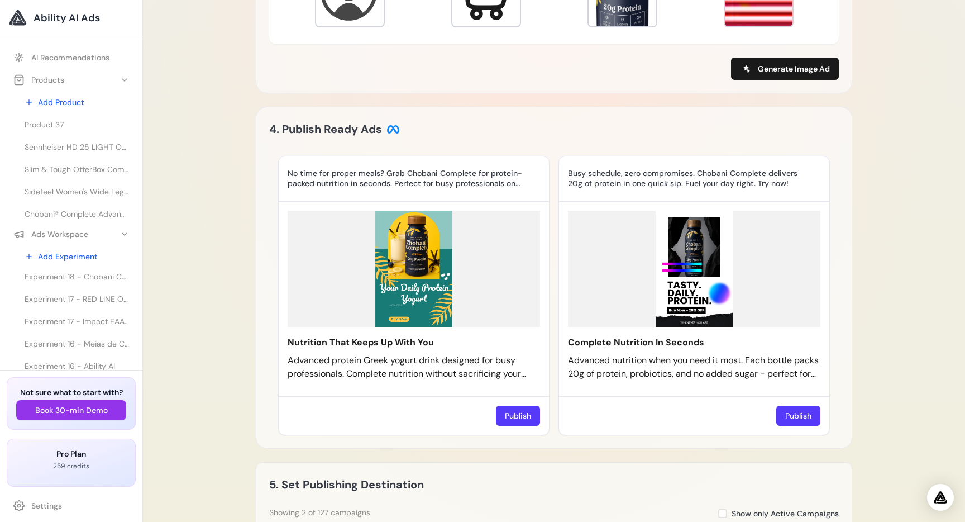
scroll to position [75, 0]
click at [75, 313] on span "Experiment 17 - Impact EAA Tablets | MYPROTEIN™" at bounding box center [77, 314] width 104 height 11
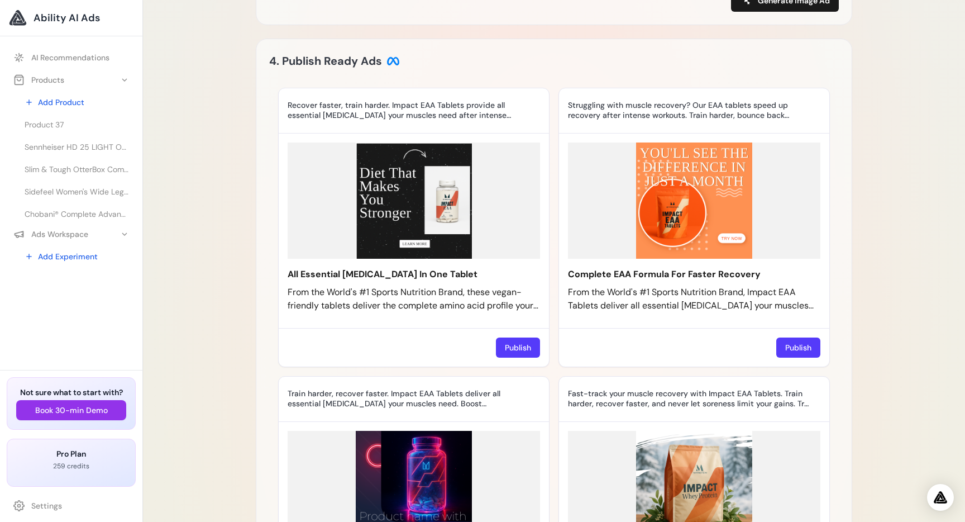
scroll to position [654, 0]
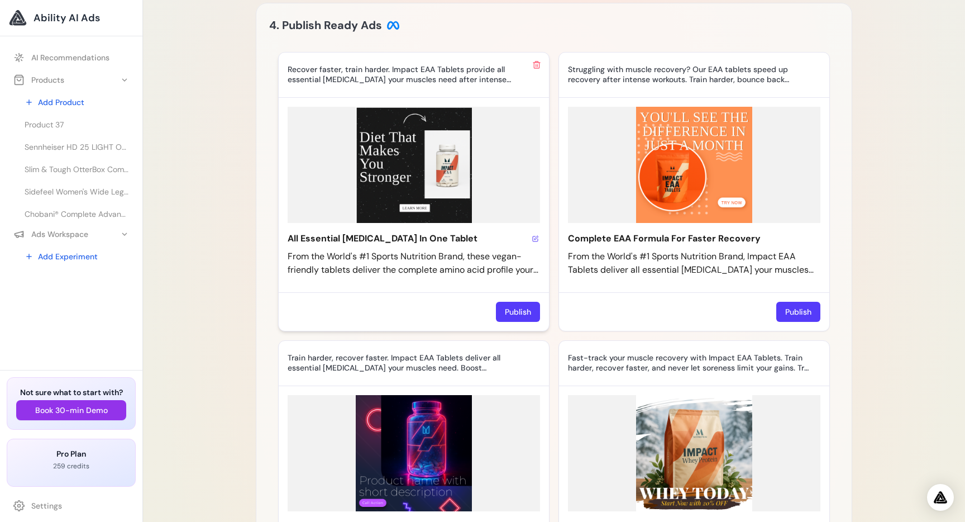
click at [533, 241] on icon at bounding box center [535, 238] width 5 height 5
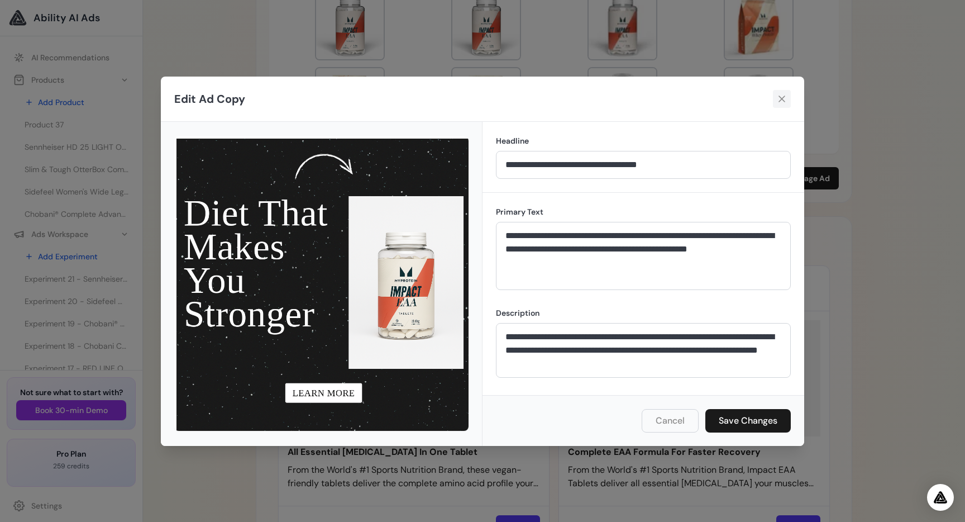
click at [780, 99] on icon at bounding box center [781, 98] width 11 height 11
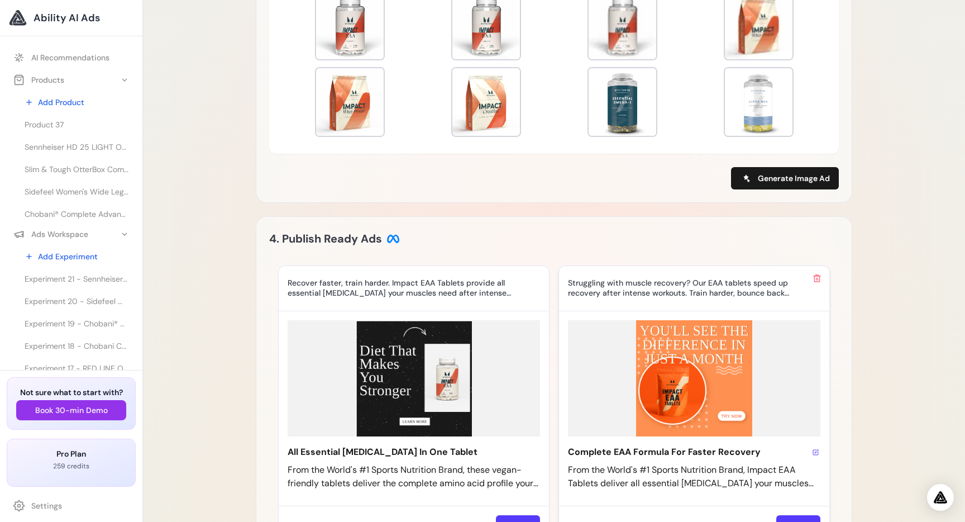
click at [816, 449] on icon at bounding box center [817, 451] width 4 height 4
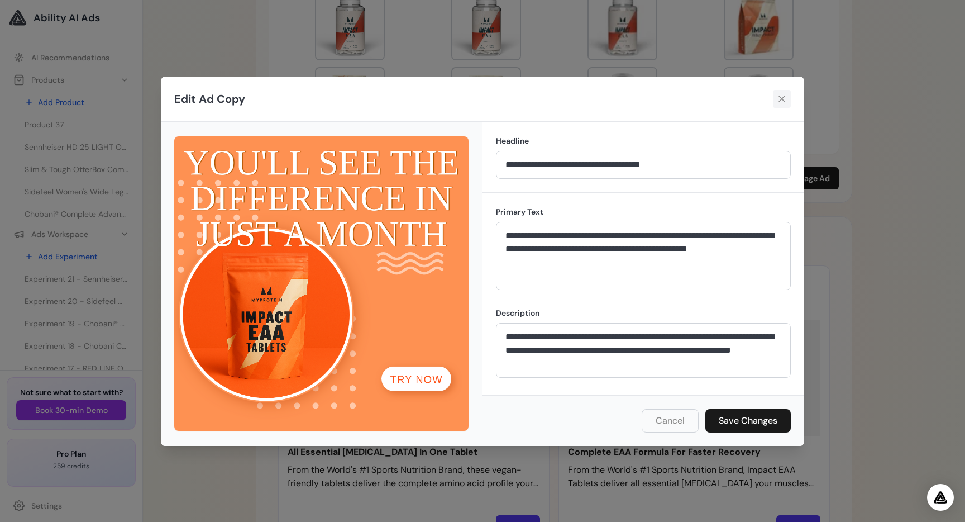
click at [782, 97] on icon at bounding box center [781, 98] width 11 height 11
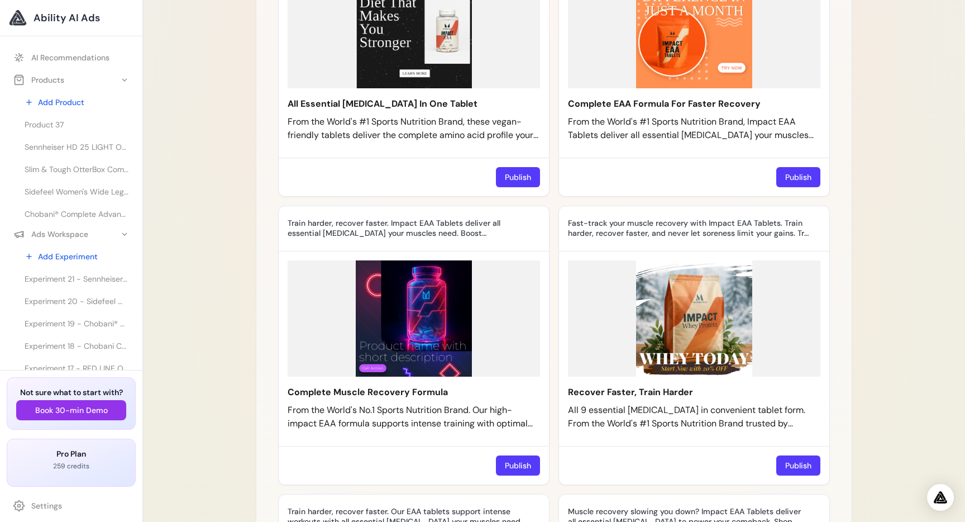
scroll to position [1027, 0]
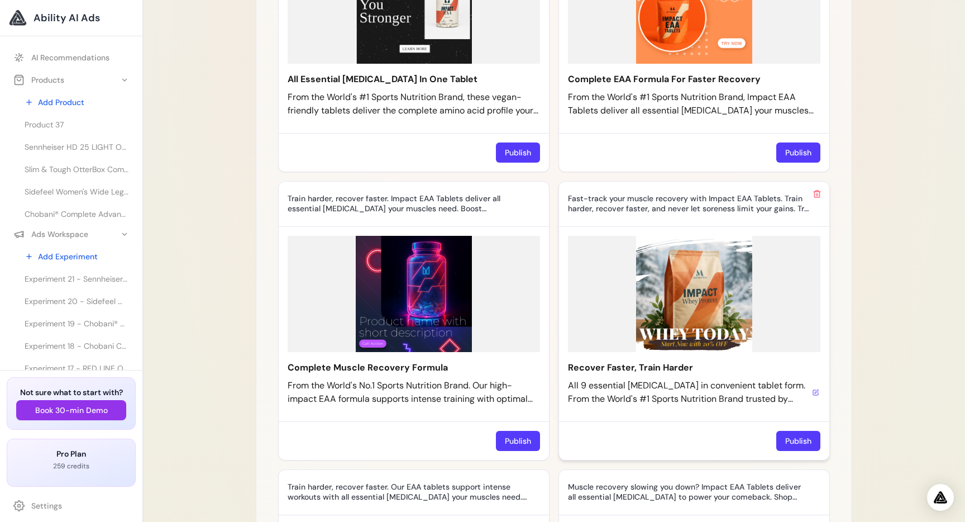
click at [813, 388] on button at bounding box center [816, 392] width 9 height 9
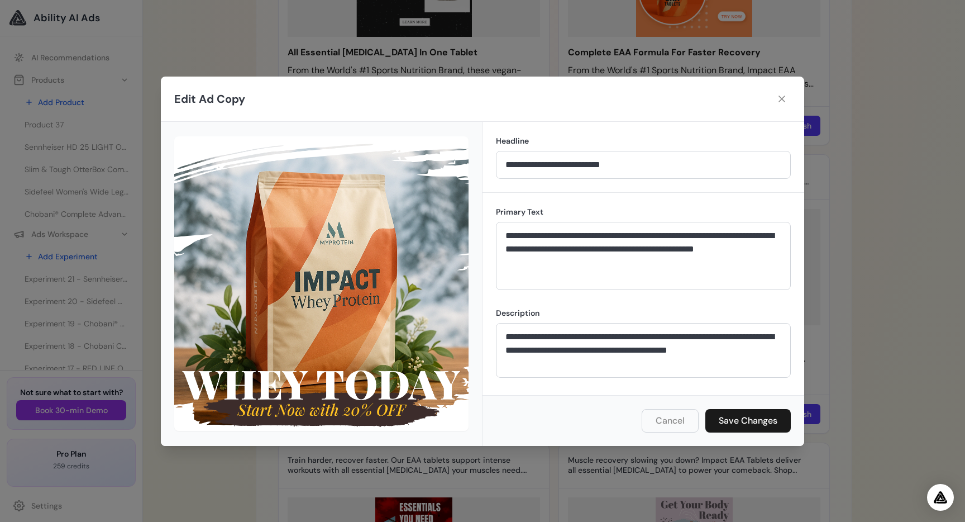
scroll to position [1055, 0]
click at [775, 101] on button at bounding box center [782, 99] width 18 height 18
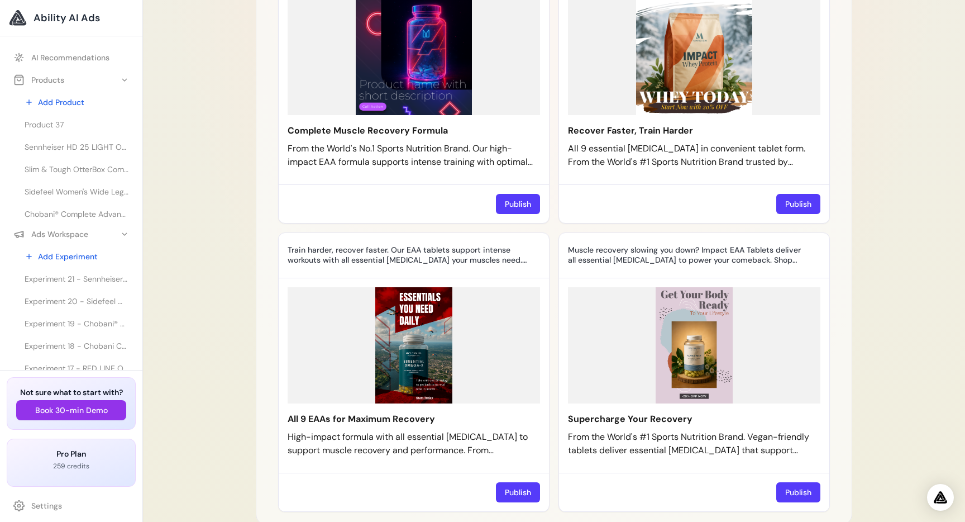
scroll to position [1296, 0]
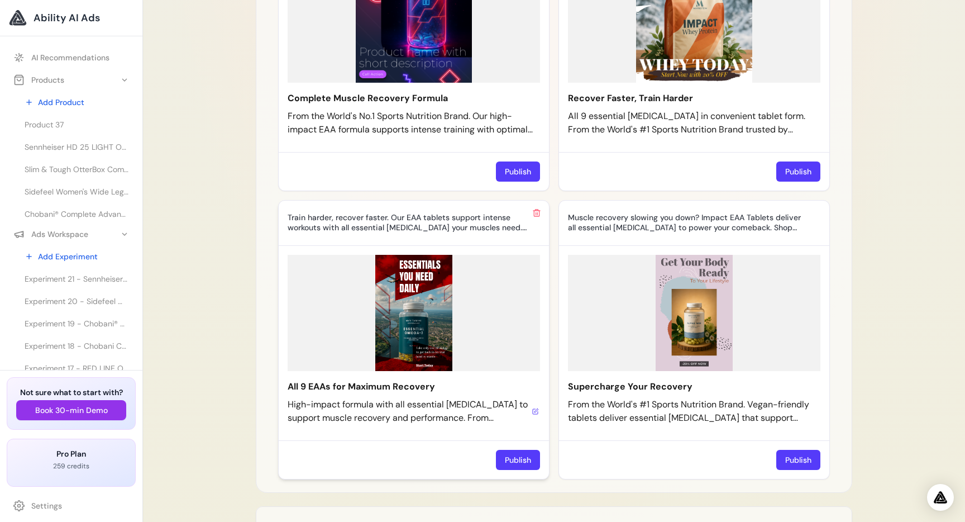
click at [530, 398] on div "High-impact formula with all essential [MEDICAL_DATA] to support muscle recover…" at bounding box center [414, 411] width 252 height 27
click at [536, 408] on icon at bounding box center [537, 410] width 4 height 4
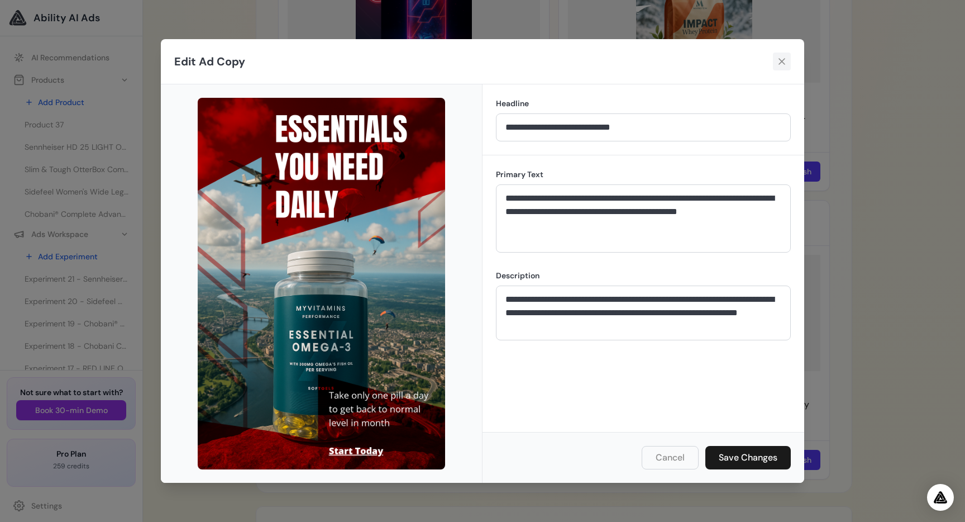
click at [783, 60] on icon at bounding box center [782, 61] width 7 height 7
